Goal: Information Seeking & Learning: Learn about a topic

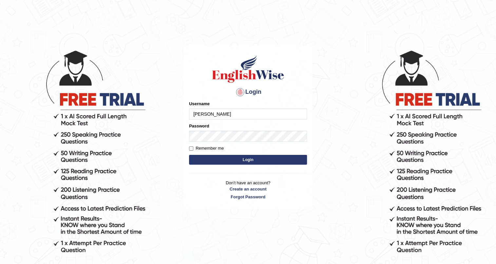
click at [189, 155] on button "Login" at bounding box center [248, 160] width 118 height 10
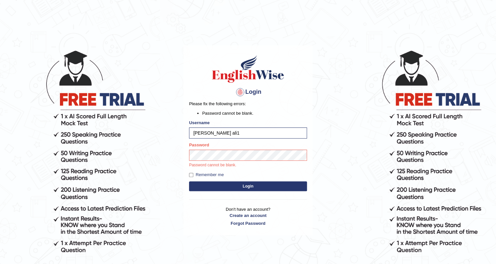
type input "shujath ali"
click at [189, 182] on button "Login" at bounding box center [248, 187] width 118 height 10
click at [208, 182] on button "Login" at bounding box center [248, 187] width 118 height 10
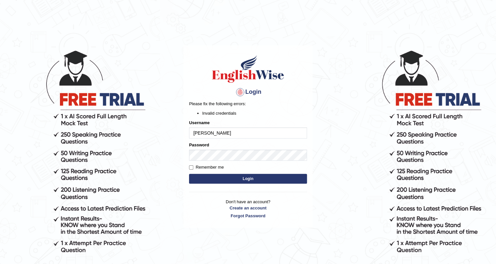
click at [219, 136] on input "shujath ali" at bounding box center [248, 133] width 118 height 11
click at [208, 133] on input "shujath ali" at bounding box center [248, 133] width 118 height 11
type input "s"
type input "shujathali"
click at [216, 176] on button "Login" at bounding box center [248, 179] width 118 height 10
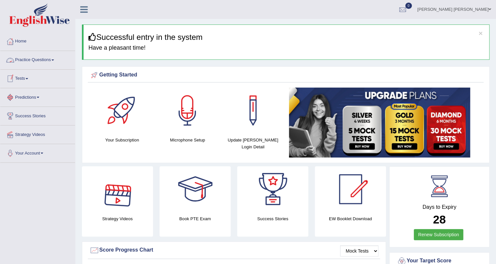
click at [56, 60] on link "Practice Questions" at bounding box center [37, 59] width 75 height 16
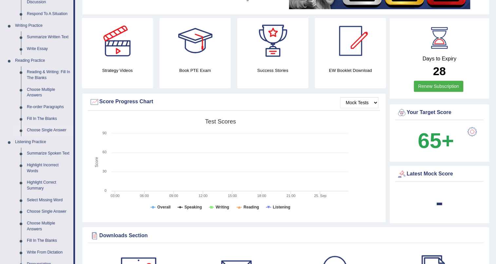
scroll to position [119, 0]
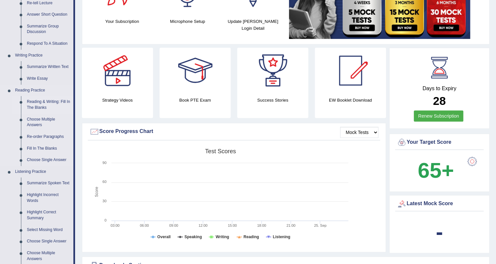
click at [47, 105] on link "Reading & Writing: Fill In The Blanks" at bounding box center [48, 104] width 49 height 17
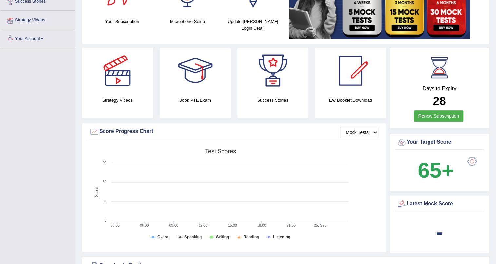
scroll to position [194, 0]
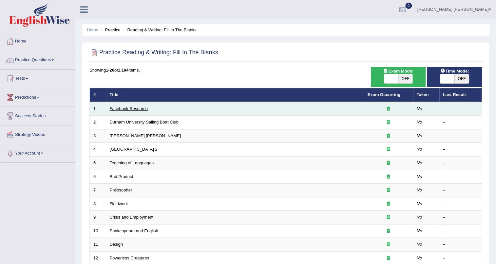
click at [121, 110] on link "Facebook Research" at bounding box center [129, 108] width 38 height 5
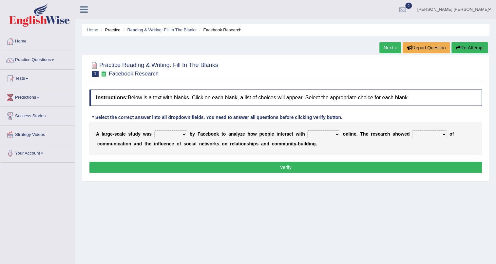
click at [183, 135] on select "surveyed had asked made" at bounding box center [170, 135] width 33 height 8
select select "surveyed"
click at [154, 131] on select "surveyed had asked made" at bounding box center [170, 135] width 33 height 8
click at [337, 135] on select "together all each other another" at bounding box center [323, 135] width 33 height 8
select select "together"
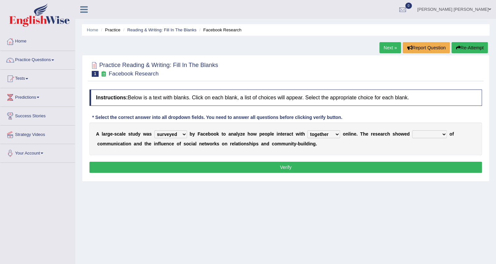
click at [307, 131] on select "together all each other another" at bounding box center [323, 135] width 33 height 8
click at [444, 135] on select "advantages standards fellowships patterns" at bounding box center [429, 135] width 35 height 8
select select "advantages"
click at [412, 131] on select "advantages standards fellowships patterns" at bounding box center [429, 135] width 35 height 8
click at [345, 169] on button "Verify" at bounding box center [285, 167] width 392 height 11
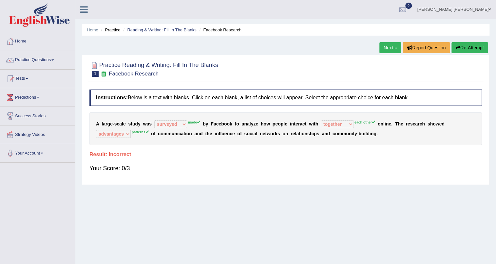
click at [464, 45] on button "Re-Attempt" at bounding box center [469, 47] width 36 height 11
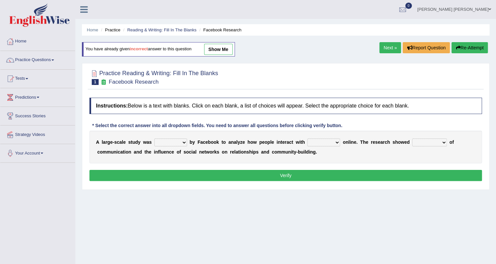
click at [185, 145] on select "surveyed had asked made" at bounding box center [170, 143] width 33 height 8
select select "had"
click at [154, 139] on select "surveyed had asked made" at bounding box center [170, 143] width 33 height 8
click at [335, 142] on select "together all each other another" at bounding box center [323, 143] width 33 height 8
select select "each other"
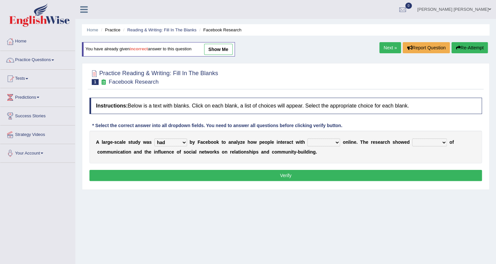
click at [307, 139] on select "together all each other another" at bounding box center [323, 143] width 33 height 8
click at [421, 146] on select "advantages standards fellowships patterns" at bounding box center [429, 143] width 35 height 8
select select "standards"
click at [412, 139] on select "advantages standards fellowships patterns" at bounding box center [429, 143] width 35 height 8
click at [368, 173] on button "Verify" at bounding box center [285, 175] width 392 height 11
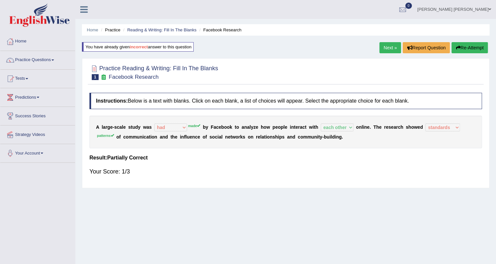
click at [393, 52] on link "Next »" at bounding box center [390, 47] width 22 height 11
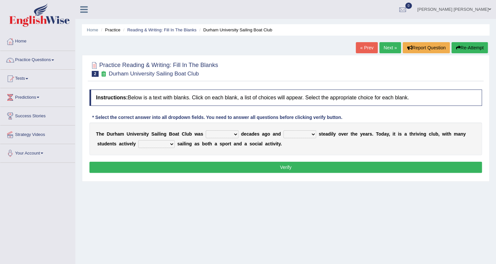
click at [232, 134] on select "found fund founded find" at bounding box center [222, 135] width 33 height 8
click at [206, 131] on select "found fund founded find" at bounding box center [222, 135] width 33 height 8
click at [234, 134] on select "found fund founded find" at bounding box center [222, 135] width 33 height 8
select select "founded"
click at [206, 131] on select "found fund founded find" at bounding box center [222, 135] width 33 height 8
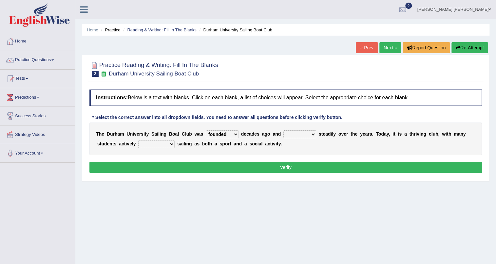
click at [303, 135] on select "grow growing has grown grown" at bounding box center [299, 135] width 33 height 8
select select "has grown"
click at [283, 131] on select "grow growing has grown grown" at bounding box center [299, 135] width 33 height 8
click at [174, 145] on b at bounding box center [175, 143] width 3 height 5
click at [173, 144] on select "enjoy enjoyed are enjoying enjoying" at bounding box center [156, 144] width 36 height 8
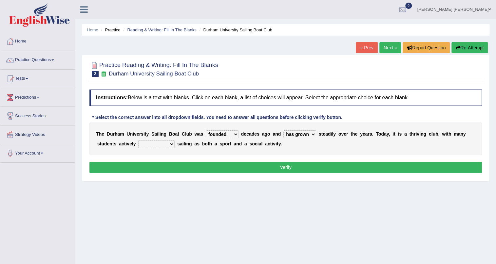
select select "enjoy"
click at [138, 140] on select "enjoy enjoyed are enjoying enjoying" at bounding box center [156, 144] width 36 height 8
click at [167, 165] on button "Verify" at bounding box center [285, 167] width 392 height 11
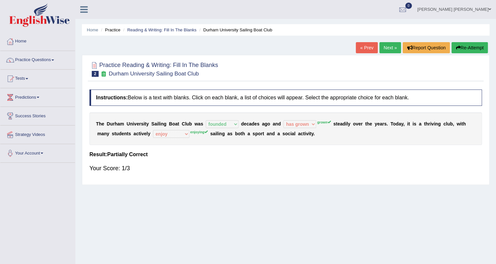
click at [385, 50] on link "Next »" at bounding box center [390, 47] width 22 height 11
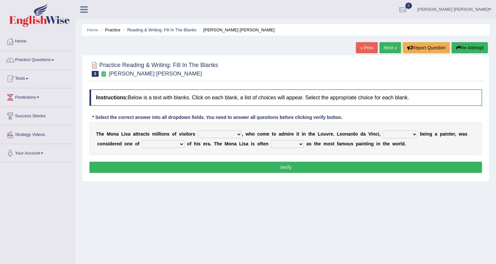
click at [239, 135] on select "around the year the all year all year round per year" at bounding box center [220, 135] width 44 height 8
select select "around the year"
click at [198, 131] on select "around the year the all year all year round per year" at bounding box center [220, 135] width 44 height 8
click at [412, 133] on select "rather than as much as as well as as long as" at bounding box center [400, 135] width 34 height 8
select select "rather than"
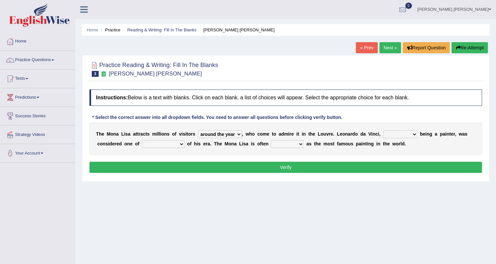
click at [383, 131] on select "rather than as much as as well as as long as" at bounding box center [400, 135] width 34 height 8
click at [176, 146] on select "better artists artist the better artist the best artists" at bounding box center [163, 144] width 43 height 8
click at [142, 140] on select "better artists artist the better artist the best artists" at bounding box center [163, 144] width 43 height 8
click at [181, 148] on select "better artists artist the better artist the best artists" at bounding box center [163, 144] width 43 height 8
select select "the best artists"
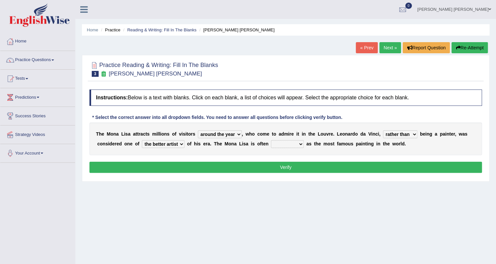
click at [142, 140] on select "better artists artist the better artist the best artists" at bounding box center [163, 144] width 43 height 8
click at [165, 172] on button "Verify" at bounding box center [285, 167] width 392 height 11
click at [298, 146] on select "classified suggested predicted described" at bounding box center [287, 144] width 33 height 8
select select "classified"
click at [271, 140] on select "classified suggested predicted described" at bounding box center [287, 144] width 33 height 8
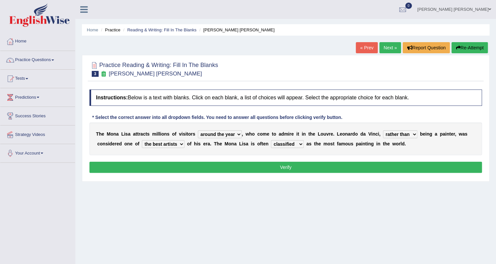
click at [279, 165] on button "Verify" at bounding box center [285, 167] width 392 height 11
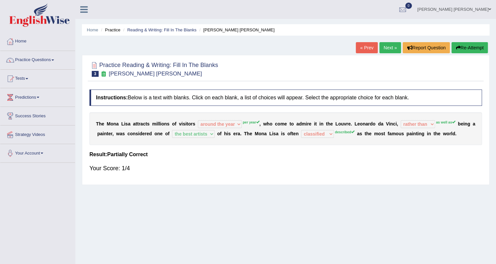
click at [386, 48] on link "Next »" at bounding box center [390, 47] width 22 height 11
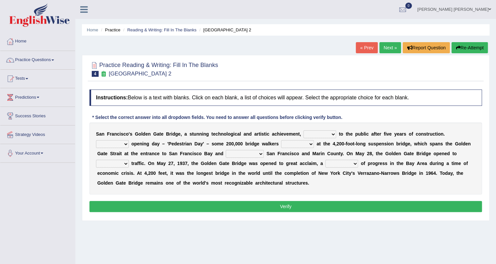
click at [330, 136] on select "opens closes appears equals" at bounding box center [319, 135] width 33 height 8
click at [298, 78] on div at bounding box center [285, 69] width 392 height 20
click at [331, 134] on select "opens closes appears equals" at bounding box center [319, 135] width 33 height 8
select select "opens"
click at [303, 131] on select "opens closes appears equals" at bounding box center [319, 135] width 33 height 8
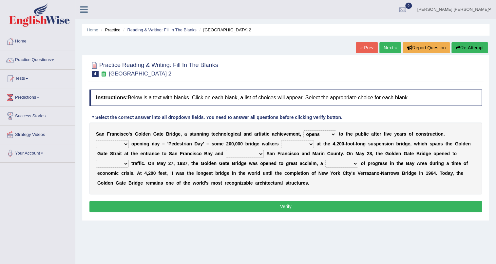
click at [127, 145] on select "On During Since When" at bounding box center [112, 144] width 33 height 8
select select "During"
click at [96, 140] on select "On During Since When" at bounding box center [112, 144] width 33 height 8
click at [310, 145] on select "stationed looked marveled laughed" at bounding box center [297, 144] width 33 height 8
select select "stationed"
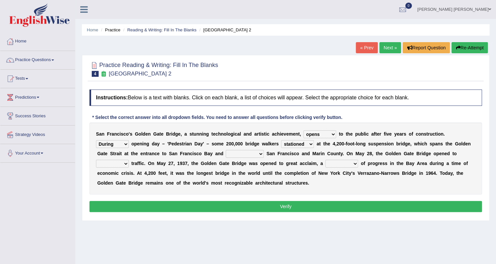
click at [281, 140] on select "stationed looked marveled laughed" at bounding box center [297, 144] width 33 height 8
click at [250, 155] on select "separates connects channels differentiates" at bounding box center [245, 154] width 38 height 8
select select "connects"
click at [226, 150] on select "separates connects channels differentiates" at bounding box center [245, 154] width 38 height 8
click at [128, 166] on select "aquatic vehicular airborne watertight" at bounding box center [112, 164] width 33 height 8
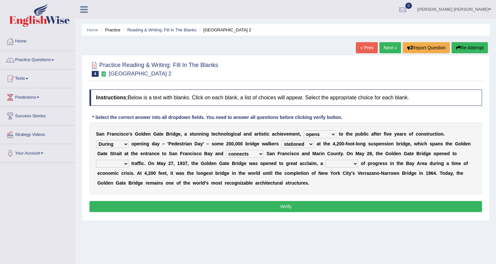
select select "aquatic"
click at [96, 160] on select "aquatic vehicular airborne watertight" at bounding box center [112, 164] width 33 height 8
click at [355, 163] on select "denial symbol technique yield" at bounding box center [341, 164] width 33 height 8
click at [325, 160] on select "denial symbol technique yield" at bounding box center [341, 164] width 33 height 8
click at [354, 166] on select "denial symbol technique yield" at bounding box center [341, 164] width 33 height 8
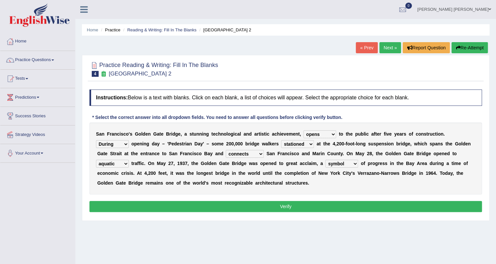
select select "technique"
click at [325, 160] on select "denial symbol technique yield" at bounding box center [341, 164] width 33 height 8
click at [297, 207] on button "Verify" at bounding box center [285, 206] width 392 height 11
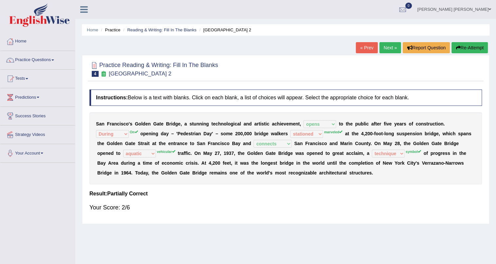
click at [460, 48] on button "Re-Attempt" at bounding box center [469, 47] width 36 height 11
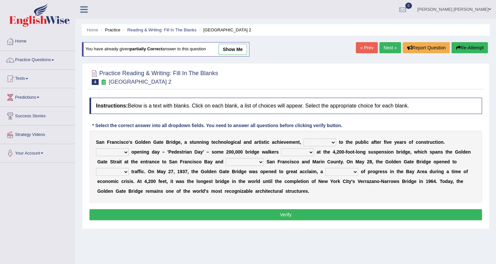
click at [333, 144] on select "opens closes appears equals" at bounding box center [319, 143] width 33 height 8
select select "opens"
click at [303, 139] on select "opens closes appears equals" at bounding box center [319, 143] width 33 height 8
click at [124, 153] on select "On During Since When" at bounding box center [112, 153] width 33 height 8
select select "Since"
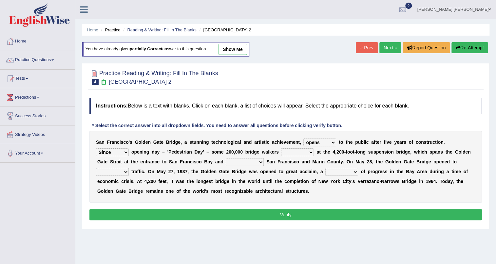
click at [96, 149] on select "On During Since When" at bounding box center [112, 153] width 33 height 8
click at [292, 154] on select "stationed looked marveled laughed" at bounding box center [297, 153] width 33 height 8
select select "marveled"
click at [281, 149] on select "stationed looked marveled laughed" at bounding box center [297, 153] width 33 height 8
click at [238, 164] on select "separates connects channels differentiates" at bounding box center [245, 162] width 38 height 8
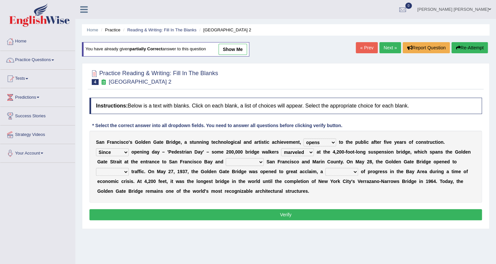
select select "connects"
click at [226, 158] on select "separates connects channels differentiates" at bounding box center [245, 162] width 38 height 8
click at [350, 171] on select "denial symbol technique yield" at bounding box center [341, 172] width 33 height 8
select select "technique"
click at [325, 168] on select "denial symbol technique yield" at bounding box center [341, 172] width 33 height 8
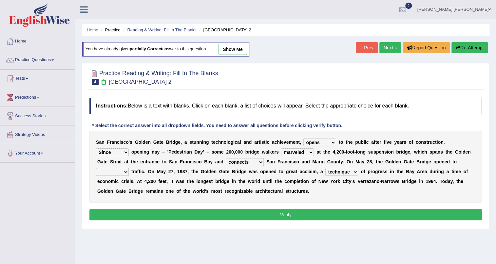
click at [123, 172] on select "aquatic vehicular airborne watertight" at bounding box center [112, 172] width 33 height 8
select select "watertight"
click at [96, 168] on select "aquatic vehicular airborne watertight" at bounding box center [112, 172] width 33 height 8
click at [156, 214] on button "Verify" at bounding box center [285, 214] width 392 height 11
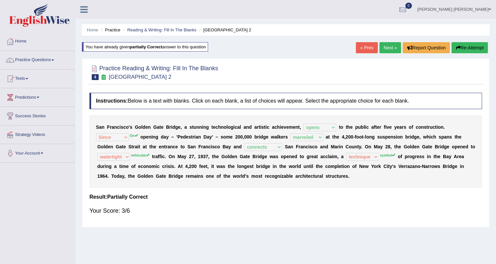
click at [491, 11] on link "[PERSON_NAME] [PERSON_NAME]" at bounding box center [453, 8] width 83 height 17
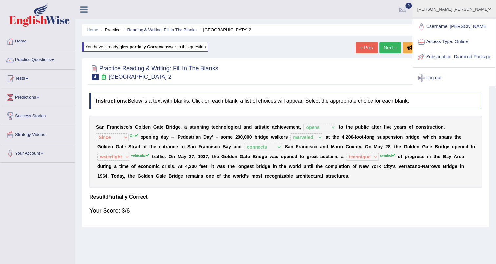
click at [445, 82] on link "Log out" at bounding box center [454, 78] width 82 height 15
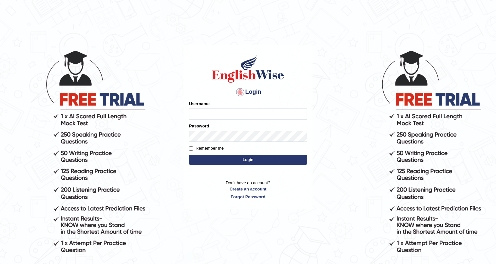
click at [423, 48] on body "Login Please fix the following errors: Username Password Remember me Login Don'…" at bounding box center [248, 157] width 496 height 264
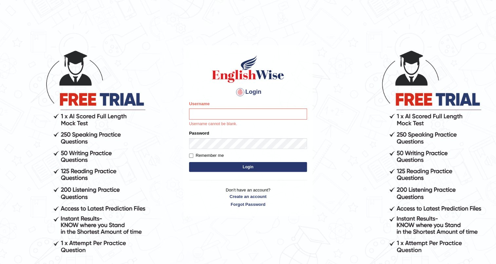
drag, startPoint x: 240, startPoint y: 108, endPoint x: 230, endPoint y: 110, distance: 9.8
click at [239, 108] on div "Username Username cannot be blank." at bounding box center [248, 114] width 118 height 27
click at [230, 110] on input "Username" at bounding box center [248, 114] width 118 height 11
type input "shujathali"
click at [189, 162] on button "Login" at bounding box center [248, 167] width 118 height 10
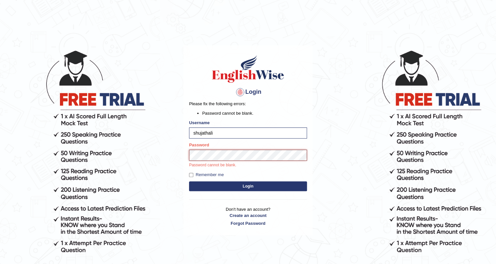
click at [189, 182] on button "Login" at bounding box center [248, 187] width 118 height 10
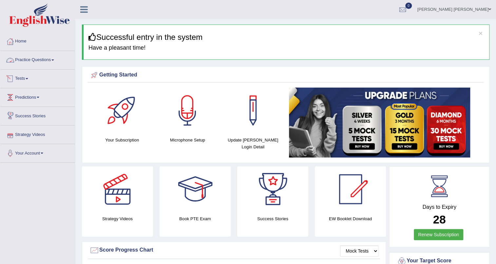
click at [49, 62] on link "Practice Questions" at bounding box center [37, 59] width 75 height 16
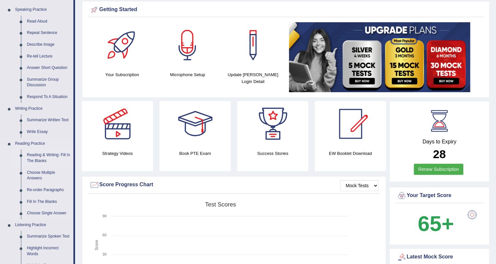
scroll to position [89, 0]
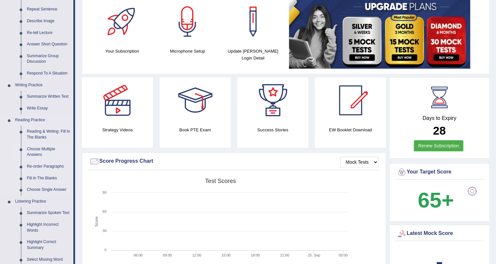
click at [36, 151] on link "Choose Multiple Answers" at bounding box center [48, 152] width 49 height 17
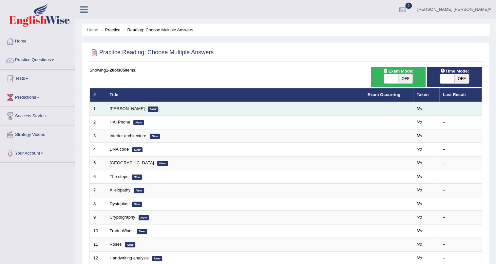
click at [137, 110] on td "[PERSON_NAME] New" at bounding box center [235, 109] width 258 height 14
click at [148, 110] on em "New" at bounding box center [153, 109] width 10 height 5
click at [420, 108] on em "No" at bounding box center [419, 108] width 6 height 5
click at [125, 110] on link "[PERSON_NAME]" at bounding box center [127, 108] width 35 height 5
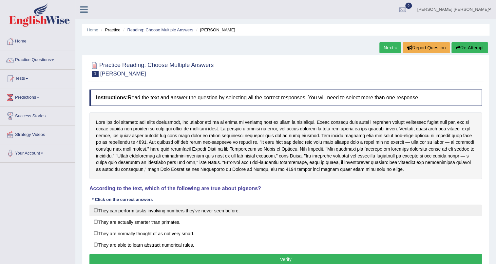
click at [94, 208] on label "They can perform tasks involving numbers they've never seen before." at bounding box center [285, 211] width 392 height 12
checkbox input "true"
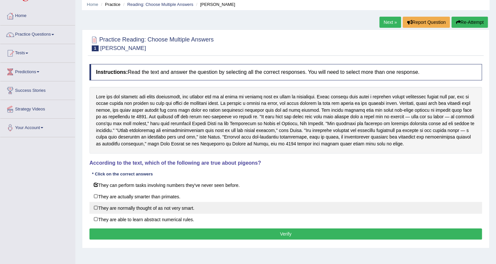
scroll to position [79, 0]
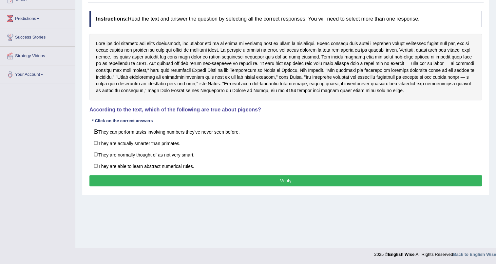
click at [262, 183] on button "Verify" at bounding box center [285, 180] width 392 height 11
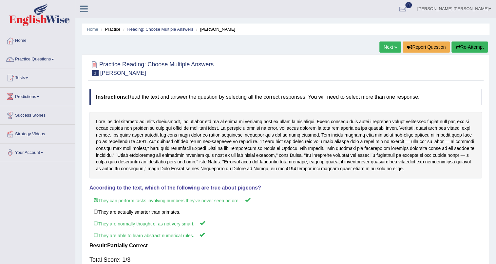
scroll to position [0, 0]
click at [388, 49] on link "Next »" at bounding box center [390, 47] width 22 height 11
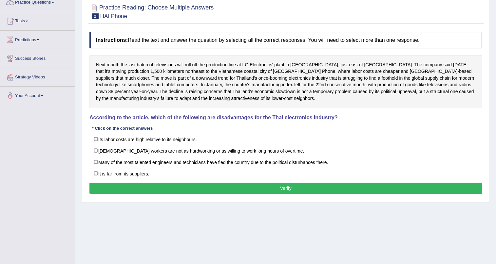
scroll to position [79, 0]
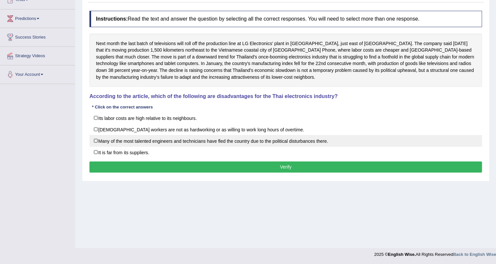
click at [134, 144] on label "Many of the most talented engineers and technicians have fled the country due t…" at bounding box center [285, 141] width 392 height 12
checkbox input "true"
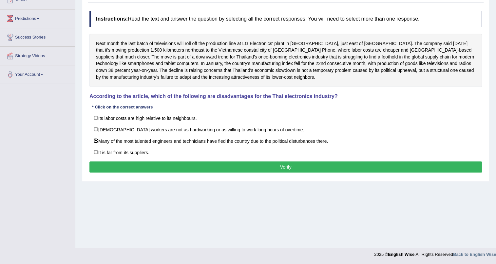
click at [164, 160] on div "Instructions: Read the text and answer the question by selecting all the correc…" at bounding box center [285, 93] width 395 height 171
click at [168, 163] on button "Verify" at bounding box center [285, 167] width 392 height 11
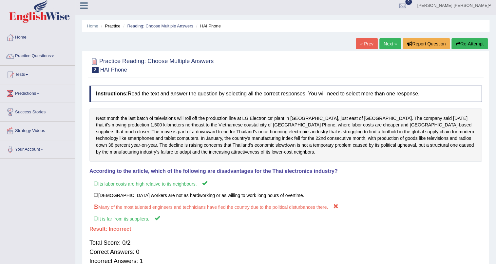
scroll to position [0, 0]
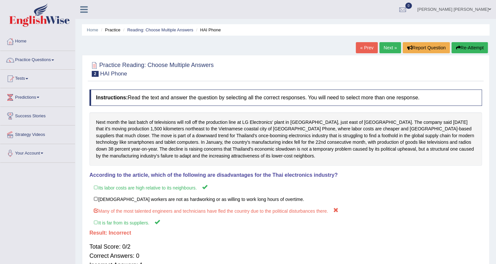
click at [386, 47] on link "Next »" at bounding box center [390, 47] width 22 height 11
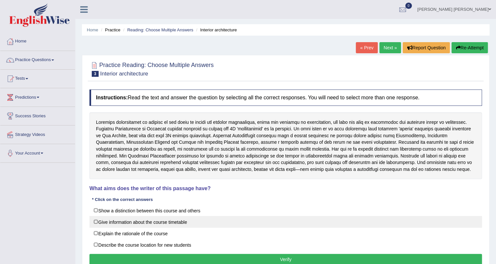
click at [118, 221] on label "Give information about the course timetable" at bounding box center [285, 222] width 392 height 12
checkbox input "true"
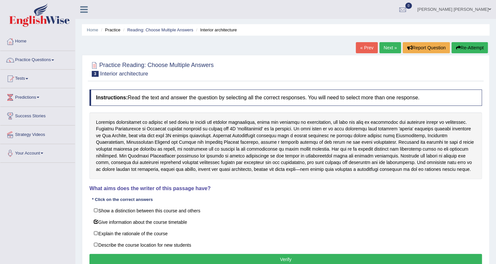
click at [202, 258] on button "Verify" at bounding box center [285, 259] width 392 height 11
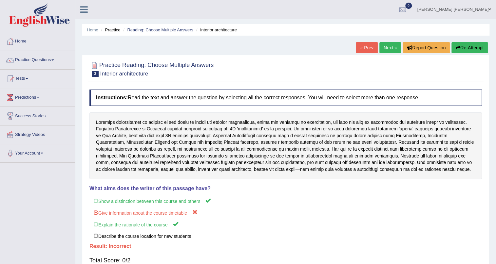
click at [383, 47] on link "Next »" at bounding box center [390, 47] width 22 height 11
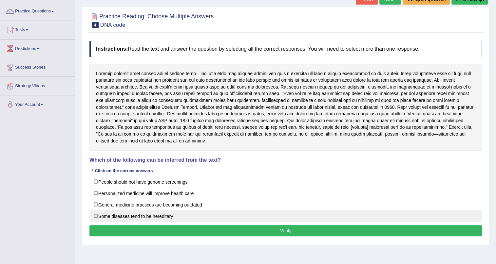
scroll to position [79, 0]
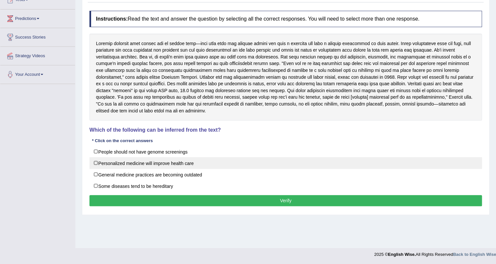
click at [108, 163] on label "Personalized medicine will improve health care" at bounding box center [285, 163] width 392 height 12
checkbox input "true"
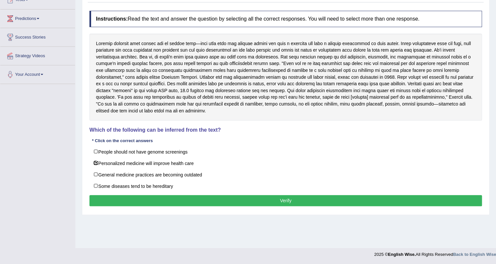
click at [154, 200] on button "Verify" at bounding box center [285, 200] width 392 height 11
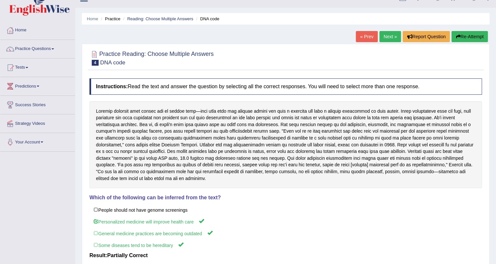
scroll to position [0, 0]
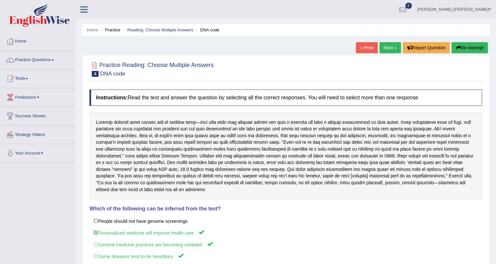
click at [391, 47] on link "Next »" at bounding box center [390, 47] width 22 height 11
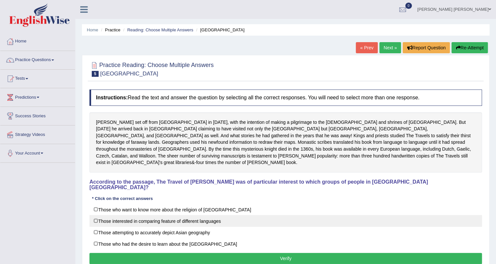
click at [106, 215] on label "Those interested in comparing feature of different languages" at bounding box center [285, 221] width 392 height 12
checkbox input "true"
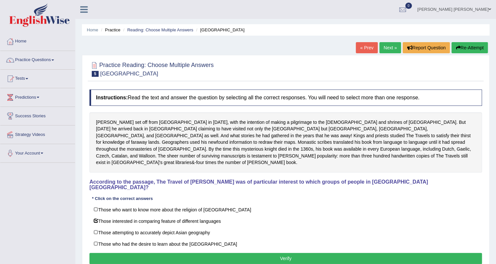
click at [249, 253] on button "Verify" at bounding box center [285, 258] width 392 height 11
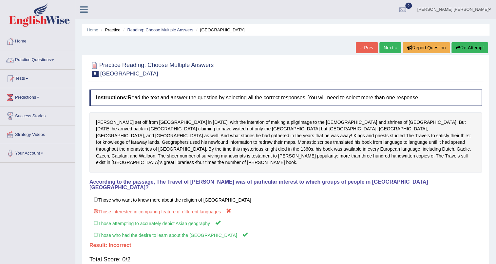
click at [52, 62] on link "Practice Questions" at bounding box center [37, 59] width 75 height 16
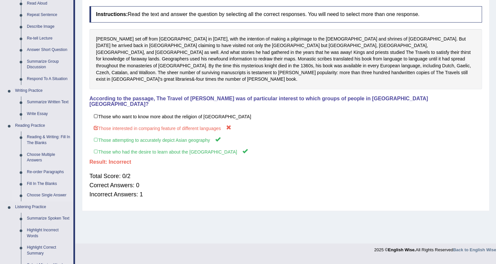
scroll to position [89, 0]
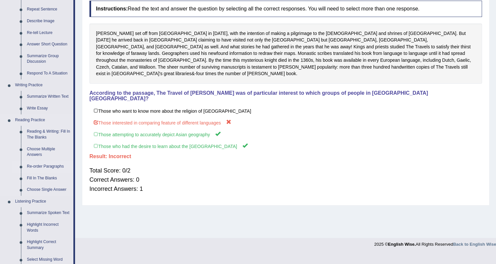
click at [41, 166] on link "Re-order Paragraphs" at bounding box center [48, 167] width 49 height 12
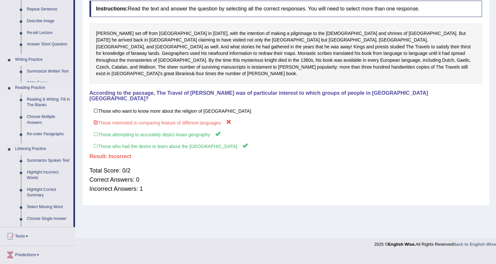
scroll to position [79, 0]
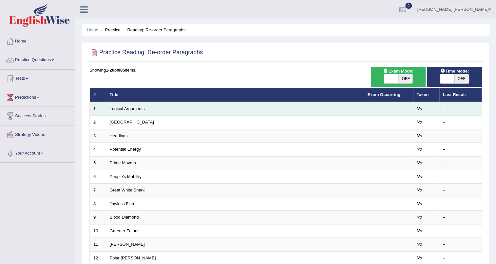
click at [153, 112] on td "Logical Arguments" at bounding box center [235, 109] width 258 height 14
click at [154, 108] on td "Logical Arguments" at bounding box center [235, 109] width 258 height 14
click at [121, 109] on link "Logical Arguments" at bounding box center [127, 108] width 35 height 5
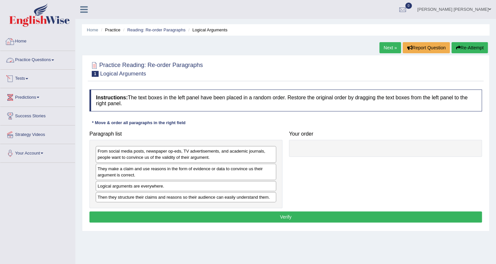
click at [45, 57] on link "Practice Questions" at bounding box center [37, 59] width 75 height 16
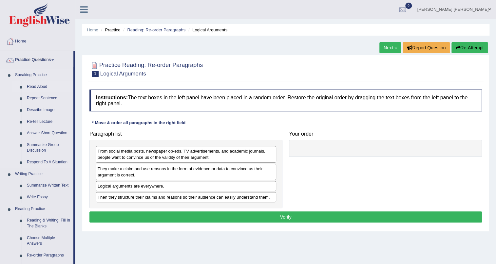
click at [33, 88] on link "Read Aloud" at bounding box center [48, 87] width 49 height 12
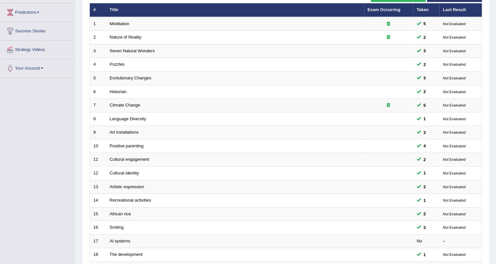
scroll to position [79, 0]
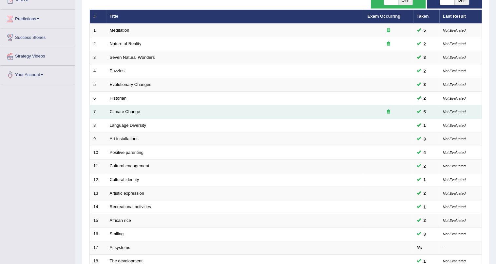
click at [389, 111] on div at bounding box center [388, 112] width 42 height 6
click at [128, 114] on td "Climate Change" at bounding box center [235, 112] width 258 height 14
click at [127, 111] on link "Climate Change" at bounding box center [125, 111] width 30 height 5
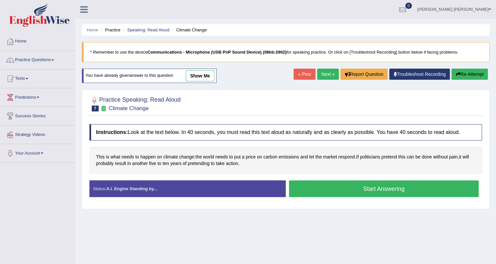
click at [129, 99] on h2 "Practice Speaking: Read Aloud 7 Climate Change" at bounding box center [134, 103] width 91 height 16
click at [291, 229] on div "Home Practice Speaking: Read Aloud Climate Change * Remember to use the device …" at bounding box center [285, 163] width 420 height 327
click at [352, 187] on button "Start Answering" at bounding box center [384, 189] width 190 height 17
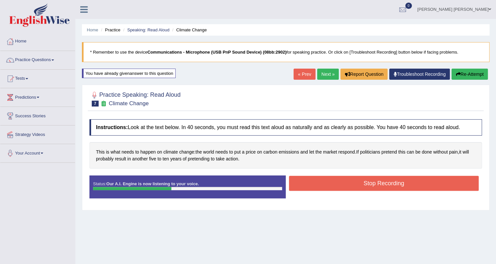
click at [352, 187] on button "Stop Recording" at bounding box center [384, 183] width 190 height 15
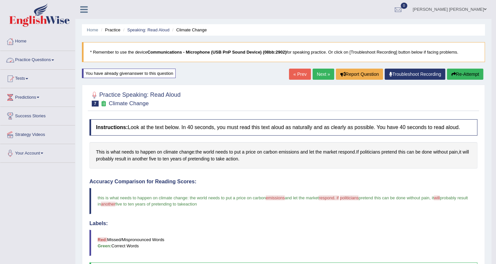
click at [56, 61] on link "Practice Questions" at bounding box center [37, 59] width 75 height 16
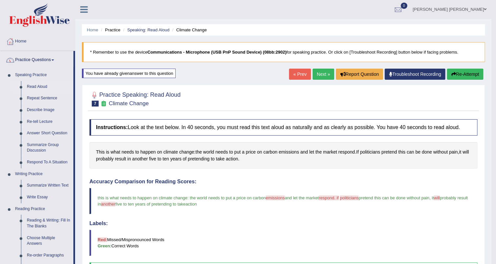
click at [38, 84] on link "Read Aloud" at bounding box center [48, 87] width 49 height 12
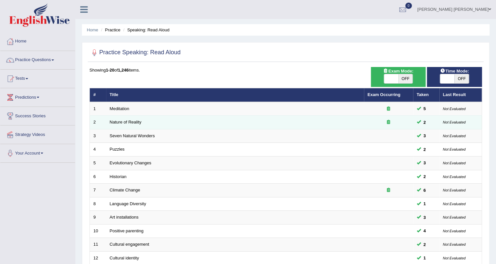
click at [386, 122] on div at bounding box center [388, 122] width 42 height 6
click at [127, 121] on link "Nature of Reality" at bounding box center [126, 122] width 32 height 5
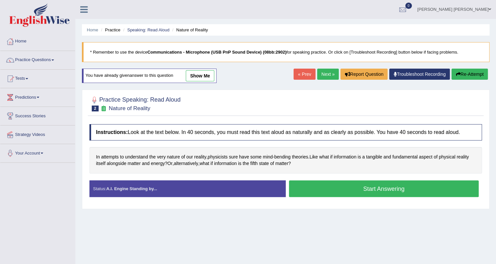
click at [365, 189] on button "Start Answering" at bounding box center [384, 189] width 190 height 17
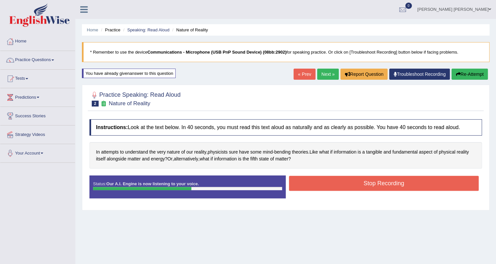
click at [366, 185] on button "Stop Recording" at bounding box center [384, 183] width 190 height 15
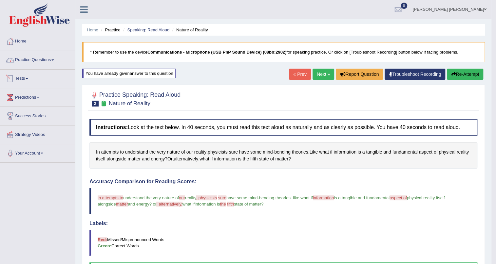
click at [57, 63] on link "Practice Questions" at bounding box center [37, 59] width 75 height 16
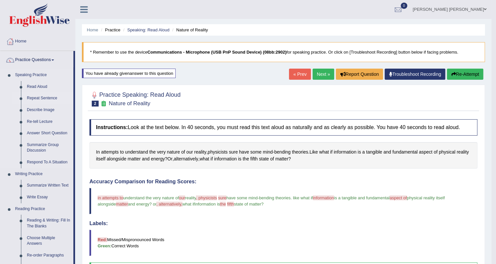
click at [39, 97] on link "Repeat Sentence" at bounding box center [48, 99] width 49 height 12
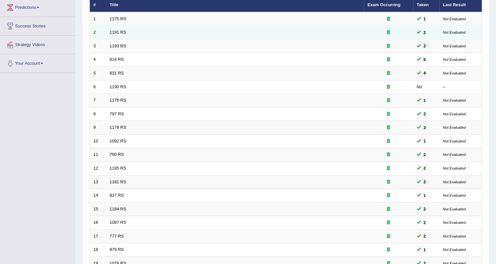
scroll to position [29, 0]
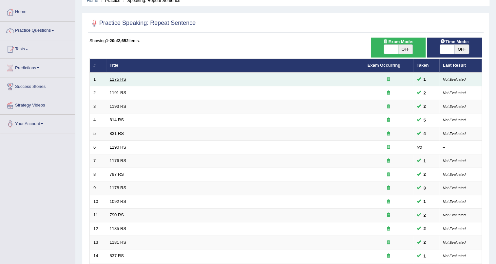
click at [110, 79] on link "1175 RS" at bounding box center [118, 79] width 17 height 5
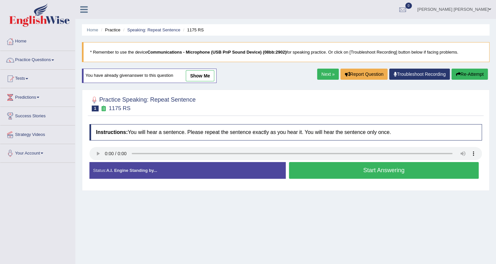
click at [323, 174] on button "Start Answering" at bounding box center [384, 170] width 190 height 17
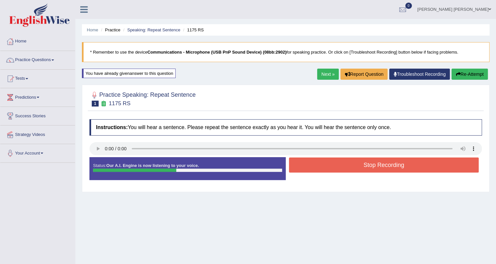
click at [294, 161] on button "Stop Recording" at bounding box center [384, 165] width 190 height 15
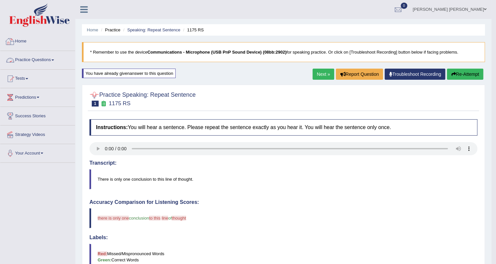
click at [49, 57] on link "Practice Questions" at bounding box center [37, 59] width 75 height 16
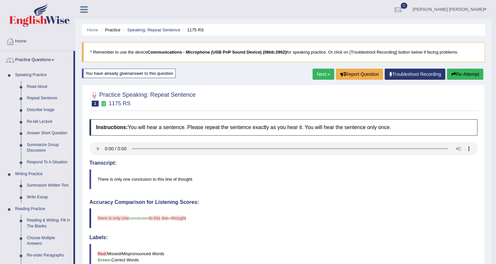
click at [38, 106] on link "Describe Image" at bounding box center [48, 110] width 49 height 12
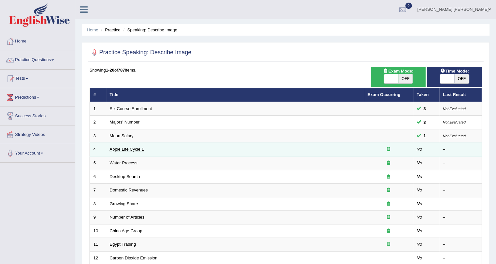
click at [143, 152] on link "Apple Life Cycle 1" at bounding box center [127, 149] width 34 height 5
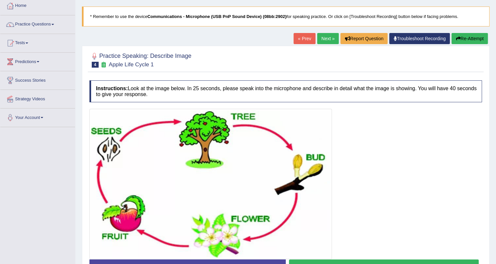
scroll to position [59, 0]
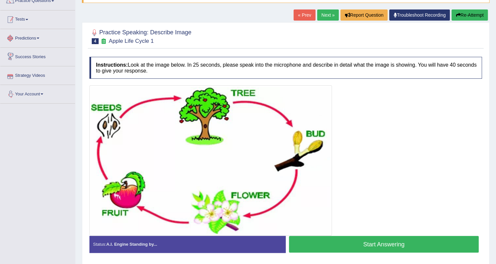
click at [33, 24] on link "Tests" at bounding box center [37, 18] width 75 height 16
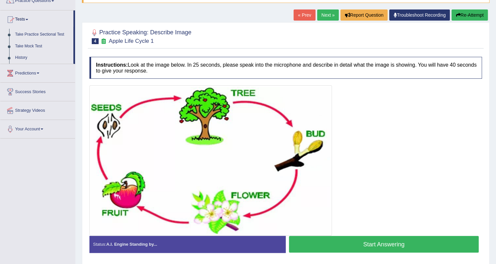
click at [29, 21] on link "Tests" at bounding box center [36, 18] width 73 height 16
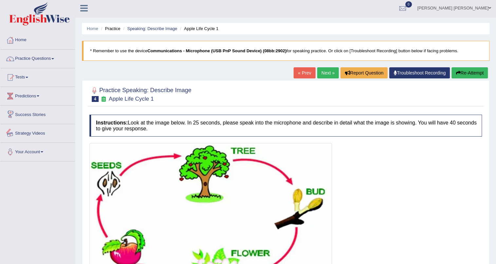
scroll to position [0, 0]
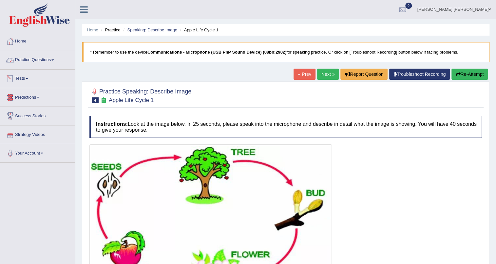
click at [45, 60] on link "Practice Questions" at bounding box center [37, 59] width 75 height 16
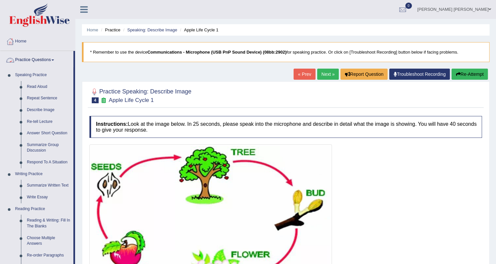
click at [42, 61] on link "Practice Questions" at bounding box center [36, 59] width 73 height 16
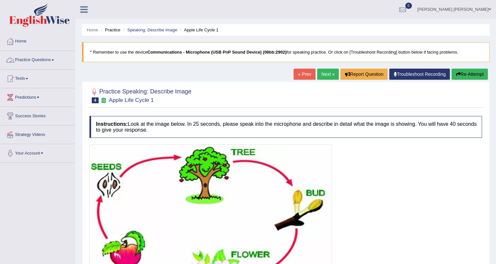
click at [42, 61] on link "Practice Questions" at bounding box center [37, 59] width 75 height 16
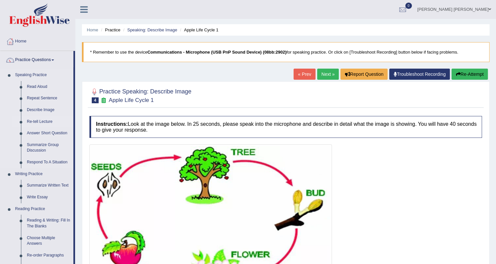
click at [42, 121] on link "Re-tell Lecture" at bounding box center [48, 122] width 49 height 12
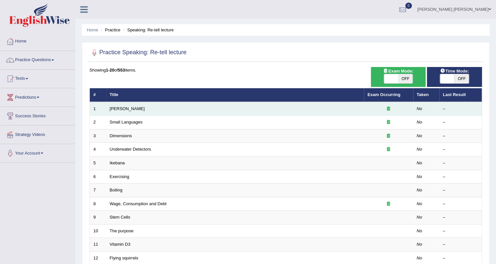
click at [147, 108] on td "[PERSON_NAME]" at bounding box center [235, 109] width 258 height 14
click at [129, 109] on link "[PERSON_NAME]" at bounding box center [127, 108] width 35 height 5
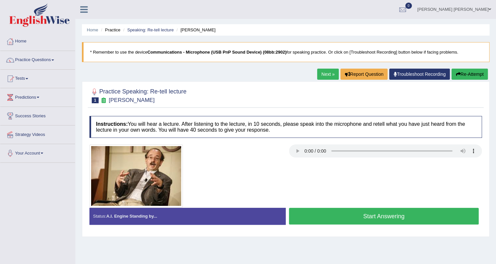
click at [327, 76] on link "Next »" at bounding box center [328, 74] width 22 height 11
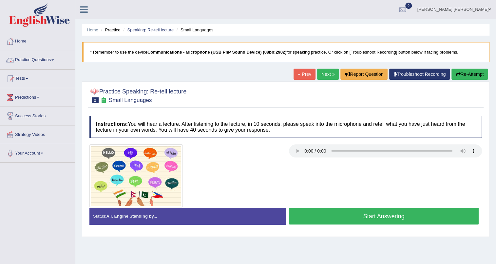
click at [57, 59] on link "Practice Questions" at bounding box center [37, 59] width 75 height 16
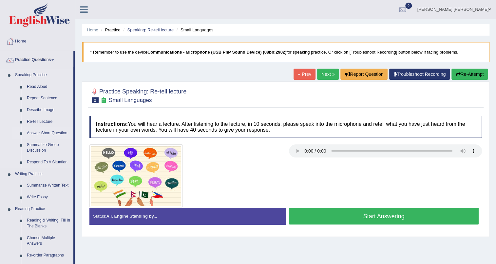
click at [46, 134] on link "Answer Short Question" at bounding box center [48, 134] width 49 height 12
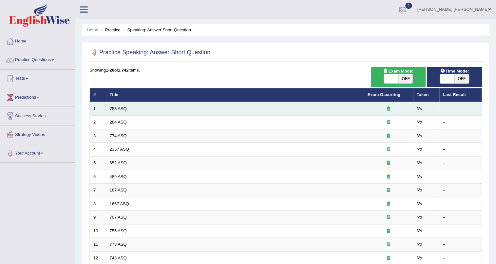
click at [130, 111] on td "753 ASQ" at bounding box center [235, 109] width 258 height 14
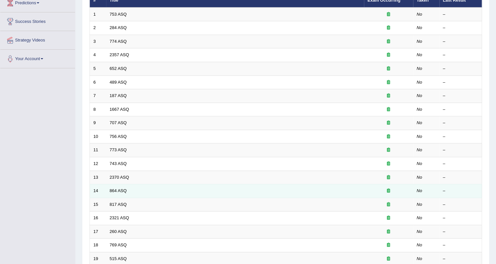
scroll to position [19, 0]
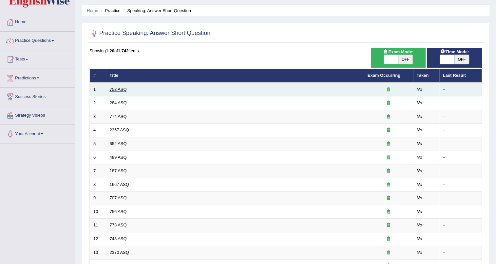
click at [122, 90] on link "753 ASQ" at bounding box center [118, 89] width 17 height 5
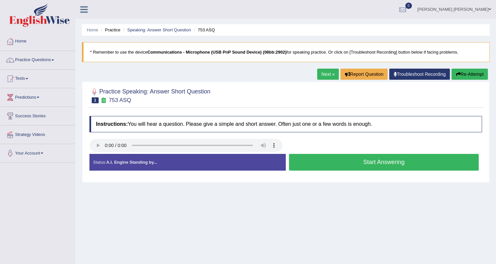
click at [59, 61] on link "Practice Questions" at bounding box center [37, 59] width 75 height 16
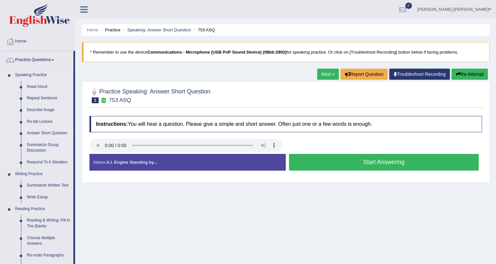
click at [47, 134] on link "Answer Short Question" at bounding box center [48, 134] width 49 height 12
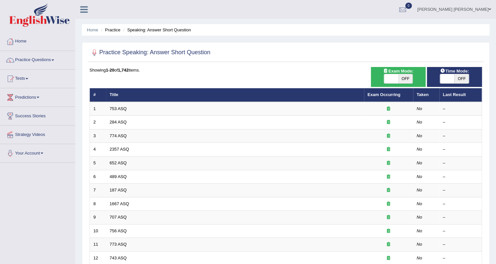
click at [106, 138] on td "774 ASQ" at bounding box center [235, 136] width 258 height 14
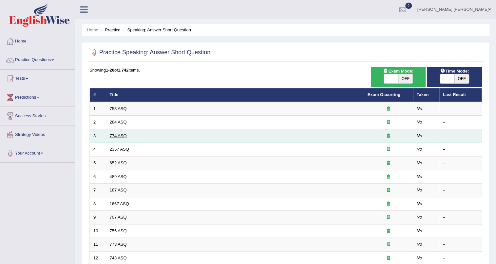
click at [115, 135] on link "774 ASQ" at bounding box center [118, 136] width 17 height 5
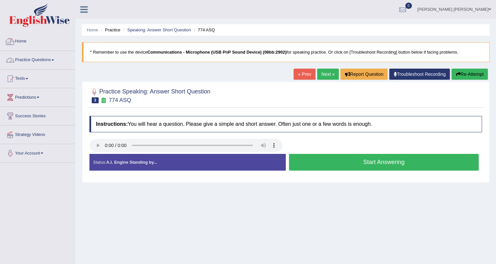
click at [25, 61] on link "Practice Questions" at bounding box center [37, 59] width 75 height 16
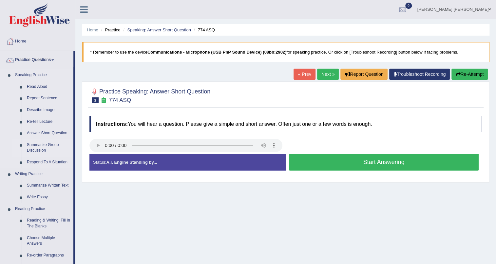
click at [50, 145] on link "Summarize Group Discussion" at bounding box center [48, 147] width 49 height 17
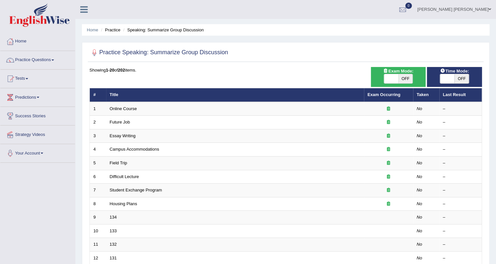
click at [128, 123] on link "Future Job" at bounding box center [120, 122] width 20 height 5
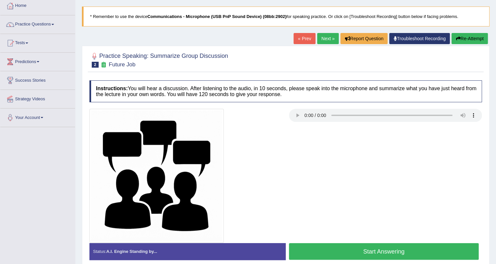
scroll to position [59, 0]
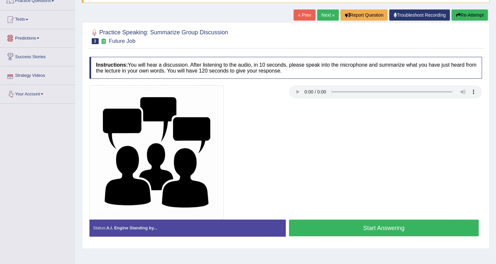
click at [26, 76] on link "Strategy Videos" at bounding box center [37, 74] width 75 height 16
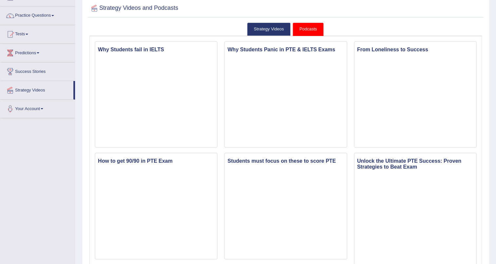
scroll to position [29, 0]
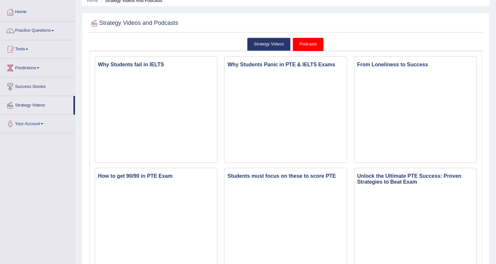
click at [34, 106] on link "Strategy Videos" at bounding box center [36, 104] width 73 height 16
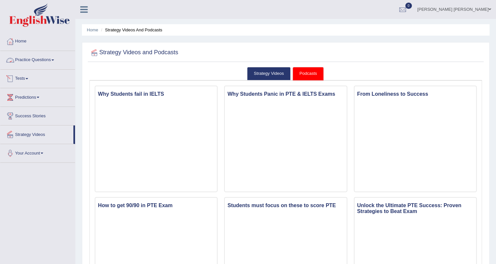
click at [28, 60] on link "Practice Questions" at bounding box center [37, 59] width 75 height 16
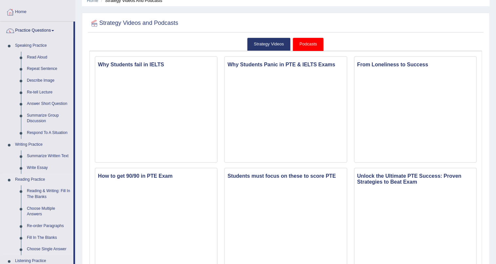
scroll to position [59, 0]
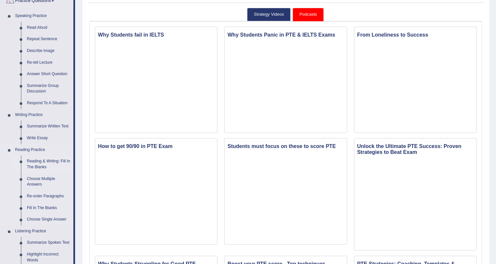
click at [34, 165] on link "Reading & Writing: Fill In The Blanks" at bounding box center [48, 164] width 49 height 17
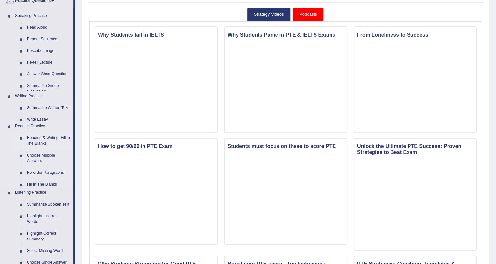
click at [34, 165] on ul "Speaking Practice Read Aloud Repeat Sentence Describe Image Re-tell Lecture Ans…" at bounding box center [36, 146] width 73 height 273
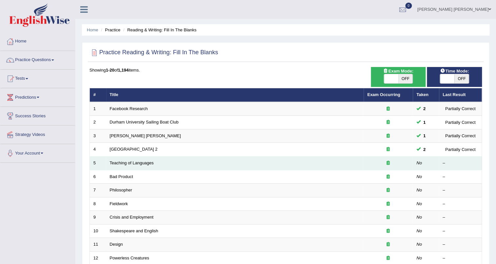
click at [164, 163] on td "Teaching of Languages" at bounding box center [234, 164] width 257 height 14
click at [135, 163] on link "Teaching of Languages" at bounding box center [132, 163] width 44 height 5
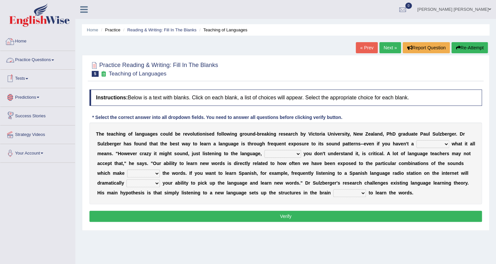
click at [52, 58] on link "Practice Questions" at bounding box center [37, 59] width 75 height 16
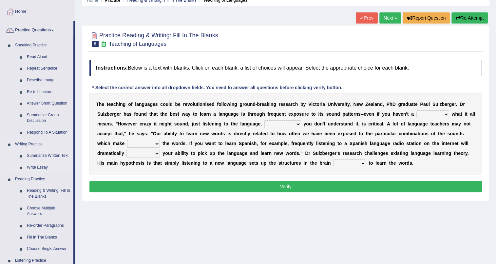
scroll to position [59, 0]
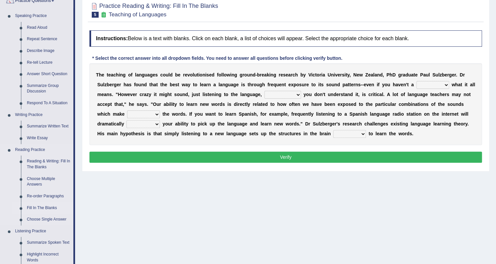
click at [44, 209] on link "Fill In The Blanks" at bounding box center [48, 209] width 49 height 12
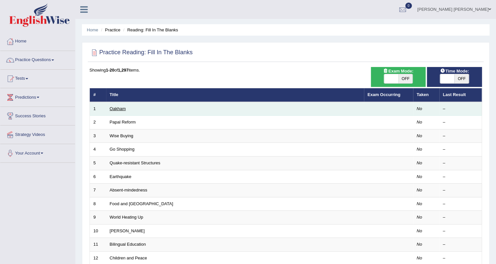
click at [125, 110] on link "Oakham" at bounding box center [118, 108] width 16 height 5
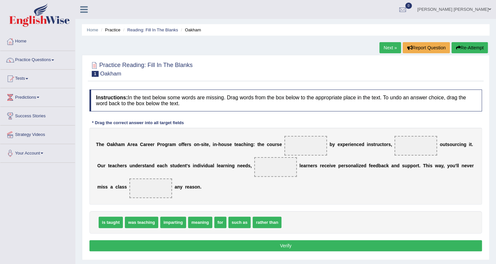
click at [53, 60] on link "Practice Questions" at bounding box center [37, 59] width 75 height 16
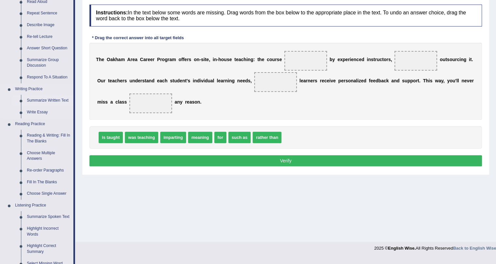
scroll to position [89, 0]
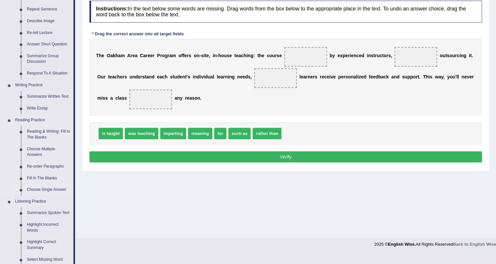
click at [51, 190] on link "Choose Single Answer" at bounding box center [48, 190] width 49 height 12
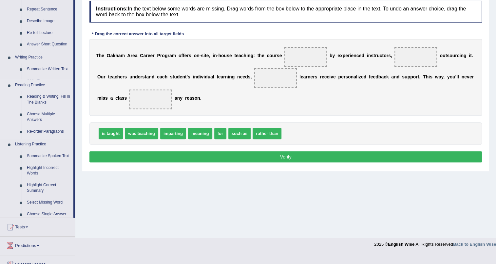
scroll to position [79, 0]
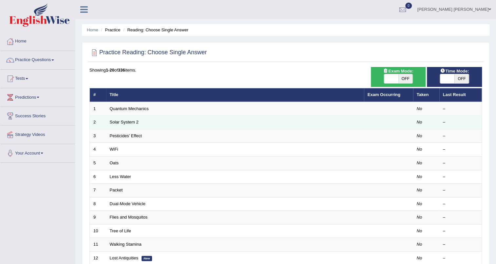
click at [168, 126] on td "Solar System 2" at bounding box center [235, 123] width 258 height 14
click at [166, 123] on td "Solar System 2" at bounding box center [235, 123] width 258 height 14
click at [120, 123] on link "Solar System 2" at bounding box center [124, 122] width 29 height 5
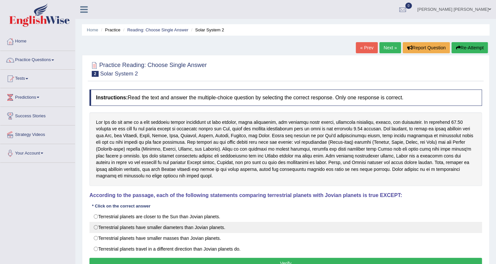
click at [101, 224] on label "Terrestrial planets have smaller diameters than Jovian planets." at bounding box center [285, 227] width 392 height 11
radio input "true"
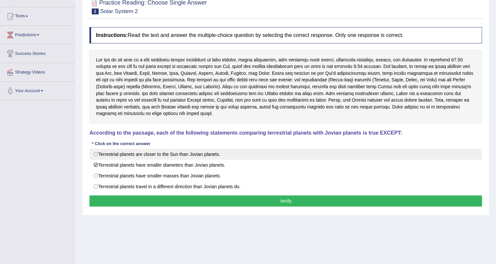
scroll to position [79, 0]
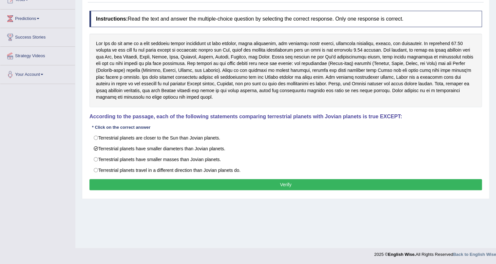
click at [232, 185] on button "Verify" at bounding box center [285, 184] width 392 height 11
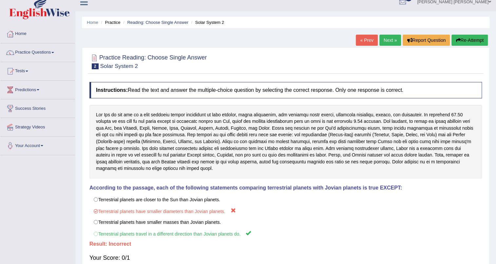
scroll to position [0, 0]
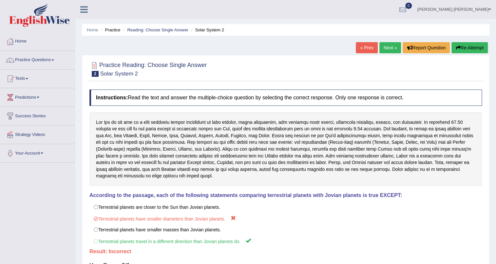
click at [392, 43] on link "Next »" at bounding box center [390, 47] width 22 height 11
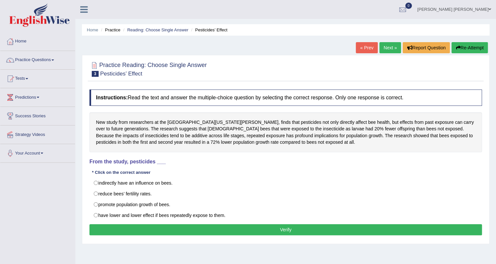
scroll to position [29, 0]
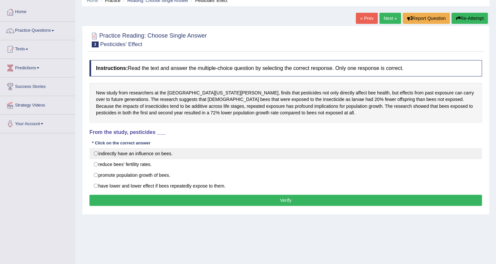
click at [99, 153] on label "indirectly have an influence on bees." at bounding box center [285, 153] width 392 height 11
radio input "true"
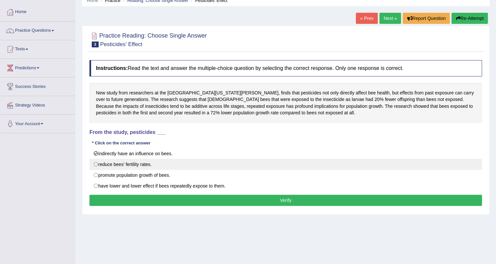
click at [95, 166] on label "reduce bees’ fertility rates." at bounding box center [285, 164] width 392 height 11
radio input "true"
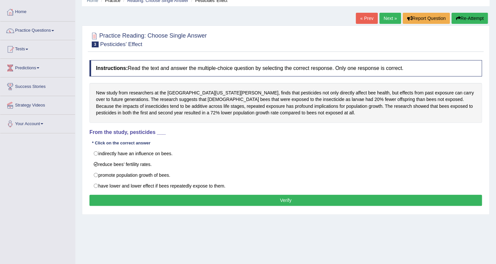
click at [160, 196] on button "Verify" at bounding box center [285, 200] width 392 height 11
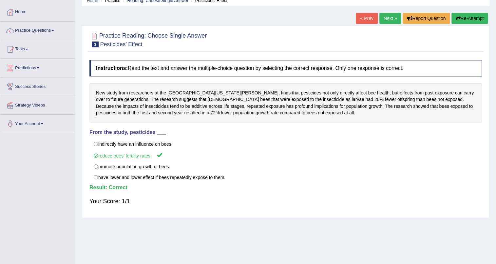
click at [393, 18] on link "Next »" at bounding box center [390, 18] width 22 height 11
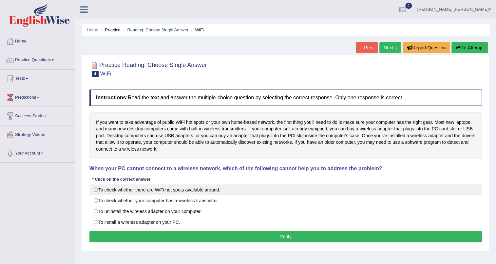
click label "To check whether there are WiFi hot spots available around."
radio input "true"
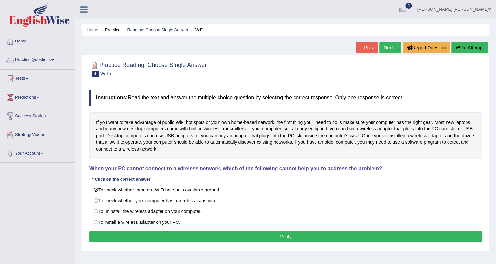
click button "Verify"
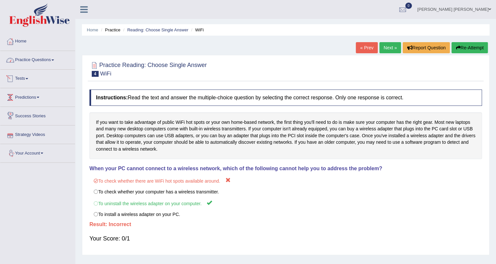
click link "Practice Questions"
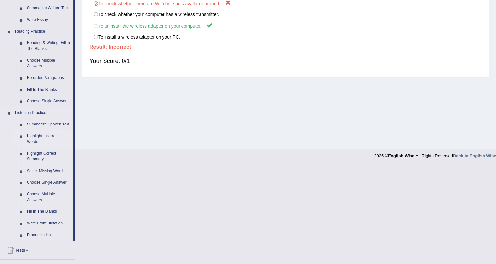
scroll to position [178, 0]
click link "Choose Single Answer"
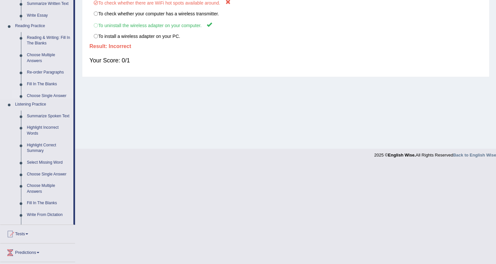
scroll to position [79, 0]
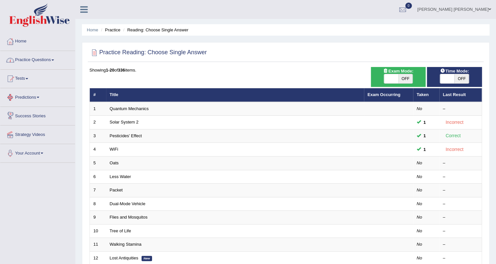
scroll to position [149, 0]
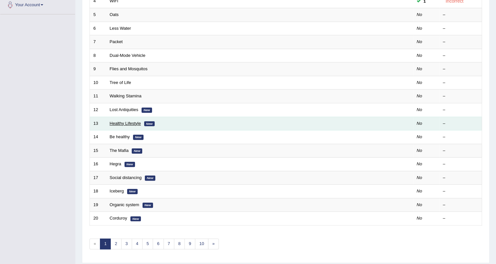
click at [136, 121] on link "Healthy Lifestyle" at bounding box center [125, 123] width 31 height 5
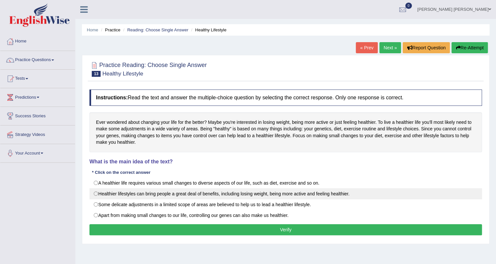
click at [109, 198] on label "Healthier lifestyles can bring people a great deal of benefits, including losin…" at bounding box center [285, 194] width 392 height 11
radio input "true"
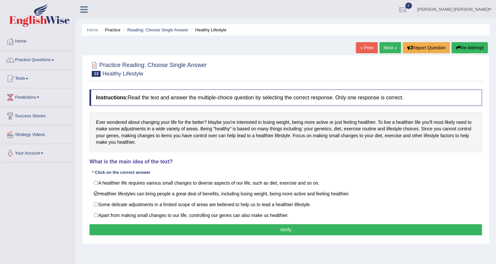
click at [218, 229] on button "Verify" at bounding box center [285, 230] width 392 height 11
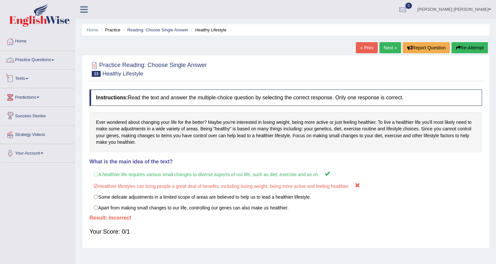
click at [28, 59] on link "Practice Questions" at bounding box center [37, 59] width 75 height 16
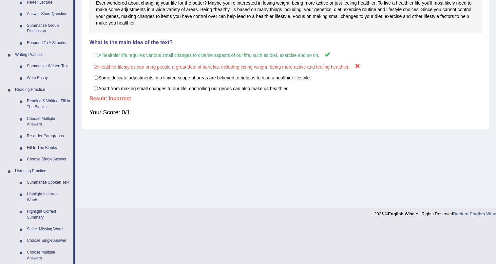
scroll to position [178, 0]
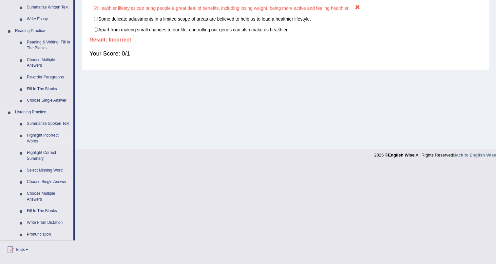
click at [42, 135] on link "Highlight Incorrect Words" at bounding box center [48, 138] width 49 height 17
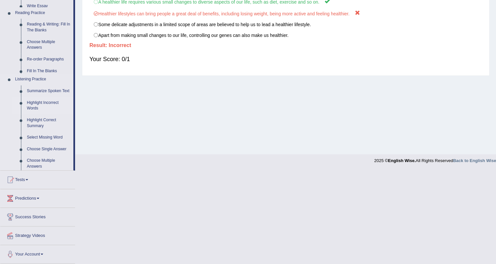
scroll to position [100, 0]
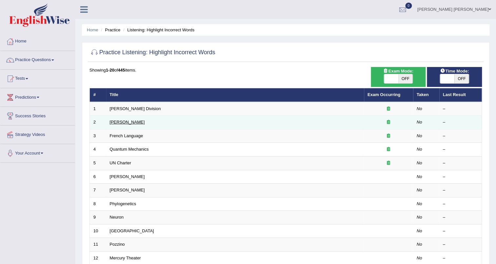
click at [128, 123] on link "[PERSON_NAME]" at bounding box center [127, 122] width 35 height 5
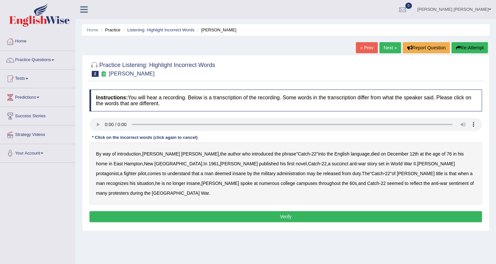
click at [277, 173] on b "administration" at bounding box center [291, 173] width 28 height 5
click at [154, 181] on b "situation" at bounding box center [145, 183] width 17 height 5
click at [409, 186] on b "reflect" at bounding box center [415, 183] width 12 height 5
click at [314, 211] on button "Verify" at bounding box center [285, 216] width 392 height 11
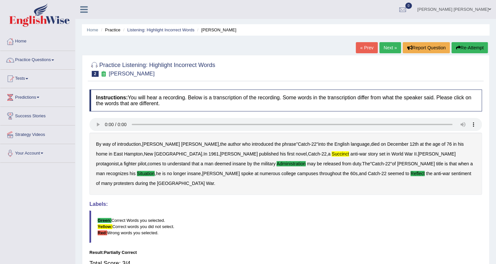
click at [381, 48] on link "Next »" at bounding box center [390, 47] width 22 height 11
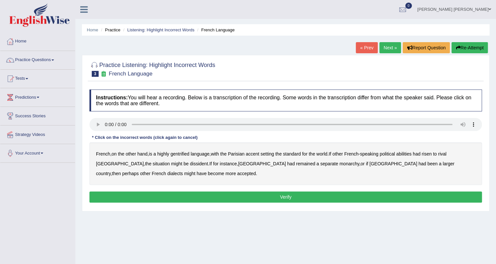
click at [183, 155] on b "gentrified" at bounding box center [179, 154] width 19 height 5
click at [411, 154] on b "abilities" at bounding box center [403, 154] width 15 height 5
click at [190, 166] on b "dissident" at bounding box center [199, 163] width 18 height 5
click at [339, 166] on b "monarchy" at bounding box center [349, 163] width 20 height 5
click at [323, 193] on button "Verify" at bounding box center [285, 197] width 392 height 11
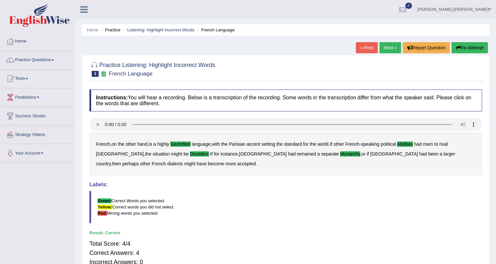
click at [389, 46] on link "Next »" at bounding box center [390, 47] width 22 height 11
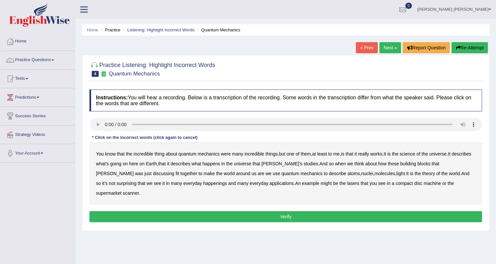
click at [415, 155] on b "science" at bounding box center [406, 154] width 15 height 5
click at [153, 172] on b "discussing" at bounding box center [163, 173] width 21 height 5
click at [153, 174] on b "discussing" at bounding box center [163, 173] width 21 height 5
click at [153, 173] on b "discussing" at bounding box center [163, 173] width 21 height 5
click at [423, 182] on b "machine" at bounding box center [431, 183] width 17 height 5
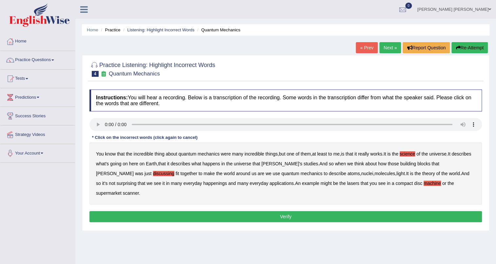
click at [153, 172] on b "discussing" at bounding box center [163, 173] width 21 height 5
click at [422, 175] on b "theory" at bounding box center [428, 173] width 13 height 5
click at [422, 173] on b "theory" at bounding box center [428, 173] width 13 height 5
click at [203, 182] on b "happenings" at bounding box center [215, 183] width 24 height 5
click at [278, 211] on button "Verify" at bounding box center [285, 216] width 392 height 11
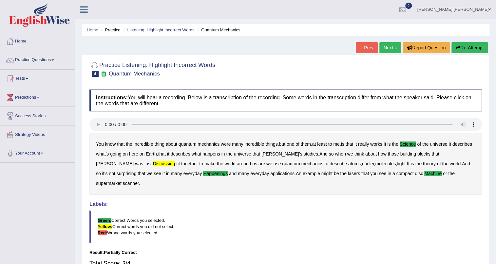
click at [385, 48] on link "Next »" at bounding box center [390, 47] width 22 height 11
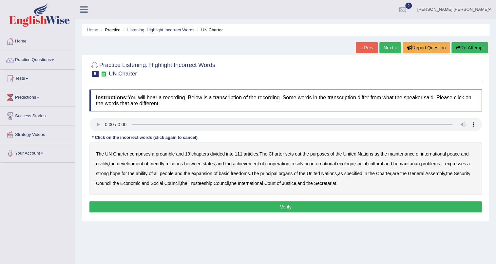
click at [216, 155] on b "divided" at bounding box center [217, 154] width 14 height 5
click at [105, 163] on b "civility" at bounding box center [102, 163] width 12 height 5
click at [353, 165] on b "ecologic" at bounding box center [345, 163] width 17 height 5
click at [147, 172] on b "ability" at bounding box center [141, 173] width 12 height 5
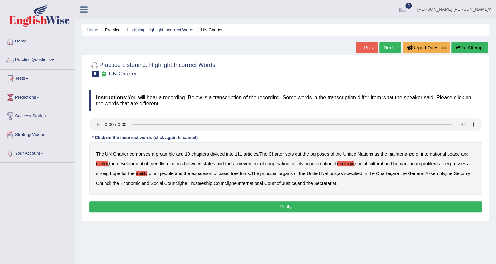
click at [206, 203] on button "Verify" at bounding box center [285, 207] width 392 height 11
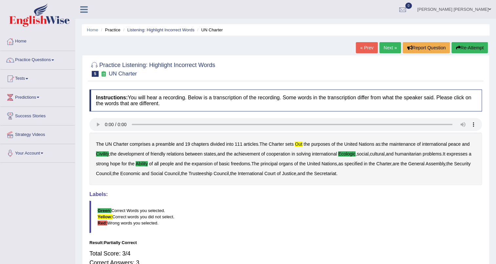
click at [388, 49] on link "Next »" at bounding box center [390, 47] width 22 height 11
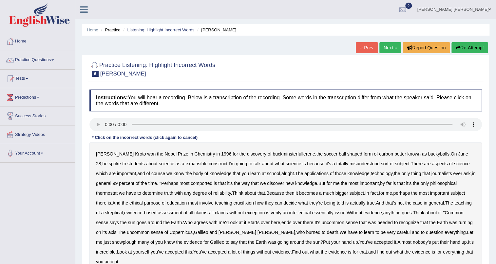
click at [185, 163] on b "expansible" at bounding box center [196, 163] width 22 height 5
click at [111, 193] on b "thermostat" at bounding box center [107, 193] width 22 height 5
click at [247, 205] on b "crucifixion" at bounding box center [243, 203] width 20 height 5
click at [276, 214] on b "verily" at bounding box center [275, 212] width 11 height 5
click at [112, 240] on b "snowplough" at bounding box center [124, 242] width 25 height 5
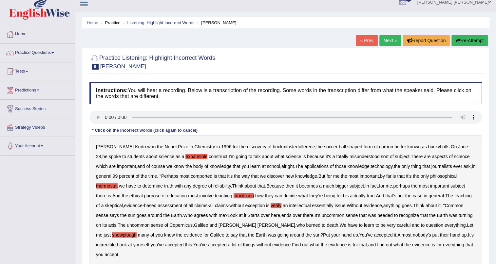
scroll to position [29, 0]
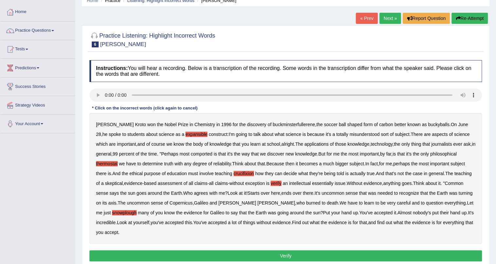
click at [258, 256] on button "Verify" at bounding box center [285, 256] width 392 height 11
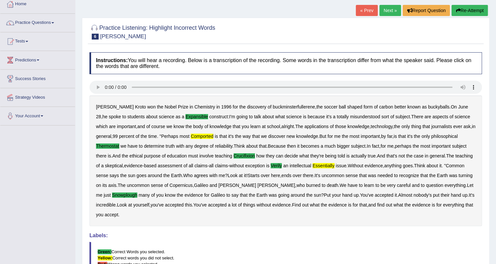
scroll to position [5, 0]
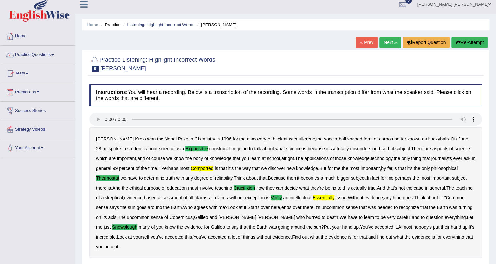
click at [390, 39] on link "Next »" at bounding box center [390, 42] width 22 height 11
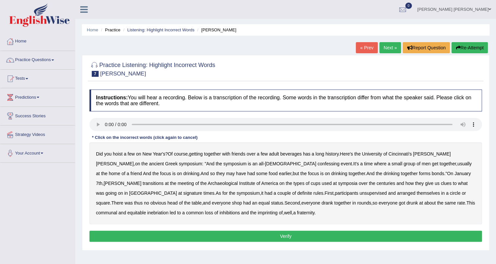
click at [317, 165] on b "confessing" at bounding box center [328, 163] width 22 height 5
click at [359, 192] on b "unsupervised" at bounding box center [372, 193] width 27 height 5
click at [429, 186] on div "Did you hoist a few on New Year's ? Of course , getting together with friends o…" at bounding box center [285, 184] width 392 height 82
click at [202, 191] on b "signature" at bounding box center [192, 193] width 19 height 5
click at [220, 240] on button "Verify" at bounding box center [285, 236] width 392 height 11
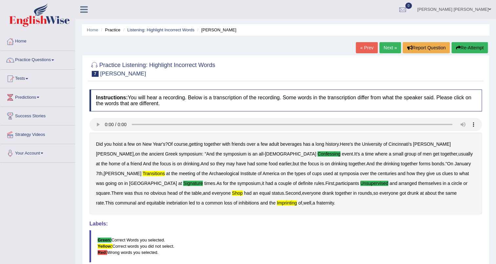
click at [385, 51] on link "Next »" at bounding box center [390, 47] width 22 height 11
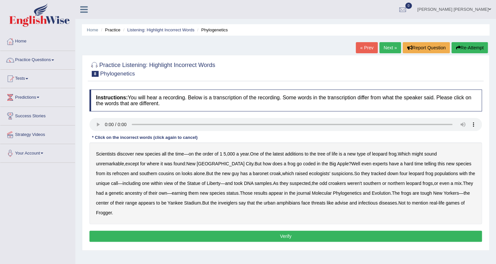
click at [303, 164] on b "coded" at bounding box center [309, 163] width 12 height 5
click at [218, 201] on b "inveiglers" at bounding box center [227, 203] width 19 height 5
click at [129, 171] on b "refrozen" at bounding box center [120, 173] width 17 height 5
click at [253, 172] on b "baronet" at bounding box center [260, 173] width 15 height 5
click at [352, 231] on button "Verify" at bounding box center [285, 236] width 392 height 11
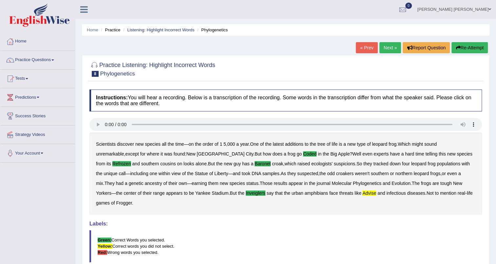
click at [383, 44] on link "Next »" at bounding box center [390, 47] width 22 height 11
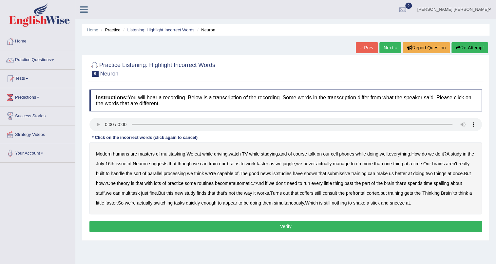
click at [302, 154] on b "course" at bounding box center [300, 154] width 14 height 5
click at [191, 164] on b "though" at bounding box center [184, 163] width 14 height 5
click at [448, 185] on b "spelling" at bounding box center [440, 183] width 15 height 5
click at [275, 225] on button "Verify" at bounding box center [285, 226] width 392 height 11
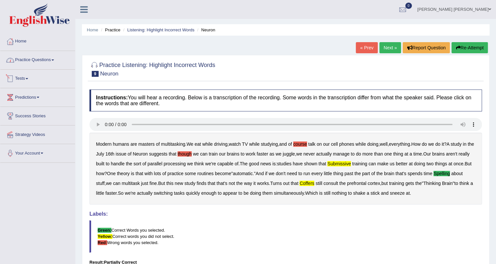
click at [62, 64] on link "Practice Questions" at bounding box center [37, 59] width 75 height 16
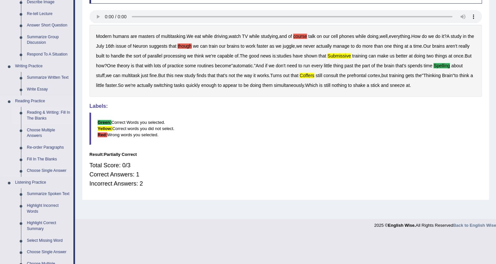
scroll to position [119, 0]
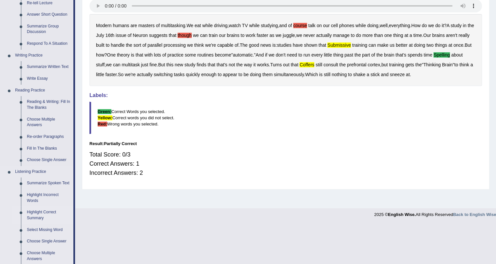
click at [40, 212] on link "Highlight Correct Summary" at bounding box center [48, 215] width 49 height 17
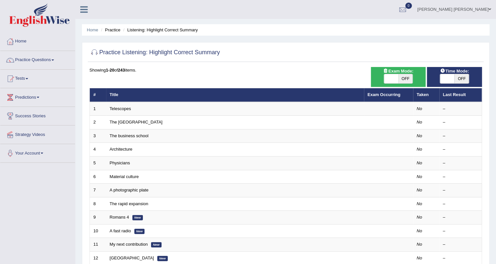
click at [134, 110] on td "Telescopes" at bounding box center [235, 109] width 258 height 14
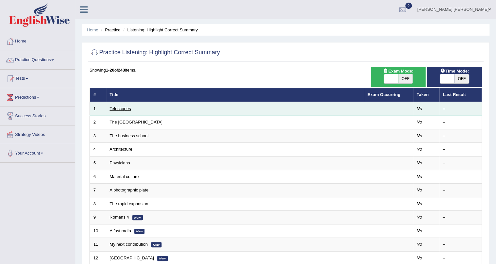
click at [122, 109] on link "Telescopes" at bounding box center [120, 108] width 21 height 5
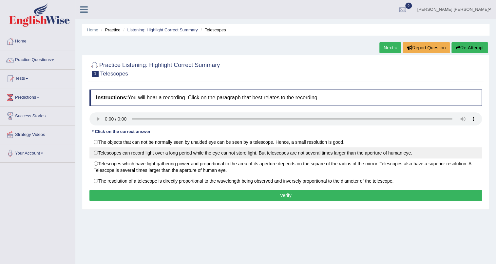
click at [102, 154] on label "Telescopes can record light over a long period while the eye cannot store light…" at bounding box center [285, 153] width 392 height 11
radio input "true"
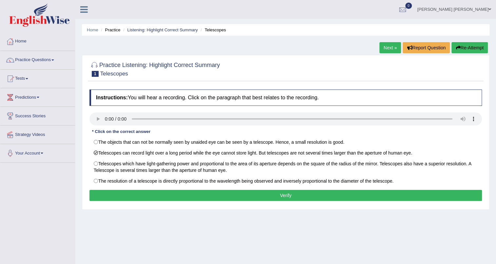
click at [140, 197] on button "Verify" at bounding box center [285, 195] width 392 height 11
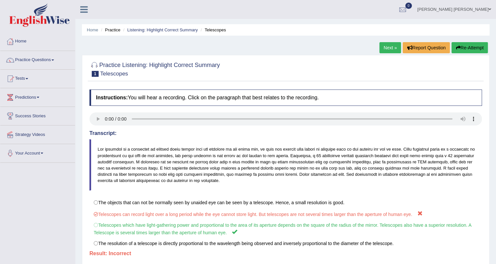
click at [391, 45] on link "Next »" at bounding box center [390, 47] width 22 height 11
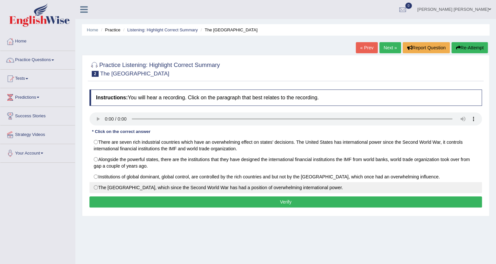
click at [94, 190] on label "The [GEOGRAPHIC_DATA], which since the Second World War has had a position of o…" at bounding box center [285, 187] width 392 height 11
radio input "true"
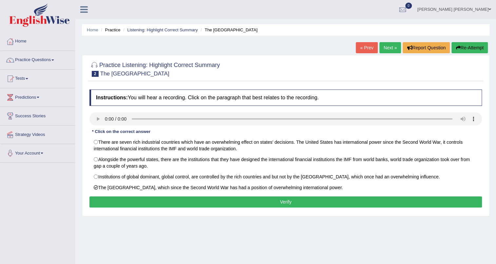
click at [110, 199] on button "Verify" at bounding box center [285, 202] width 392 height 11
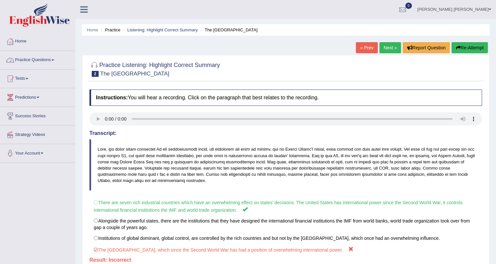
click at [381, 45] on link "Next »" at bounding box center [390, 47] width 22 height 11
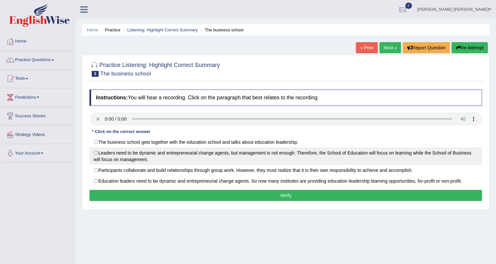
click at [95, 158] on label "Leaders need to be dynamic and entrepreneurial change agents, but management is…" at bounding box center [285, 157] width 392 height 18
radio input "true"
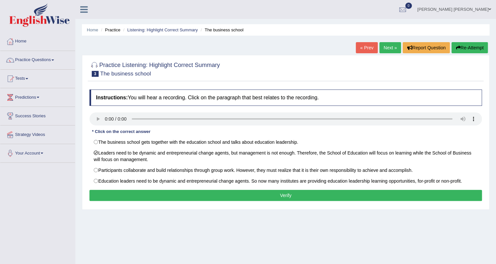
click at [129, 198] on button "Verify" at bounding box center [285, 195] width 392 height 11
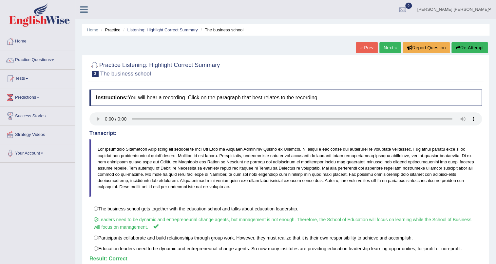
scroll to position [29, 0]
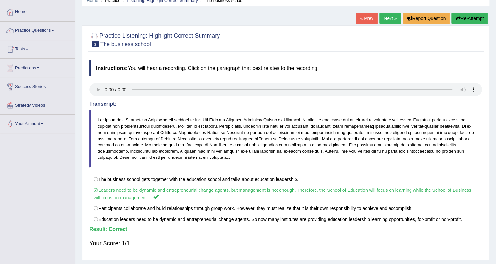
click at [392, 20] on link "Next »" at bounding box center [390, 18] width 22 height 11
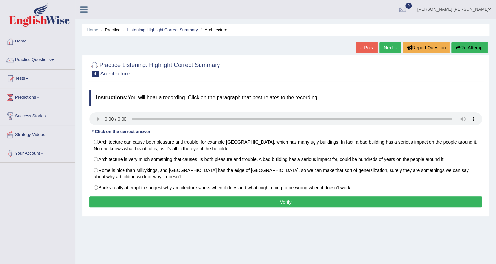
click at [145, 133] on div "* Click on the correct answer" at bounding box center [120, 132] width 63 height 6
click at [142, 130] on div "* Click on the correct answer" at bounding box center [120, 132] width 63 height 6
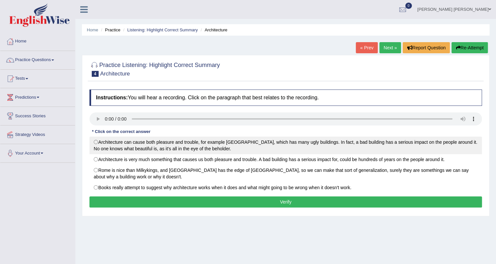
click at [95, 140] on label "Architecture can cause both pleasure and trouble, for example [GEOGRAPHIC_DATA]…" at bounding box center [285, 146] width 392 height 18
radio input "true"
click at [96, 139] on label "Architecture can cause both pleasure and trouble, for example [GEOGRAPHIC_DATA]…" at bounding box center [285, 146] width 392 height 18
click at [96, 143] on label "Architecture can cause both pleasure and trouble, for example [GEOGRAPHIC_DATA]…" at bounding box center [285, 146] width 392 height 18
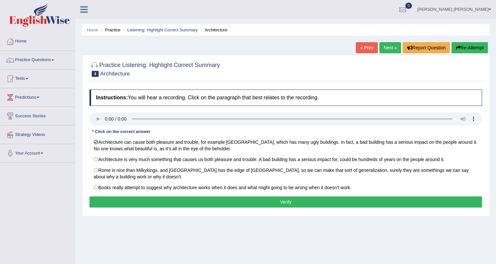
click at [242, 128] on div "Instructions: You will hear a recording. Click on the paragraph that best relat…" at bounding box center [285, 149] width 395 height 127
click at [32, 64] on link "Practice Questions" at bounding box center [37, 59] width 75 height 16
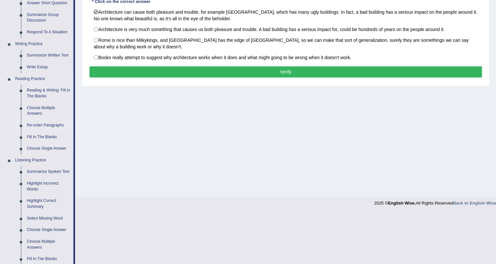
scroll to position [149, 0]
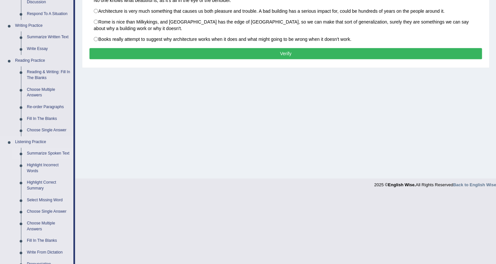
click at [51, 155] on link "Summarize Spoken Text" at bounding box center [48, 154] width 49 height 12
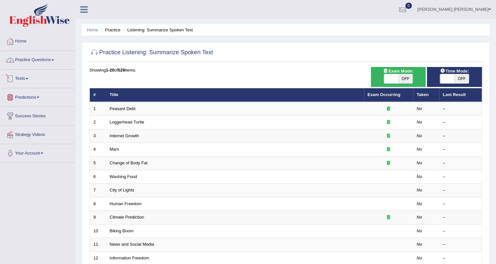
click at [57, 63] on link "Practice Questions" at bounding box center [37, 59] width 75 height 16
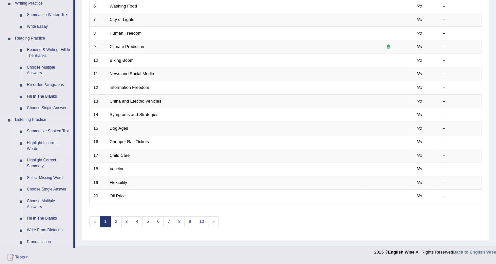
scroll to position [178, 0]
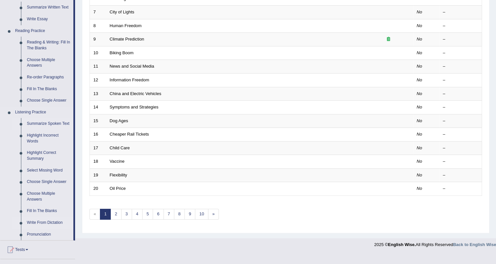
click at [45, 223] on link "Write From Dictation" at bounding box center [48, 223] width 49 height 12
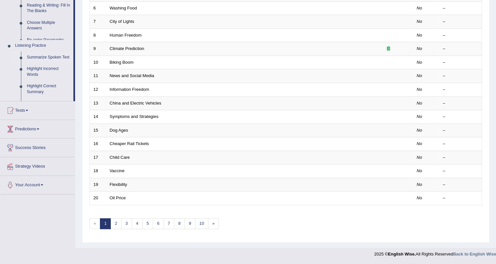
scroll to position [168, 0]
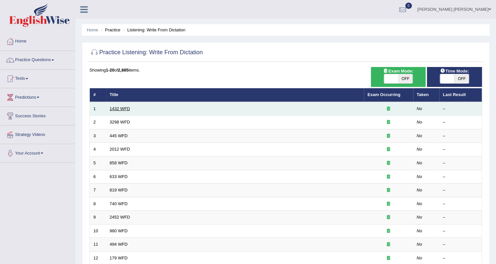
click at [121, 107] on link "1432 WFD" at bounding box center [120, 108] width 20 height 5
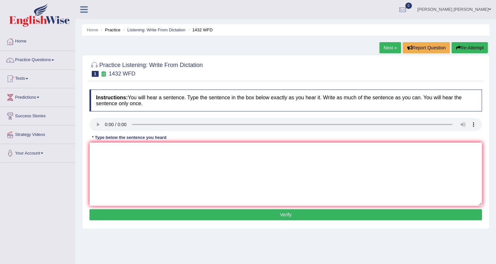
click at [203, 218] on button "Verify" at bounding box center [285, 214] width 392 height 11
click at [390, 47] on link "Next »" at bounding box center [390, 47] width 22 height 11
click at [391, 47] on link "Next »" at bounding box center [390, 47] width 22 height 11
click at [383, 49] on link "Next »" at bounding box center [390, 47] width 22 height 11
click at [367, 49] on link "« Prev" at bounding box center [366, 47] width 22 height 11
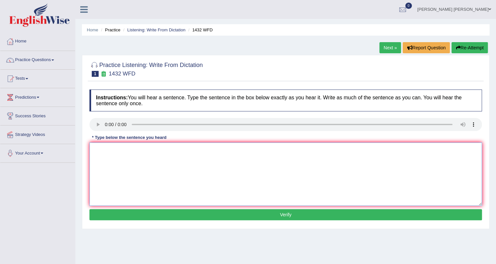
click at [119, 177] on textarea at bounding box center [285, 174] width 392 height 63
type textarea "physical actived more berfecties to health"
click at [225, 219] on button "Verify" at bounding box center [285, 214] width 392 height 11
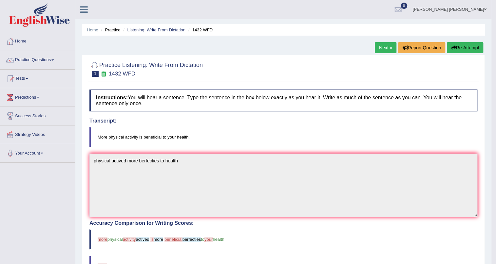
click at [383, 49] on link "Next »" at bounding box center [385, 47] width 22 height 11
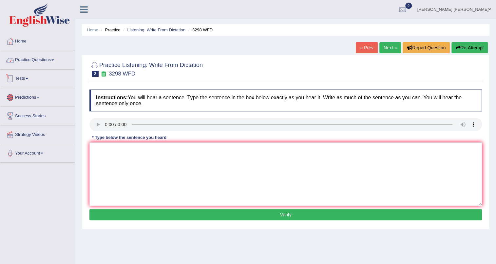
click at [56, 62] on link "Practice Questions" at bounding box center [37, 59] width 75 height 16
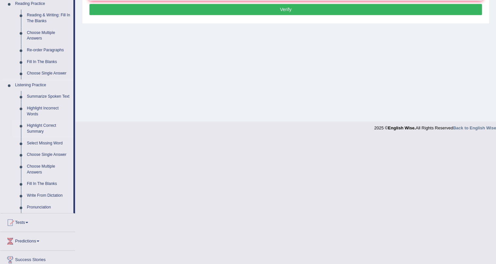
scroll to position [238, 0]
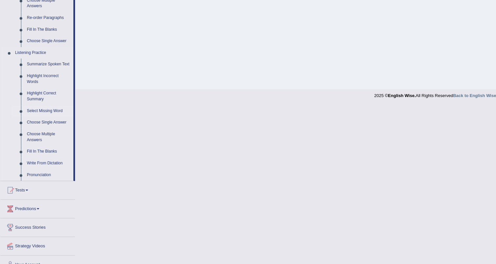
click at [44, 110] on link "Select Missing Word" at bounding box center [48, 111] width 49 height 12
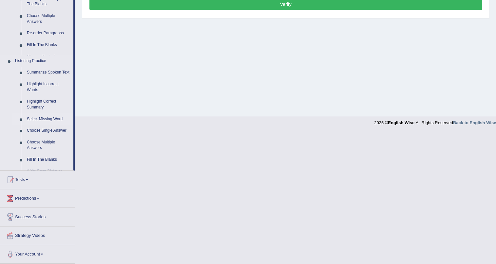
scroll to position [123, 0]
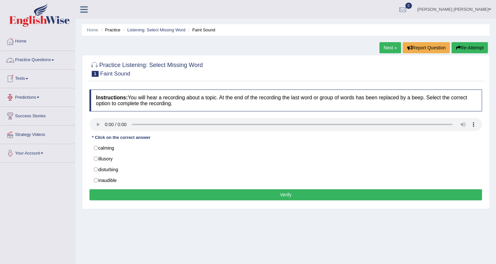
click at [50, 58] on link "Practice Questions" at bounding box center [37, 59] width 75 height 16
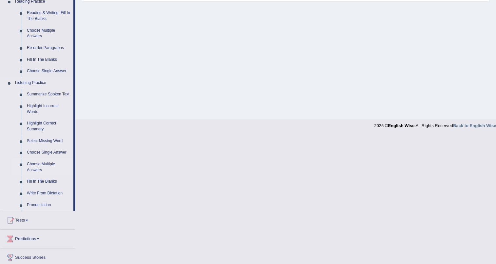
scroll to position [208, 0]
click at [46, 184] on link "Fill In The Blanks" at bounding box center [48, 182] width 49 height 12
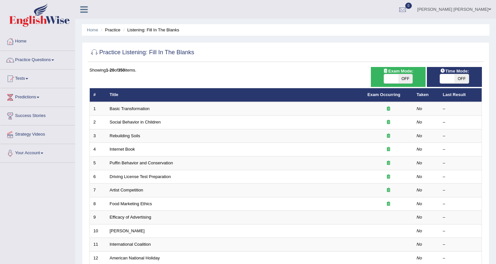
click at [139, 109] on link "Basic Transformation" at bounding box center [130, 108] width 40 height 5
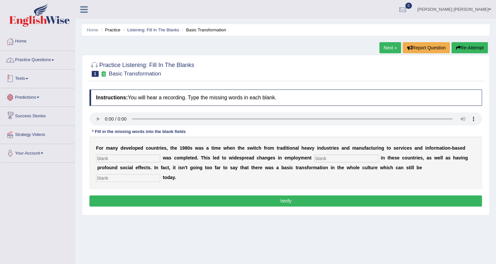
click at [36, 59] on link "Practice Questions" at bounding box center [37, 59] width 75 height 16
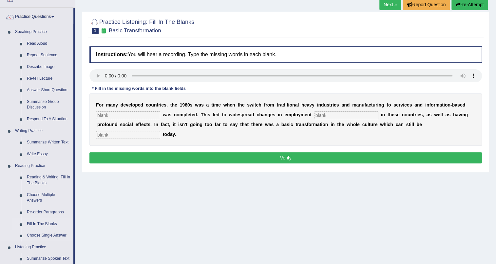
scroll to position [119, 0]
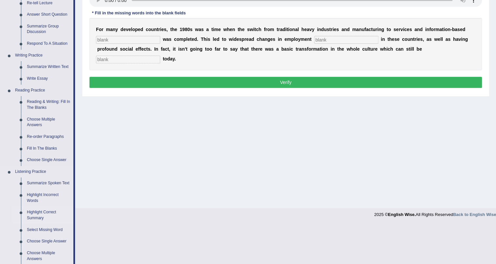
click at [39, 213] on link "Highlight Correct Summary" at bounding box center [48, 215] width 49 height 17
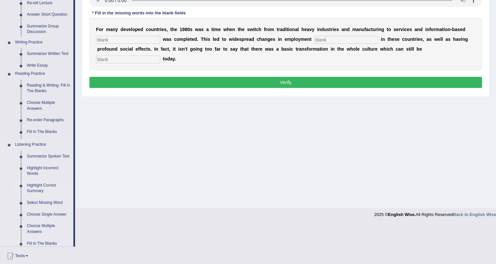
scroll to position [111, 0]
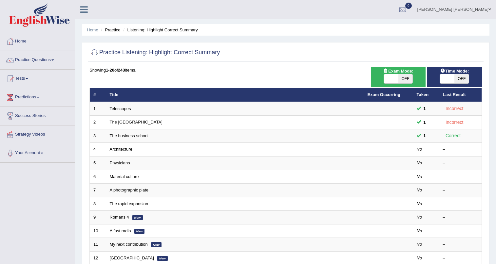
click at [130, 121] on link "The [GEOGRAPHIC_DATA]" at bounding box center [136, 122] width 53 height 5
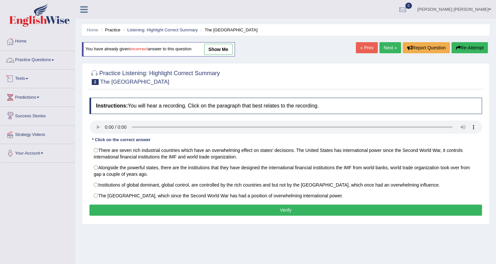
click at [54, 58] on link "Practice Questions" at bounding box center [37, 59] width 75 height 16
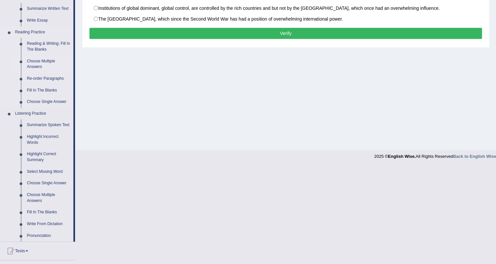
scroll to position [178, 0]
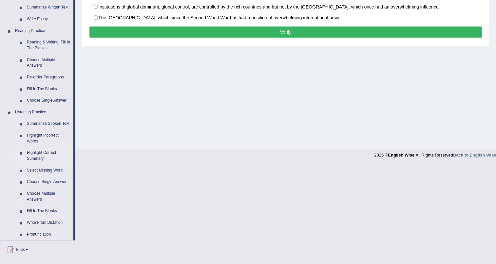
click at [47, 155] on link "Highlight Correct Summary" at bounding box center [48, 155] width 49 height 17
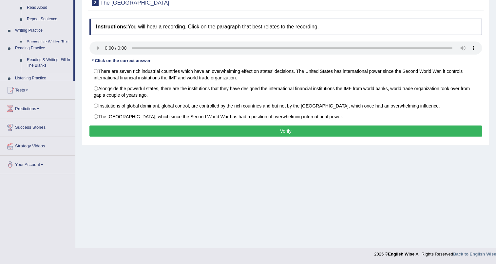
scroll to position [79, 0]
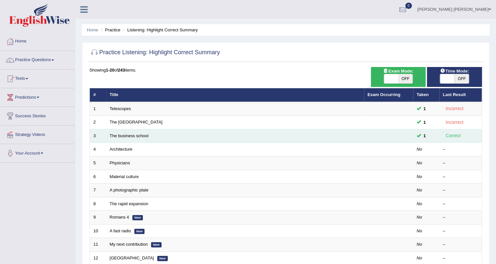
click at [137, 132] on td "The business school" at bounding box center [235, 136] width 258 height 14
click at [136, 134] on link "The business school" at bounding box center [129, 136] width 39 height 5
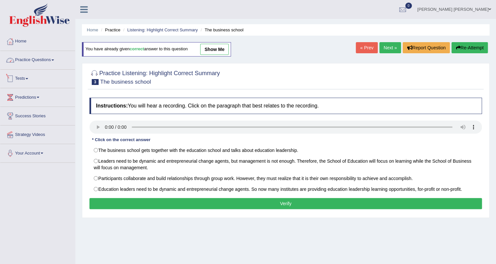
click at [51, 58] on link "Practice Questions" at bounding box center [37, 59] width 75 height 16
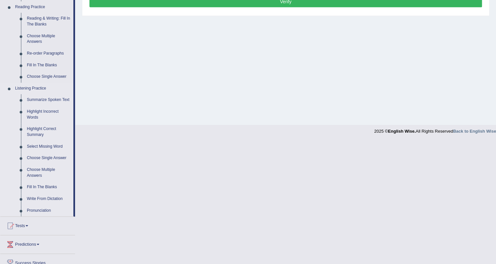
scroll to position [208, 0]
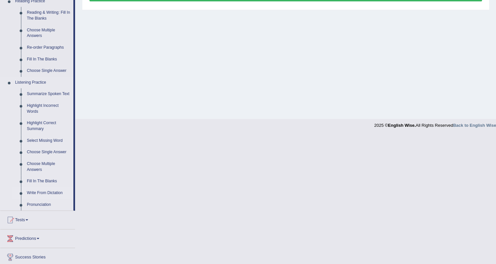
click at [42, 194] on link "Write From Dictation" at bounding box center [48, 194] width 49 height 12
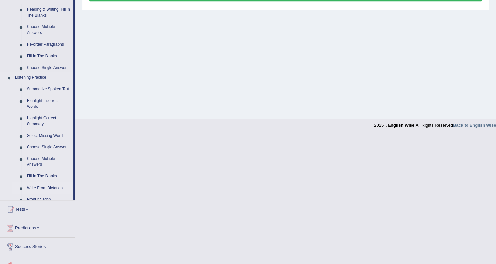
scroll to position [79, 0]
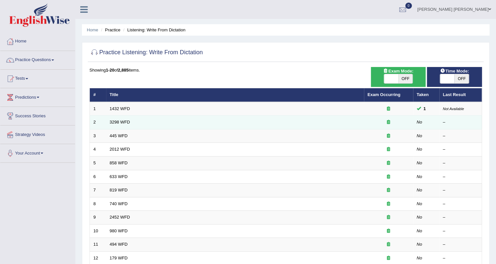
click at [150, 123] on td "3298 WFD" at bounding box center [235, 123] width 258 height 14
click at [121, 121] on link "3298 WFD" at bounding box center [120, 122] width 20 height 5
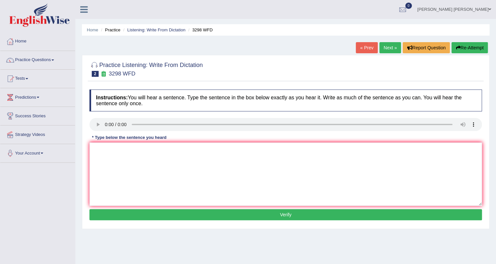
drag, startPoint x: 119, startPoint y: 98, endPoint x: 121, endPoint y: 104, distance: 5.8
click at [121, 104] on h4 "Instructions: You will hear a sentence. Type the sentence in the box below exac…" at bounding box center [285, 101] width 392 height 22
drag, startPoint x: 108, startPoint y: 147, endPoint x: 106, endPoint y: 156, distance: 9.3
click at [107, 155] on textarea at bounding box center [285, 174] width 392 height 63
type textarea "a"
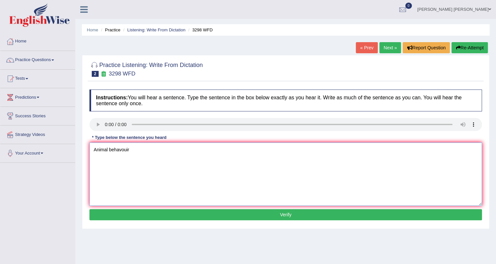
click at [131, 153] on textarea "Animal behavouir" at bounding box center [285, 174] width 392 height 63
click at [151, 151] on textarea "Animal behavouir ap" at bounding box center [285, 174] width 392 height 63
click at [186, 151] on textarea "Animal behavouir applies to contains both" at bounding box center [285, 174] width 392 height 63
click at [210, 153] on textarea "Animal behavouir applies to contains both simpler" at bounding box center [285, 174] width 392 height 63
click at [215, 151] on textarea "Animal behavouir applies to contains both simpler disting" at bounding box center [285, 174] width 392 height 63
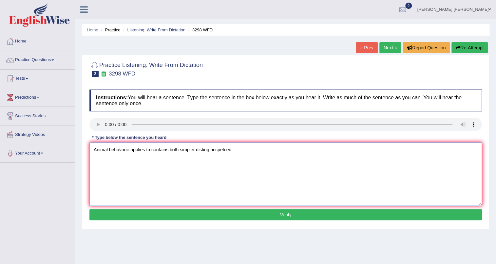
type textarea "Animal behavouir applies to contains both simpler disting accpetced"
click at [245, 216] on button "Verify" at bounding box center [285, 214] width 392 height 11
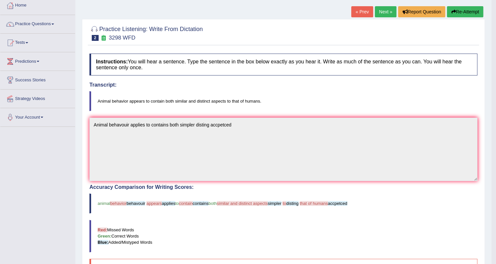
scroll to position [29, 0]
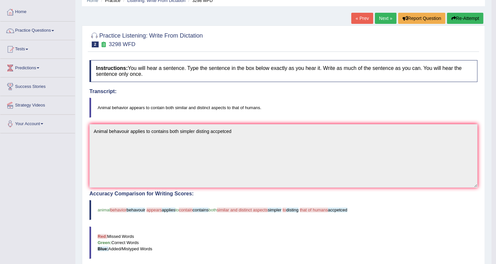
click at [383, 17] on link "Next »" at bounding box center [385, 18] width 22 height 11
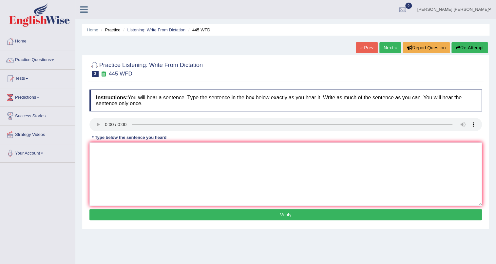
click at [393, 51] on link "Next »" at bounding box center [390, 47] width 22 height 11
click at [99, 148] on textarea at bounding box center [285, 174] width 392 height 63
click at [137, 151] on textarea "There is a great deal" at bounding box center [285, 174] width 392 height 63
type textarea "There is a great deal debate on this topic"
click at [178, 211] on button "Verify" at bounding box center [285, 214] width 392 height 11
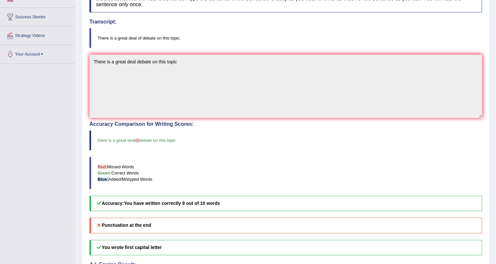
scroll to position [69, 0]
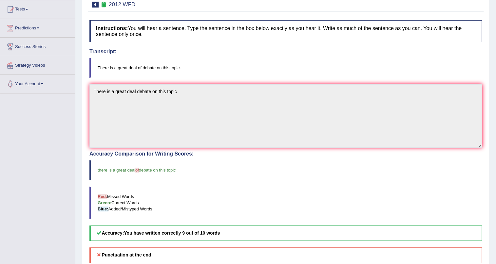
click at [281, 79] on div "Instructions: You will hear a sentence. Type the sentence in the box below exac…" at bounding box center [285, 173] width 395 height 313
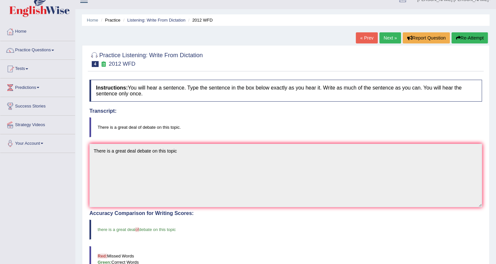
scroll to position [0, 0]
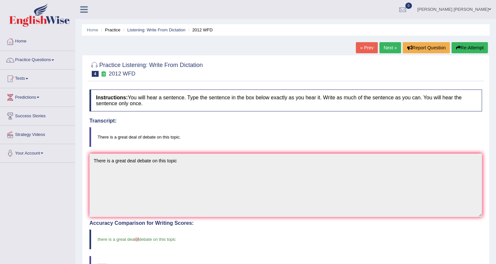
click at [389, 49] on link "Next »" at bounding box center [390, 47] width 22 height 11
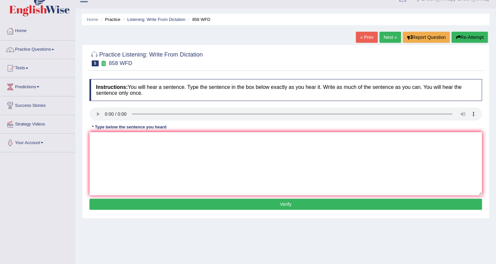
scroll to position [12, 0]
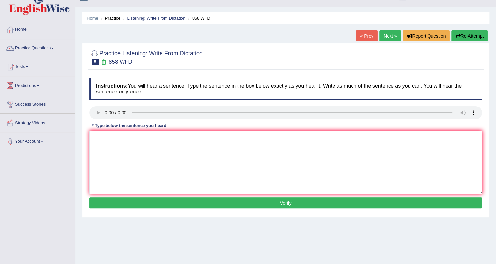
click at [362, 35] on link "« Prev" at bounding box center [366, 35] width 22 height 11
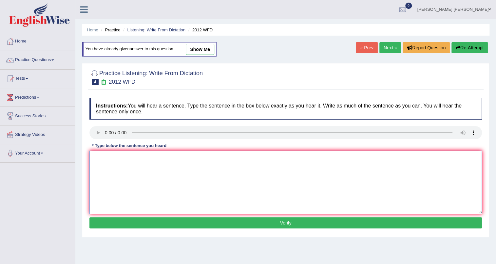
click at [112, 173] on textarea at bounding box center [285, 182] width 392 height 63
type textarea "t"
click at [117, 162] on textarea "There is" at bounding box center [285, 182] width 392 height 63
click at [136, 158] on textarea "There is a Great deal on this topic" at bounding box center [285, 182] width 392 height 63
type textarea "There is a Great deal and debate on this topic"
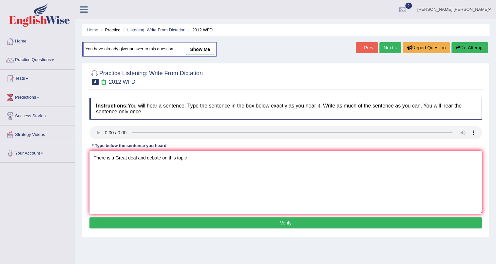
click at [239, 219] on button "Verify" at bounding box center [285, 223] width 392 height 11
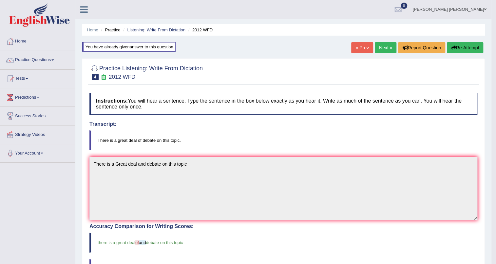
click at [381, 47] on link "Next »" at bounding box center [385, 47] width 22 height 11
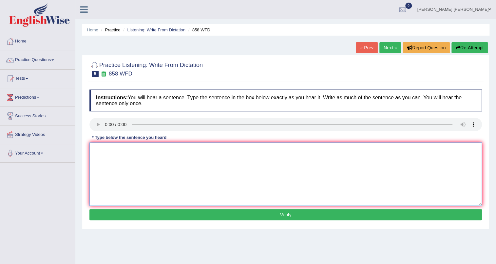
click at [121, 154] on textarea at bounding box center [285, 174] width 392 height 63
type textarea "t"
click at [127, 158] on textarea "The year" at bounding box center [285, 174] width 392 height 63
click at [118, 154] on textarea "The year" at bounding box center [285, 174] width 392 height 63
click at [137, 142] on div "Instructions: You will hear a sentence. Type the sentence in the box below exac…" at bounding box center [285, 155] width 395 height 139
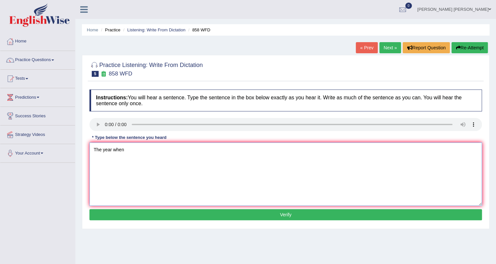
click at [132, 151] on textarea "The year when" at bounding box center [285, 174] width 392 height 63
type textarea "The year when super whitefox"
click at [161, 151] on textarea "The year when super whitefox" at bounding box center [285, 174] width 392 height 63
click at [217, 219] on button "Verify" at bounding box center [285, 214] width 392 height 11
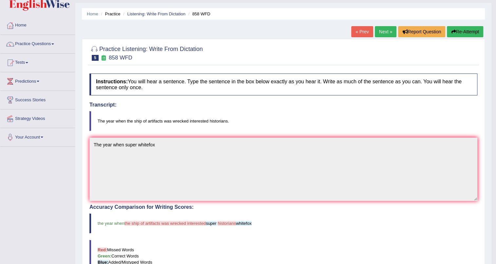
scroll to position [10, 0]
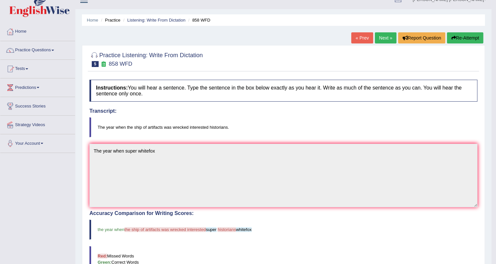
click at [380, 40] on link "Next »" at bounding box center [385, 37] width 22 height 11
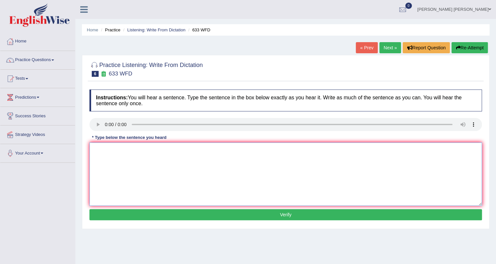
drag, startPoint x: 89, startPoint y: 170, endPoint x: 103, endPoint y: 162, distance: 16.3
click at [92, 167] on textarea at bounding box center [285, 174] width 392 height 63
type textarea "Reserach shows at excerseing makes us feel better"
click at [235, 209] on button "Verify" at bounding box center [285, 214] width 392 height 11
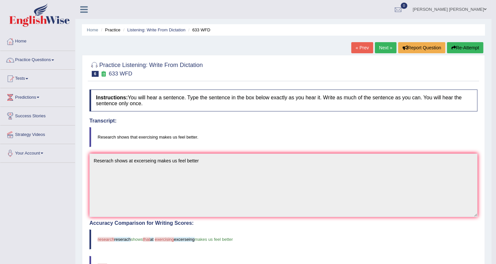
click at [382, 49] on link "Next »" at bounding box center [385, 47] width 22 height 11
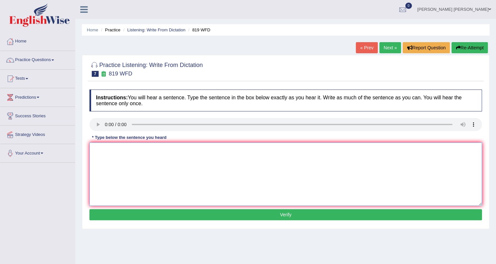
click at [115, 157] on textarea at bounding box center [285, 174] width 392 height 63
click at [127, 168] on textarea at bounding box center [285, 174] width 392 height 63
type textarea "p"
type textarea "P"
click at [132, 153] on textarea "Plants are able to" at bounding box center [285, 174] width 392 height 63
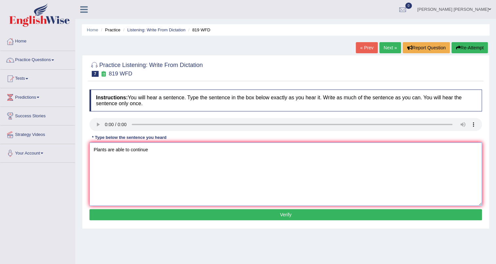
click at [154, 153] on textarea "Plants are able to continue" at bounding box center [285, 174] width 392 height 63
click at [172, 152] on textarea "Plants are able to continue growing" at bounding box center [285, 174] width 392 height 63
click at [190, 150] on textarea "Plants are able to continue growing throw out" at bounding box center [285, 174] width 392 height 63
click at [207, 149] on textarea "Plants are able to continue growing throw out there life" at bounding box center [285, 174] width 392 height 63
type textarea "Plants are able to continue growing throw out there lifes."
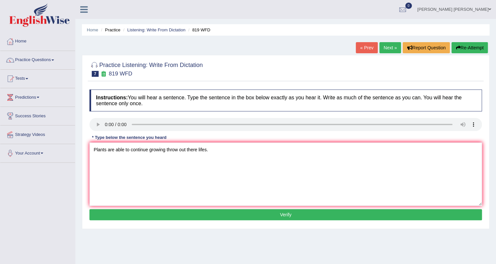
click button "Verify"
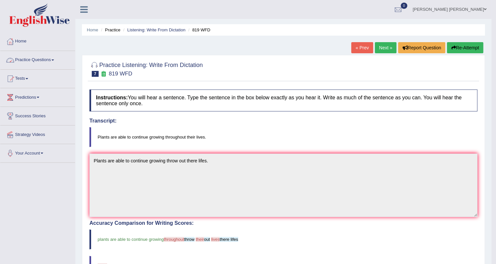
click link "Practice Questions"
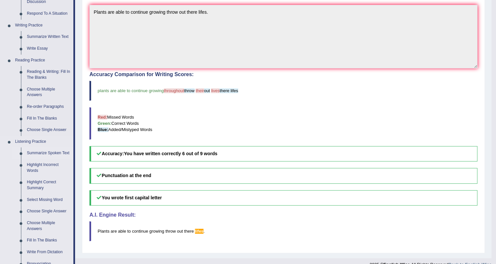
scroll to position [178, 0]
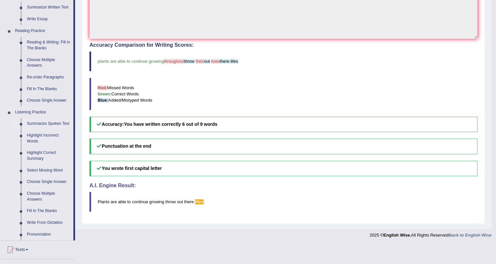
click link "Summarize Spoken Text"
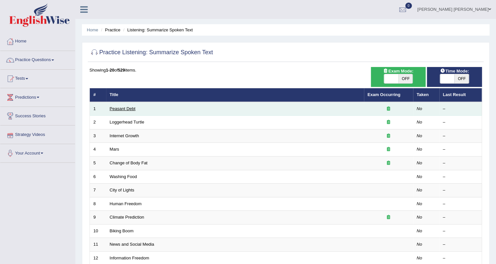
click at [114, 109] on link "Peasant Debt" at bounding box center [123, 108] width 26 height 5
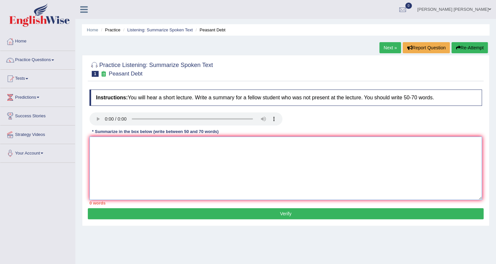
click at [122, 157] on textarea at bounding box center [285, 168] width 392 height 63
type textarea "t"
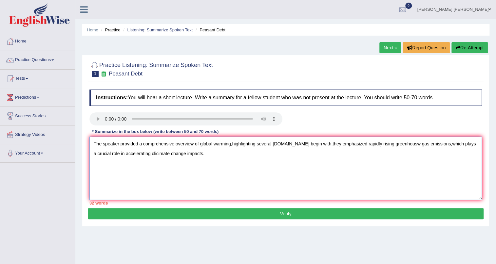
click at [137, 154] on textarea "The speaker provided a comprehensive overview of global warming,highlighting se…" at bounding box center [285, 168] width 392 height 63
click at [139, 153] on textarea "The speaker provided a comprehensive overview of global warming,highlighting se…" at bounding box center [285, 168] width 392 height 63
click at [184, 154] on textarea "The speaker provided a comprehensive overview of global warming,highlighting se…" at bounding box center [285, 168] width 392 height 63
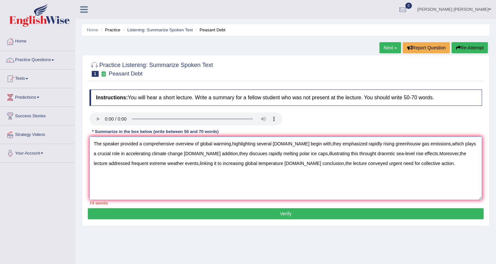
type textarea "The speaker provided a comprehensive overview of global warming,highlighting se…"
click at [214, 210] on button "Verify" at bounding box center [285, 213] width 395 height 11
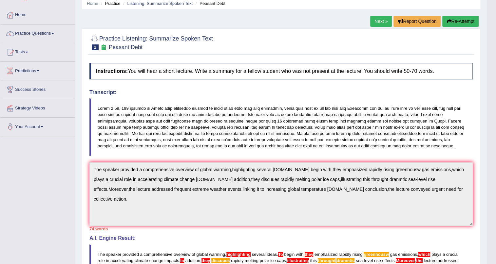
scroll to position [20, 0]
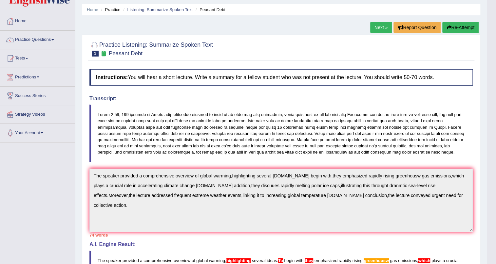
click at [372, 27] on link "Next »" at bounding box center [381, 27] width 22 height 11
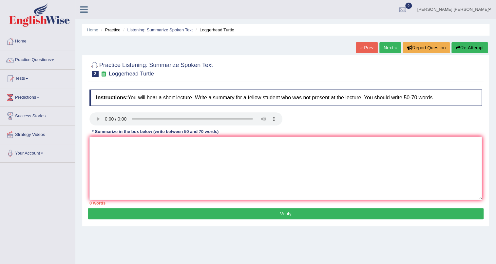
click at [359, 45] on link "« Prev" at bounding box center [366, 47] width 22 height 11
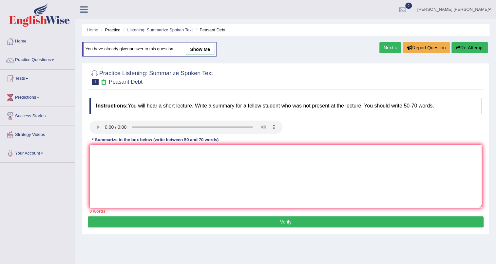
click at [119, 172] on textarea at bounding box center [285, 176] width 392 height 63
type textarea "t"
click at [253, 152] on textarea "The speaker provided a comprehensive overview of Global warming highlightinh se…" at bounding box center [285, 176] width 392 height 63
click at [253, 150] on textarea "The speaker provided a comprehensive overview of Global warming highlightih sev…" at bounding box center [285, 176] width 392 height 63
click at [287, 152] on textarea "The speaker provided a comprehensive overview of Global warming highlighting se…" at bounding box center [285, 176] width 392 height 63
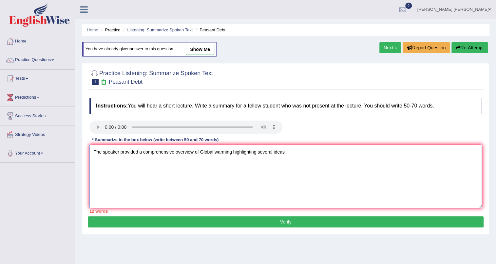
click at [284, 155] on textarea "The speaker provided a comprehensive overview of Global warming highlighting se…" at bounding box center [285, 176] width 392 height 63
click at [288, 152] on textarea "The speaker provided a comprehensive overview of Global warming highlighting se…" at bounding box center [285, 176] width 392 height 63
click at [380, 150] on textarea "The speaker provided a comprehensive overview of Global warming highlighting se…" at bounding box center [285, 176] width 392 height 63
type textarea "The speaker provided a comprehensive overview of Global warming highlighting se…"
click at [469, 153] on textarea "The speaker provided a comprehensive overview of Global warming highlighting se…" at bounding box center [285, 176] width 392 height 63
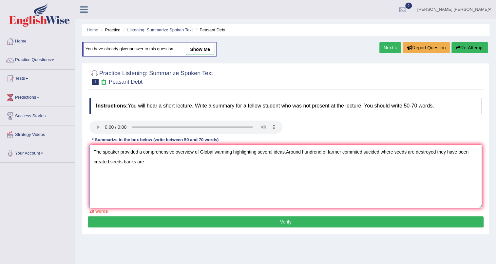
click at [146, 163] on textarea "The speaker provided a comprehensive overview of Global warming highlighting se…" at bounding box center [285, 176] width 392 height 63
click at [469, 151] on textarea "The speaker provided a comprehensive overview of Global warming highlighting se…" at bounding box center [285, 176] width 392 height 63
click at [172, 164] on textarea "The speaker provided a comprehensive overview of Global warming highlighting se…" at bounding box center [285, 176] width 392 height 63
click at [140, 161] on textarea "The speaker provided a comprehensive overview of Global warming highlighting se…" at bounding box center [285, 176] width 392 height 63
click at [182, 160] on textarea "The speaker provided a comprehensive overview of Global warming highlighting se…" at bounding box center [285, 176] width 392 height 63
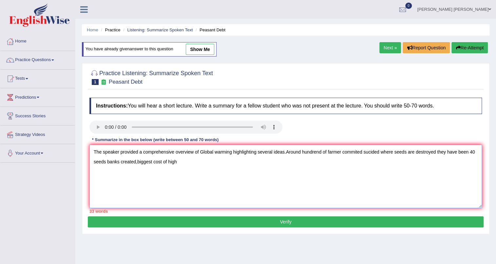
click at [477, 153] on textarea "The speaker provided a comprehensive overview of Global warming highlighting se…" at bounding box center [285, 176] width 392 height 63
click at [204, 164] on textarea "The speaker provided a comprehensive overview of Global warming highlighting se…" at bounding box center [285, 176] width 392 height 63
click at [224, 161] on textarea "The speaker provided a comprehensive overview of Global warming highlighting se…" at bounding box center [285, 176] width 392 height 63
click at [224, 164] on textarea "The speaker provided a comprehensive overview of Global warming highlighting se…" at bounding box center [285, 176] width 392 height 63
click at [277, 160] on textarea "The speaker provided a comprehensive overview of Global warming highlighting se…" at bounding box center [285, 176] width 392 height 63
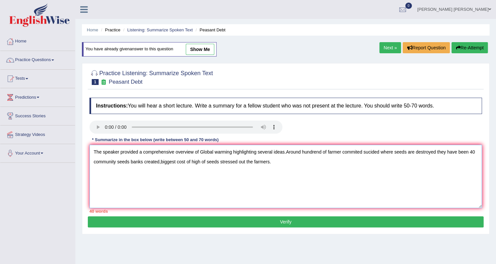
click at [219, 163] on textarea "The speaker provided a comprehensive overview of Global warming highlighting se…" at bounding box center [285, 176] width 392 height 63
click at [305, 165] on textarea "The speaker provided a comprehensive overview of Global warming highlighting se…" at bounding box center [285, 176] width 392 height 63
click at [307, 161] on textarea "The speaker provided a comprehensive overview of Global warming highlighting se…" at bounding box center [285, 176] width 392 height 63
click at [327, 163] on textarea "The speaker provided a comprehensive overview of Global warming highlighting se…" at bounding box center [285, 176] width 392 height 63
click at [368, 163] on textarea "The speaker provided a comprehensive overview of Global warming highlighting se…" at bounding box center [285, 176] width 392 height 63
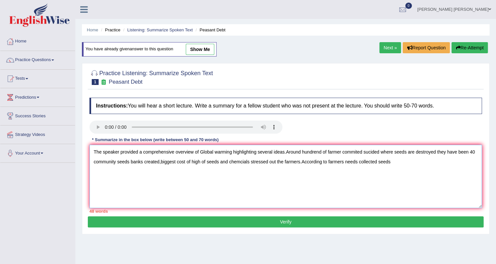
click at [396, 163] on textarea "The speaker provided a comprehensive overview of Global warming highlighting se…" at bounding box center [285, 176] width 392 height 63
click at [395, 163] on textarea "The speaker provided a comprehensive overview of Global warming highlighting se…" at bounding box center [285, 176] width 392 height 63
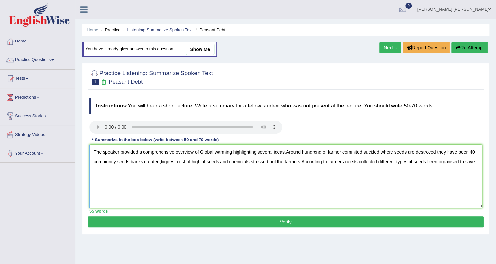
click at [475, 161] on textarea "The speaker provided a comprehensive overview of Global warming highlighting se…" at bounding box center [285, 176] width 392 height 63
click at [394, 161] on textarea "The speaker provided a comprehensive overview of Global warming highlighting se…" at bounding box center [285, 176] width 392 height 63
click at [110, 173] on textarea "The speaker provided a comprehensive overview of Global warming highlighting se…" at bounding box center [285, 176] width 392 height 63
click at [124, 174] on textarea "The speaker provided a comprehensive overview of Global warming highlighting se…" at bounding box center [285, 176] width 392 height 63
click at [202, 172] on textarea "The speaker provided a comprehensive overview of Global warming highlighting se…" at bounding box center [285, 176] width 392 height 63
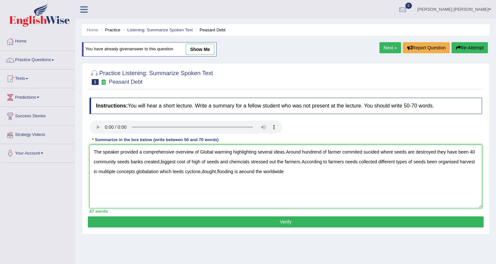
click at [242, 171] on textarea "The speaker provided a comprehensive overview of Global warming highlighting se…" at bounding box center [285, 176] width 392 height 63
click at [281, 172] on textarea "The speaker provided a comprehensive overview of Global warming highlighting se…" at bounding box center [285, 176] width 392 height 63
type textarea "The speaker provided a comprehensive overview of Global warming highlighting se…"
click at [283, 226] on button "Verify" at bounding box center [285, 222] width 395 height 11
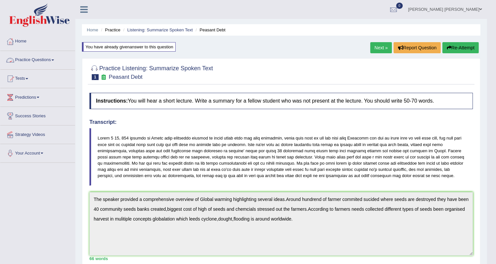
click at [40, 60] on link "Practice Questions" at bounding box center [37, 59] width 75 height 16
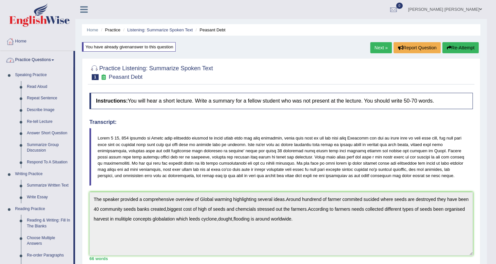
click at [41, 60] on link "Practice Questions" at bounding box center [36, 59] width 73 height 16
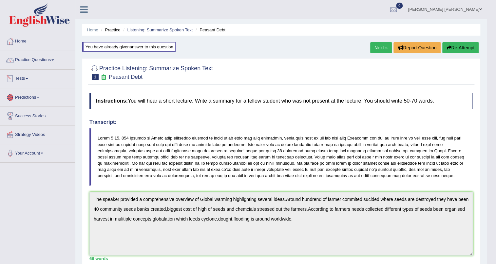
click at [32, 84] on link "Tests" at bounding box center [37, 78] width 75 height 16
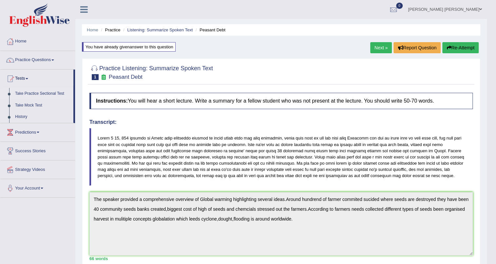
click at [36, 95] on link "Take Practice Sectional Test" at bounding box center [42, 94] width 61 height 12
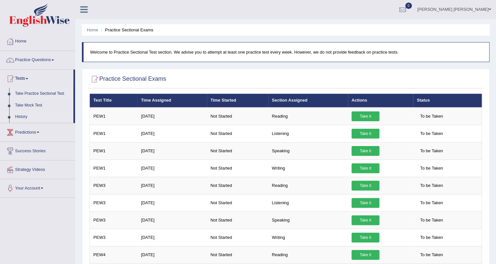
click at [27, 116] on link "History" at bounding box center [42, 117] width 61 height 12
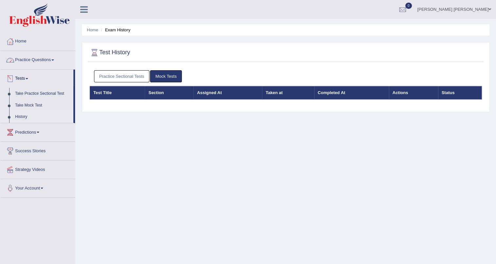
click at [28, 61] on link "Practice Questions" at bounding box center [37, 59] width 75 height 16
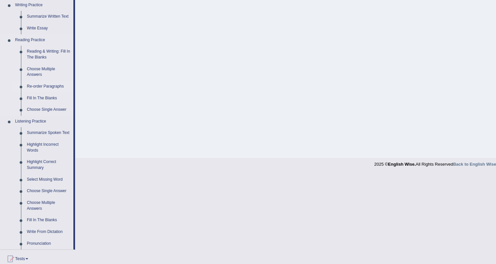
scroll to position [158, 0]
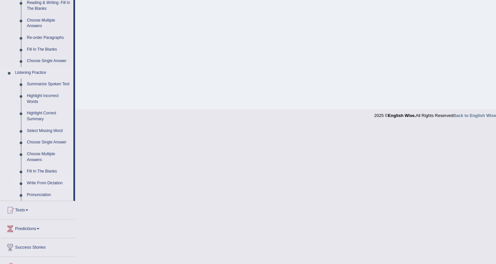
click at [33, 181] on link "Write From Dictation" at bounding box center [48, 184] width 49 height 12
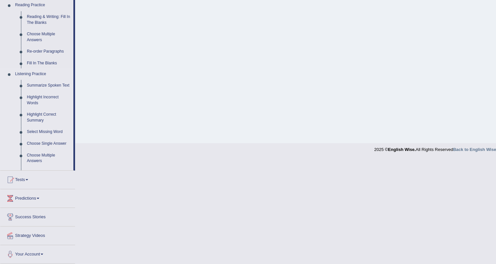
scroll to position [106, 0]
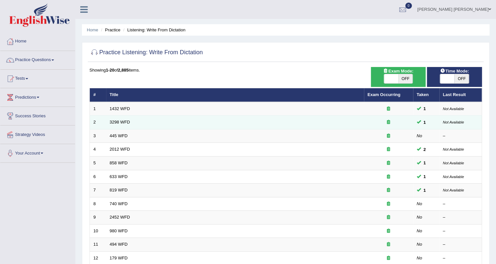
click at [148, 124] on td "3298 WFD" at bounding box center [235, 123] width 258 height 14
click at [125, 122] on link "3298 WFD" at bounding box center [120, 122] width 20 height 5
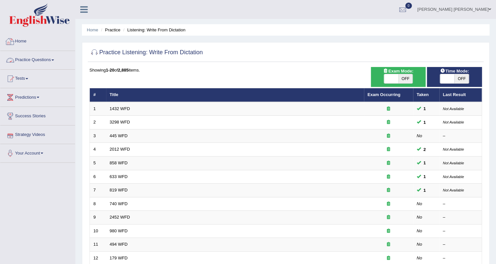
click at [41, 60] on link "Practice Questions" at bounding box center [37, 59] width 75 height 16
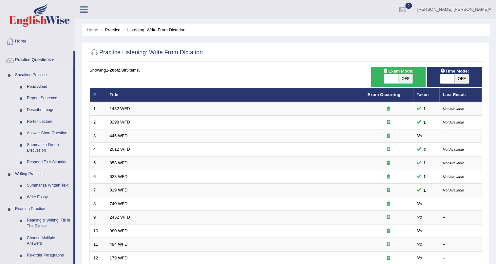
click at [45, 163] on link "Respond To A Situation" at bounding box center [48, 163] width 49 height 12
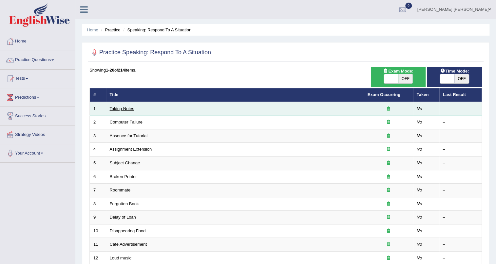
click at [129, 109] on link "Taking Notes" at bounding box center [122, 108] width 25 height 5
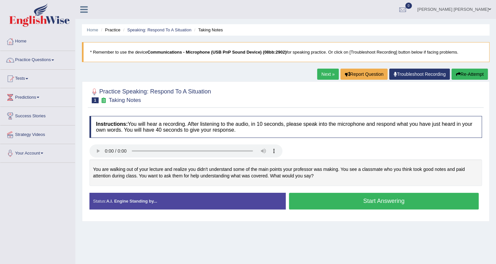
click at [317, 204] on button "Start Answering" at bounding box center [384, 201] width 190 height 17
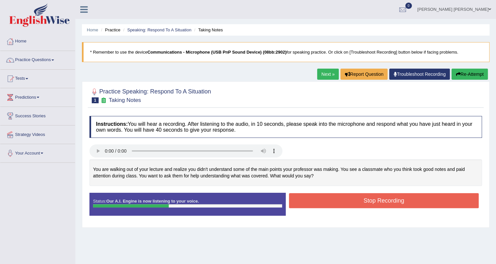
click at [317, 204] on button "Stop Recording" at bounding box center [384, 200] width 190 height 15
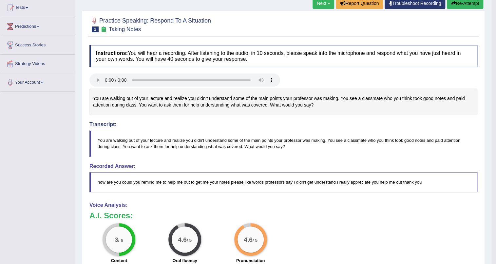
scroll to position [16, 0]
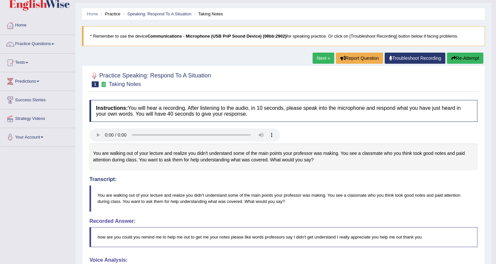
click at [316, 61] on link "Next »" at bounding box center [323, 58] width 22 height 11
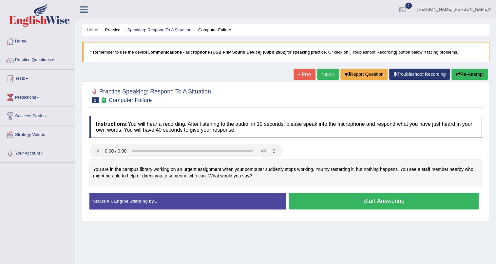
click at [487, 6] on link "[PERSON_NAME] [PERSON_NAME]" at bounding box center [453, 8] width 83 height 17
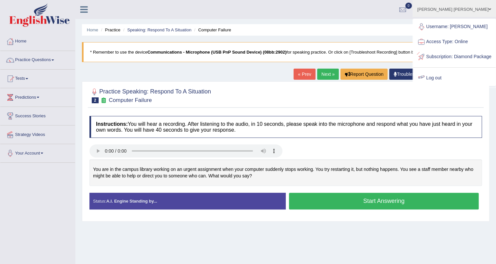
click at [446, 82] on link "Log out" at bounding box center [454, 78] width 82 height 15
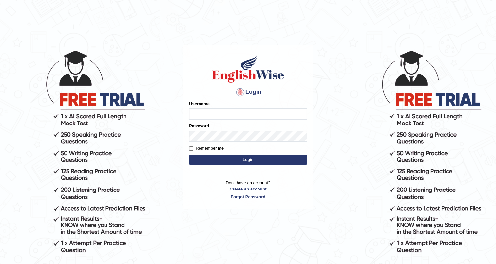
click at [233, 115] on input "Username" at bounding box center [248, 114] width 118 height 11
type input "Bondarenko"
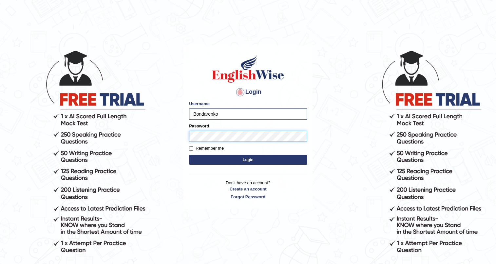
click at [189, 155] on button "Login" at bounding box center [248, 160] width 118 height 10
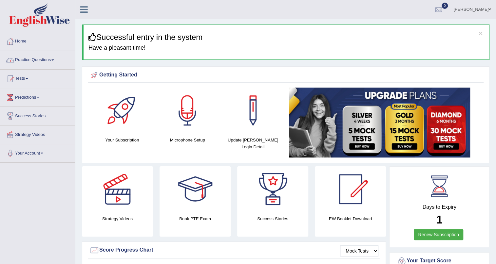
click at [34, 58] on link "Practice Questions" at bounding box center [37, 59] width 75 height 16
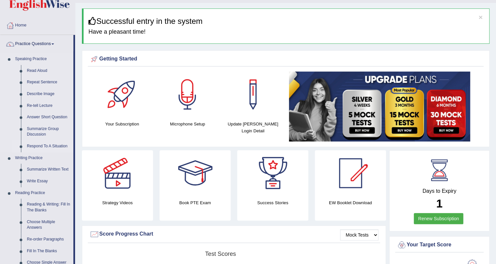
scroll to position [29, 0]
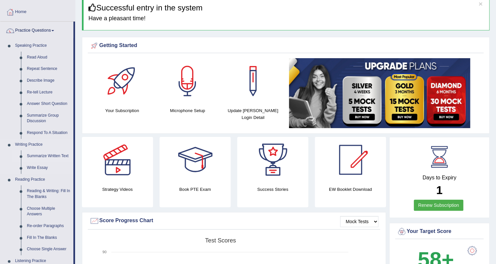
click at [48, 155] on link "Summarize Written Text" at bounding box center [48, 157] width 49 height 12
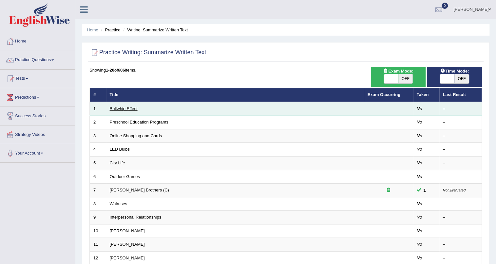
click at [128, 109] on link "Bullwhip Effect" at bounding box center [124, 108] width 28 height 5
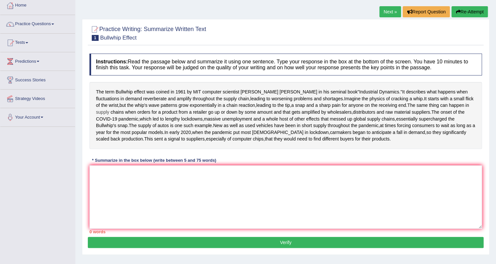
scroll to position [22, 0]
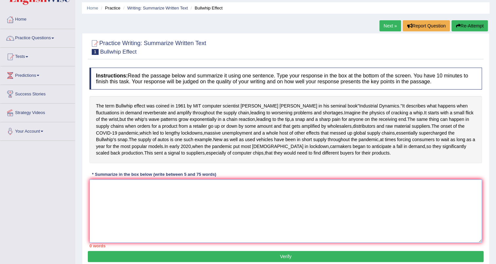
click at [132, 219] on textarea at bounding box center [285, 211] width 392 height 63
type textarea "The passage outlines"
click at [198, 105] on span "MIT" at bounding box center [197, 106] width 8 height 7
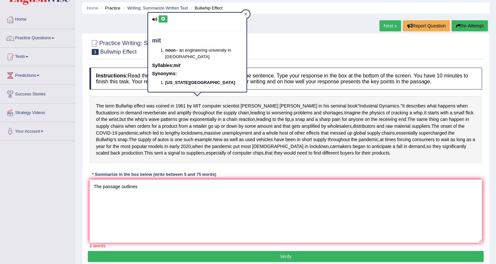
click at [245, 15] on div at bounding box center [246, 14] width 8 height 8
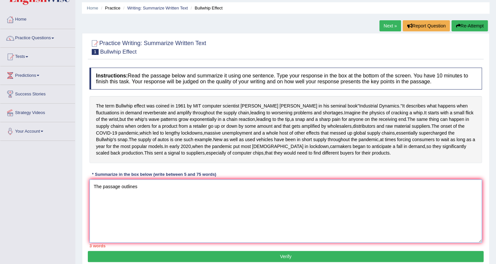
click at [145, 219] on textarea "The passage outlines" at bounding box center [285, 211] width 392 height 63
click at [413, 114] on span "whip" at bounding box center [417, 113] width 9 height 7
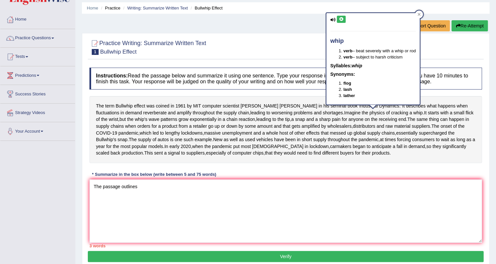
click at [342, 21] on icon at bounding box center [340, 19] width 5 height 4
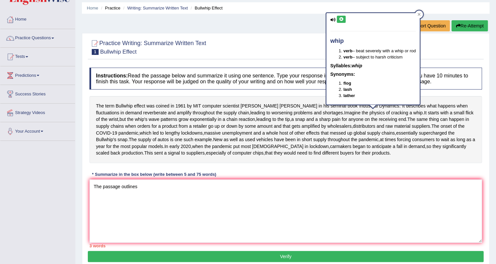
click at [342, 21] on icon at bounding box center [340, 19] width 5 height 4
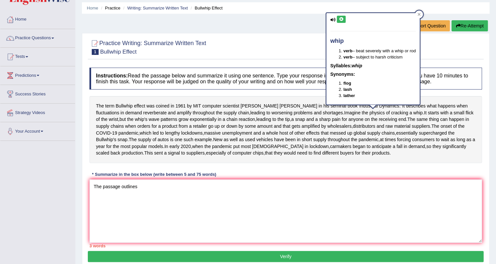
click at [342, 21] on icon at bounding box center [340, 19] width 5 height 4
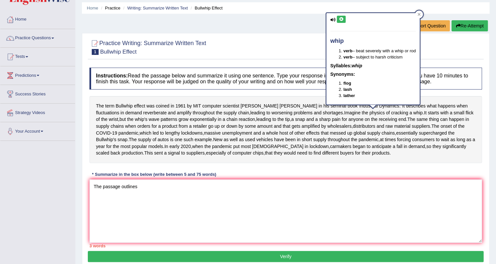
click at [342, 21] on icon at bounding box center [340, 19] width 5 height 4
click at [341, 119] on div "The term Bullwhip effect was coined in 1961 by MIT computer scientist Jay Forre…" at bounding box center [285, 129] width 392 height 67
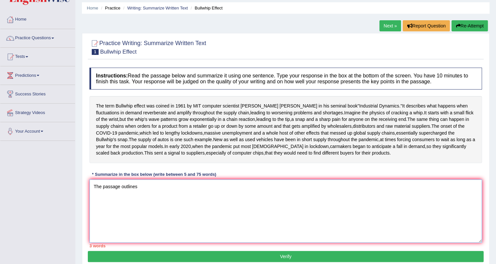
click at [141, 222] on textarea "The passage outlines" at bounding box center [285, 211] width 392 height 63
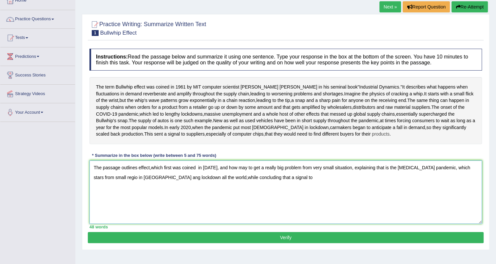
scroll to position [52, 0]
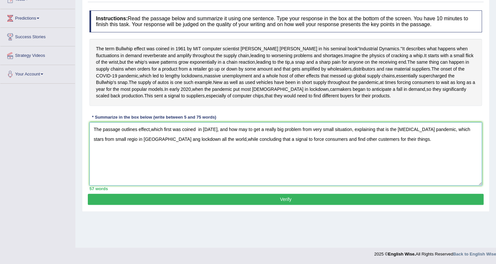
type textarea "The passage outlines effect,which first was coined in 1961, and how may to get …"
click at [295, 205] on button "Verify" at bounding box center [285, 199] width 395 height 11
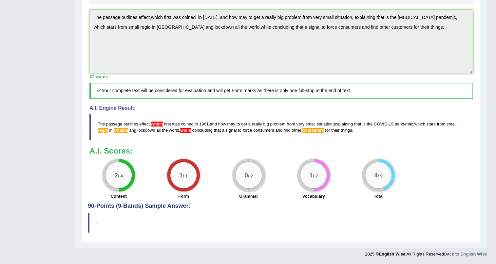
scroll to position [214, 0]
click at [155, 124] on span "which" at bounding box center [157, 124] width 12 height 5
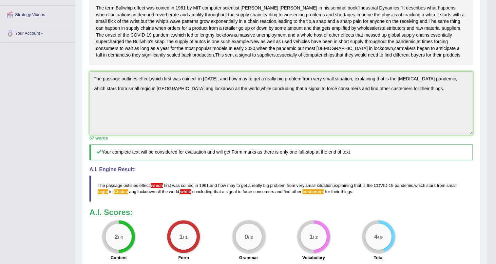
scroll to position [215, 0]
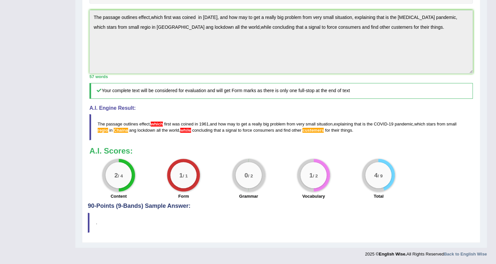
click at [311, 130] on span "custemers" at bounding box center [312, 130] width 21 height 5
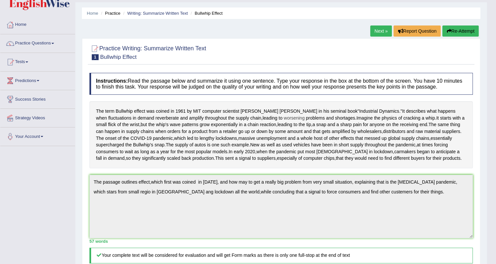
scroll to position [0, 0]
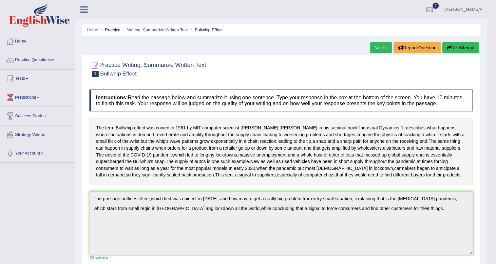
click at [376, 46] on link "Next »" at bounding box center [381, 47] width 22 height 11
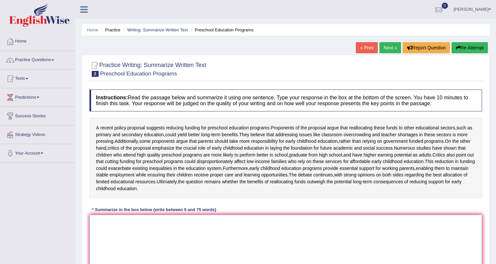
click at [103, 234] on textarea at bounding box center [285, 246] width 392 height 63
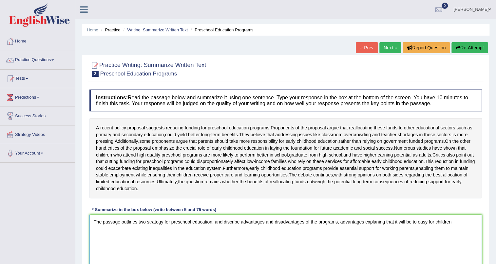
click at [415, 234] on textarea "The passage outlines two strategy for preschool education, and discribe advanta…" at bounding box center [285, 246] width 392 height 63
click at [454, 236] on textarea "The passage outlines two strategy for preschool education, and discribe advanta…" at bounding box center [285, 246] width 392 height 63
click at [237, 245] on textarea "The passage outlines two strategy for preschool education, and discribe advanta…" at bounding box center [285, 246] width 392 height 63
click at [253, 245] on textarea "The passage outlines two strategy for preschool education, and discribe advanta…" at bounding box center [285, 246] width 392 height 63
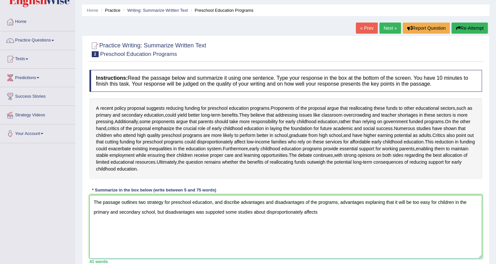
scroll to position [20, 0]
click at [304, 226] on textarea "The passage outlines two strategy for preschool education, and discribe advanta…" at bounding box center [285, 226] width 392 height 63
click at [317, 226] on textarea "The passage outlines two strategy for preschool education, and discribe advanta…" at bounding box center [285, 226] width 392 height 63
click at [380, 224] on textarea "The passage outlines two strategy for preschool education, and discribe advanta…" at bounding box center [285, 226] width 392 height 63
click at [403, 225] on textarea "The passage outlines two strategy for preschool education, and discribe advanta…" at bounding box center [285, 226] width 392 height 63
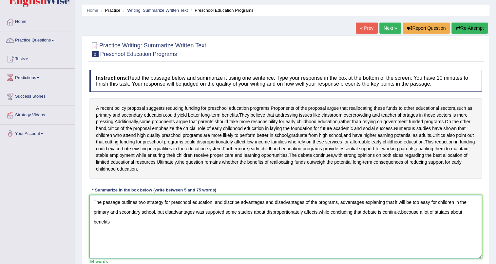
click at [111, 235] on textarea "The passage outlines two strategy for preschool education, and discribe advanta…" at bounding box center [285, 226] width 392 height 63
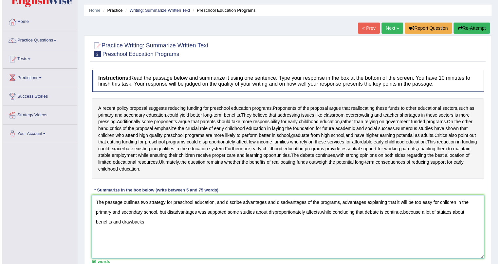
scroll to position [49, 0]
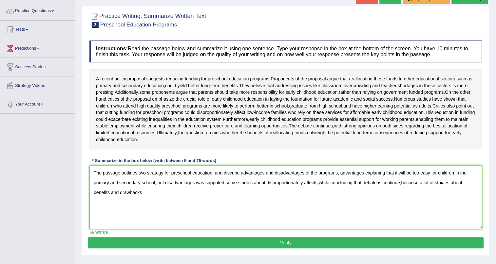
click at [419, 195] on textarea "The passage outlines two strategy for preschool education, and discribe advanta…" at bounding box center [285, 197] width 392 height 63
click at [144, 206] on textarea "The passage outlines two strategy for preschool education, and discribe advanta…" at bounding box center [285, 197] width 392 height 63
type textarea "The passage outlines two strategy for preschool education, and discribe advanta…"
click at [199, 249] on button "Verify" at bounding box center [285, 243] width 395 height 11
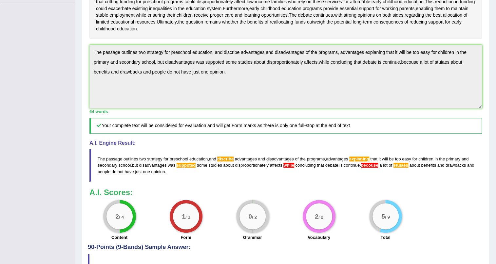
scroll to position [155, 0]
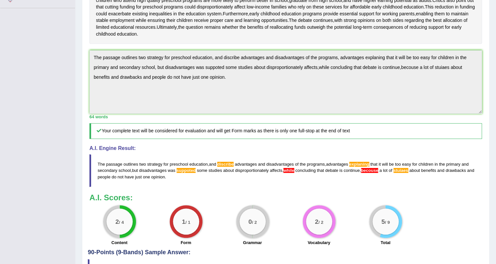
click at [225, 167] on span "discribe" at bounding box center [225, 164] width 16 height 5
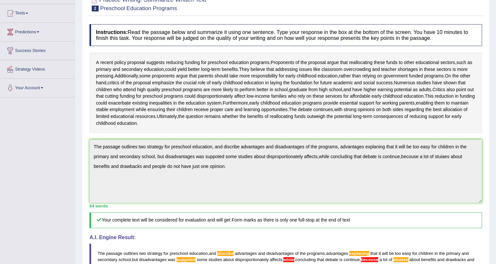
scroll to position [0, 0]
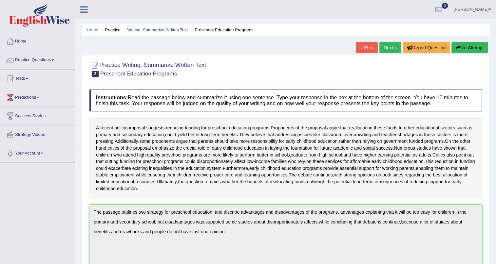
click at [385, 46] on link "Next »" at bounding box center [390, 47] width 22 height 11
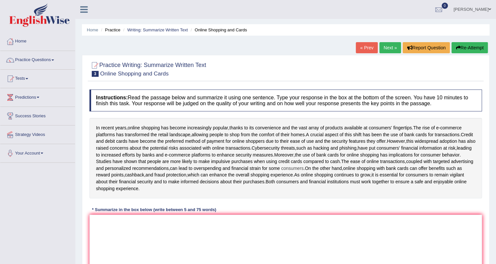
click at [281, 172] on span "consumers" at bounding box center [292, 168] width 22 height 7
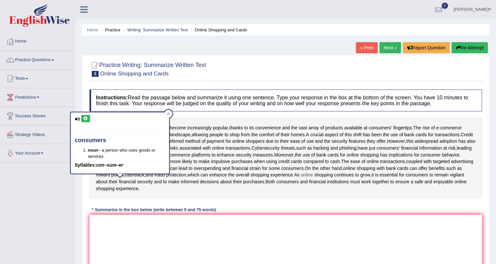
click at [300, 179] on span "online" at bounding box center [306, 175] width 12 height 7
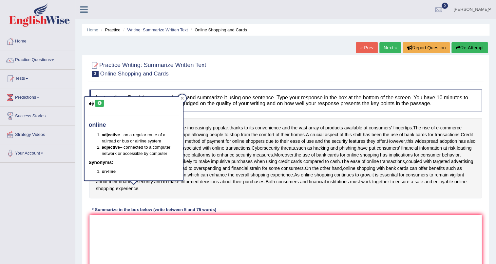
click at [136, 184] on div at bounding box center [133, 183] width 11 height 5
click at [184, 97] on div at bounding box center [182, 99] width 8 height 8
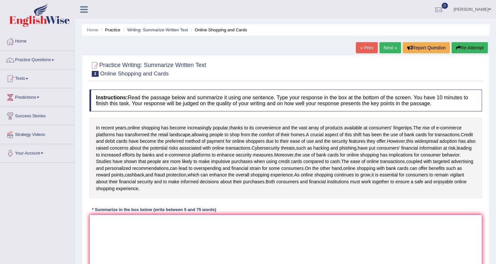
click at [117, 225] on textarea at bounding box center [285, 246] width 392 height 63
click at [120, 231] on textarea at bounding box center [285, 246] width 392 height 63
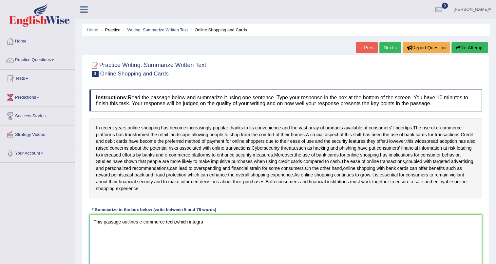
click at [189, 229] on textarea "This passage outlines e-commerce tech,which integra" at bounding box center [285, 246] width 392 height 63
click at [216, 227] on textarea "This passage outlines e-commerce tech,which was integra" at bounding box center [285, 246] width 392 height 63
drag, startPoint x: 292, startPoint y: 228, endPoint x: 245, endPoint y: 229, distance: 46.8
click at [245, 229] on textarea "This passage outlines e-commerce tech,which was integrated in our life, it have…" at bounding box center [285, 246] width 392 height 63
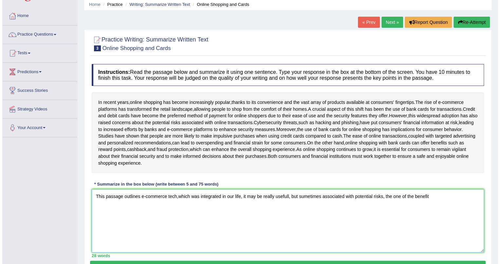
scroll to position [59, 0]
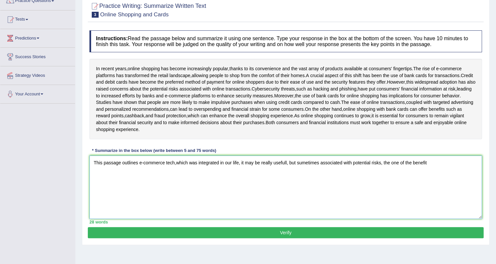
click at [173, 169] on textarea "This passage outlines e-commerce tech,which was integrated in our life, it may …" at bounding box center [285, 187] width 392 height 63
click at [240, 169] on textarea "This passage outlines e-commerce tech,which was integrated in our life, it may …" at bounding box center [285, 187] width 392 height 63
click at [253, 169] on textarea "This passage outlines e-commerce tech,which was integrated in our life, espesia…" at bounding box center [285, 187] width 392 height 63
click at [263, 169] on textarea "This passage outlines e-commerce tech,which was integrated in our life, espessi…" at bounding box center [285, 187] width 392 height 63
click at [306, 170] on textarea "This passage outlines e-commerce tech,which was integrated in our life, espessi…" at bounding box center [285, 187] width 392 height 63
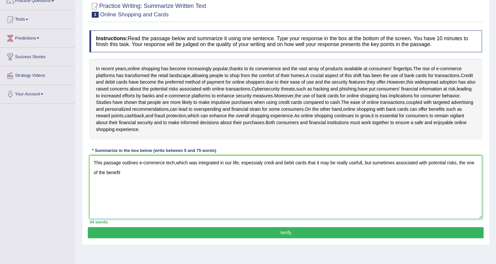
click at [376, 170] on textarea "This passage outlines e-commerce tech,which was integrated in our life, espessi…" at bounding box center [285, 187] width 392 height 63
click at [466, 170] on textarea "This passage outlines e-commerce tech,which was integrated in our life, espessi…" at bounding box center [285, 187] width 392 height 63
click at [459, 170] on textarea "This passage outlines e-commerce tech,which was integrated in our life, espessi…" at bounding box center [285, 187] width 392 height 63
click at [136, 178] on textarea "This passage outlines e-commerce tech,which was integrated in our life, espessi…" at bounding box center [285, 187] width 392 height 63
click at [138, 180] on textarea "This passage outlines e-commerce tech,which was integrated in our life, espessi…" at bounding box center [285, 187] width 392 height 63
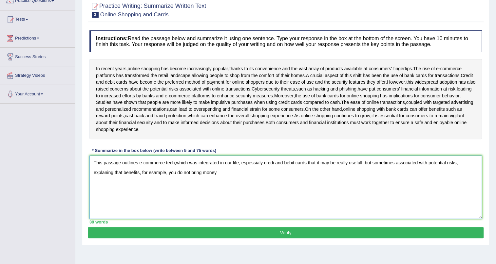
drag, startPoint x: 217, startPoint y: 178, endPoint x: 178, endPoint y: 179, distance: 39.0
click at [178, 179] on textarea "This passage outlines e-commerce tech,which was integrated in our life, espessi…" at bounding box center [285, 187] width 392 height 63
click at [216, 181] on textarea "This passage outlines e-commerce tech,which was integrated in our life, espessi…" at bounding box center [285, 187] width 392 height 63
drag, startPoint x: 228, startPoint y: 180, endPoint x: 191, endPoint y: 177, distance: 37.1
click at [191, 177] on textarea "This passage outlines e-commerce tech,which was integrated in our life, espessi…" at bounding box center [285, 187] width 392 height 63
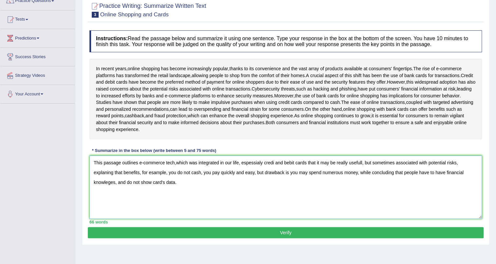
type textarea "This passage outlines e-commerce tech,which was integrated in our life, espessi…"
click at [209, 237] on button "Verify" at bounding box center [285, 232] width 395 height 11
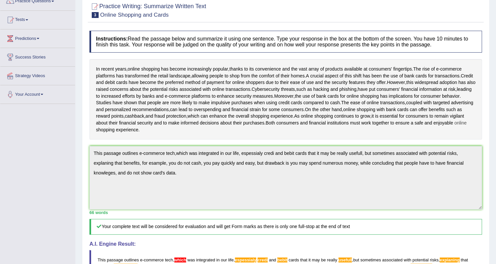
scroll to position [0, 0]
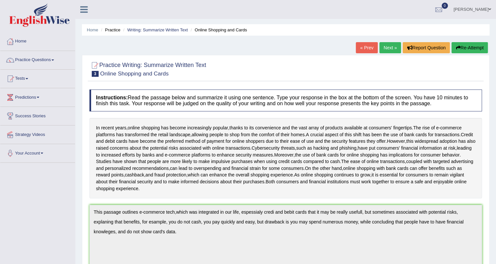
click at [30, 61] on link "Practice Questions" at bounding box center [37, 59] width 75 height 16
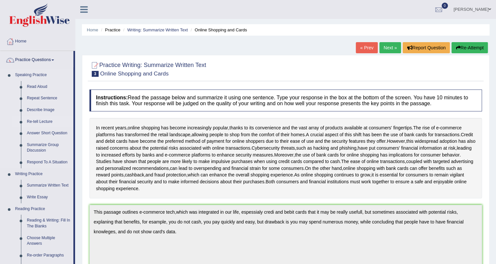
click at [45, 122] on link "Re-tell Lecture" at bounding box center [48, 122] width 49 height 12
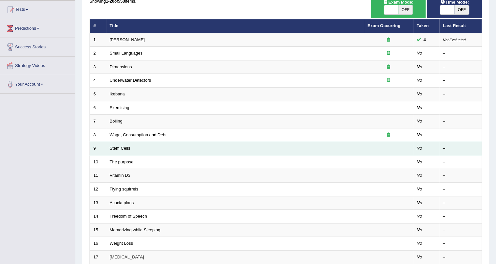
scroll to position [59, 0]
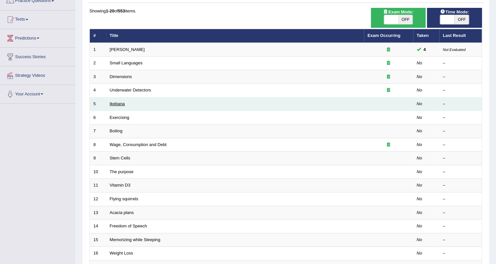
click at [120, 103] on link "Ikebana" at bounding box center [117, 103] width 15 height 5
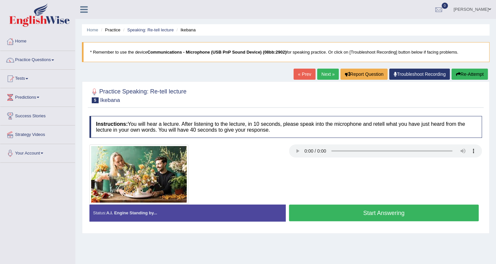
click at [326, 75] on link "Next »" at bounding box center [328, 74] width 22 height 11
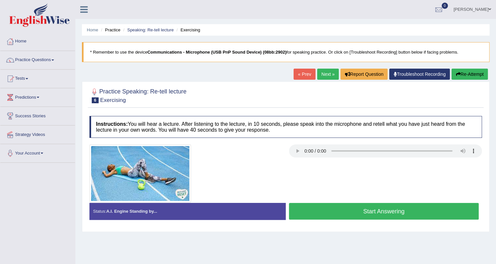
click at [320, 74] on link "Next »" at bounding box center [328, 74] width 22 height 11
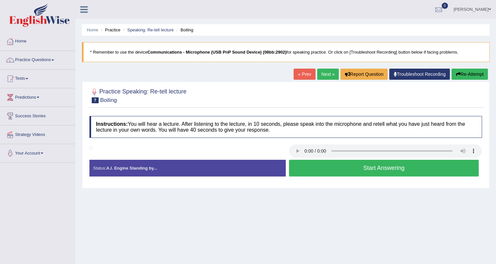
click at [326, 73] on link "Next »" at bounding box center [328, 74] width 22 height 11
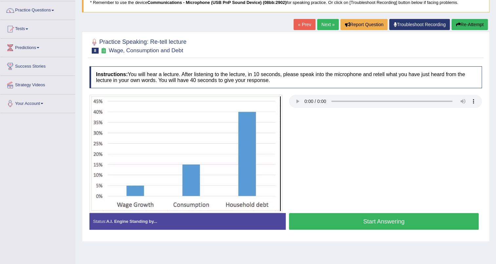
scroll to position [59, 0]
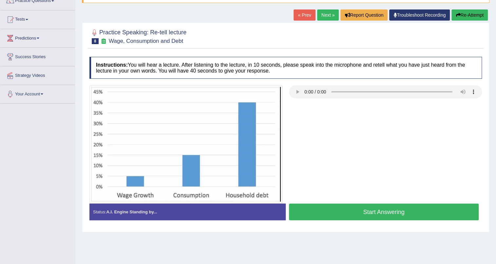
click at [323, 13] on link "Next »" at bounding box center [328, 14] width 22 height 11
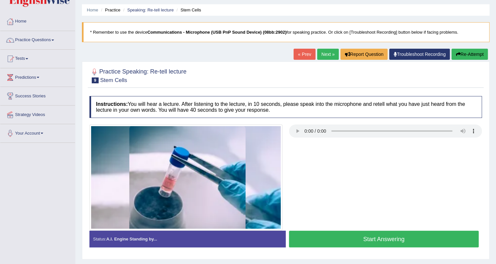
scroll to position [29, 0]
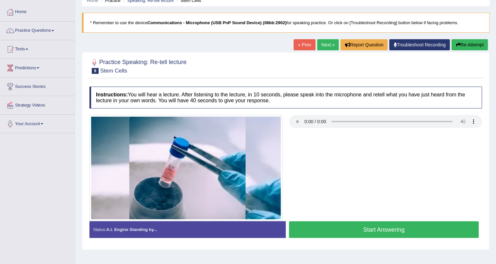
click at [324, 45] on link "Next »" at bounding box center [328, 44] width 22 height 11
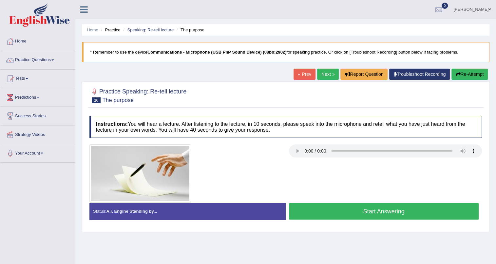
click at [318, 76] on link "Next »" at bounding box center [328, 74] width 22 height 11
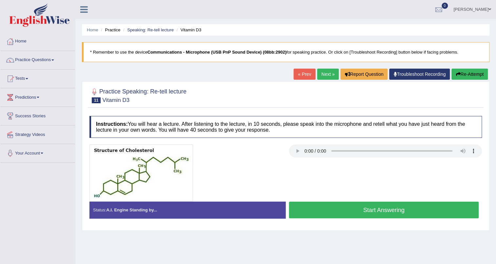
click at [330, 208] on button "Start Answering" at bounding box center [384, 210] width 190 height 17
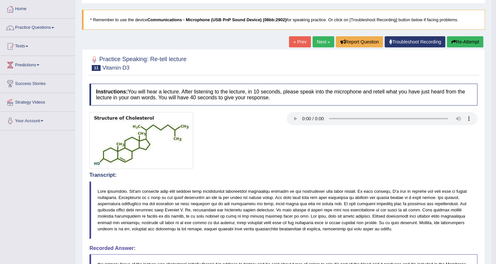
scroll to position [6, 0]
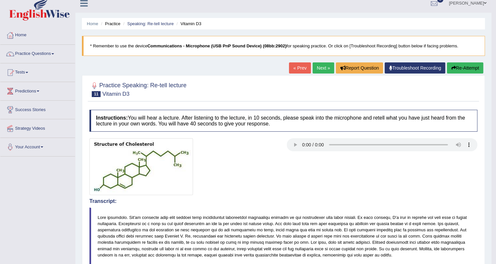
click at [461, 68] on button "Re-Attempt" at bounding box center [464, 68] width 36 height 11
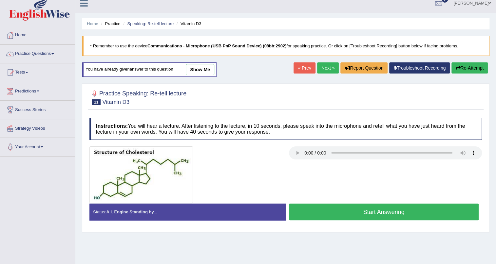
click at [357, 214] on button "Start Answering" at bounding box center [384, 212] width 190 height 17
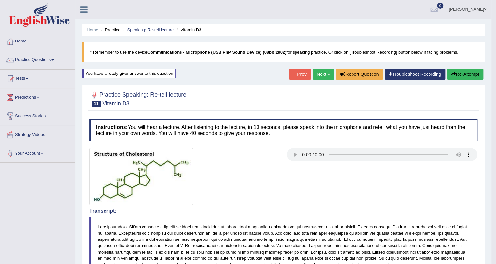
click at [456, 74] on button "Re-Attempt" at bounding box center [464, 74] width 36 height 11
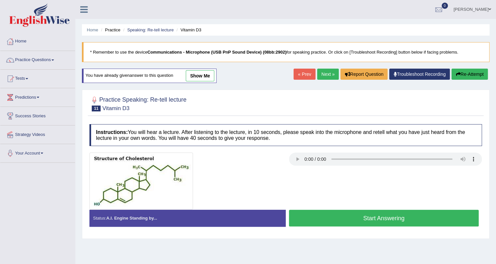
click at [353, 218] on button "Start Answering" at bounding box center [384, 218] width 190 height 17
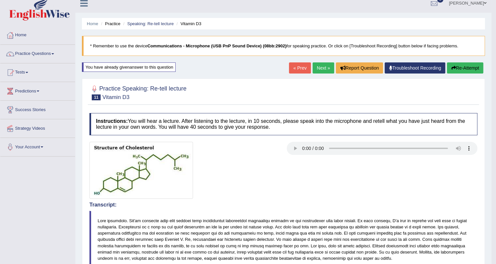
scroll to position [5, 0]
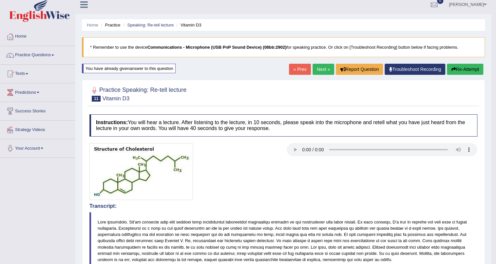
click at [318, 68] on link "Next »" at bounding box center [323, 69] width 22 height 11
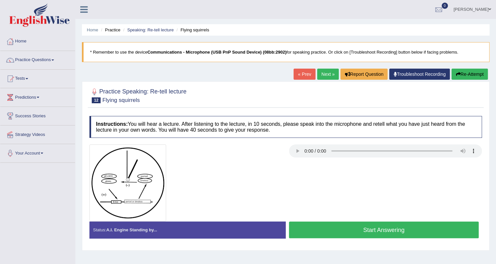
click at [323, 230] on button "Start Answering" at bounding box center [384, 230] width 190 height 17
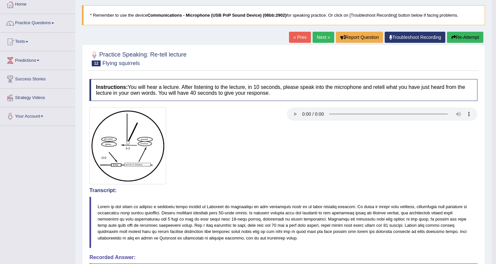
scroll to position [39, 0]
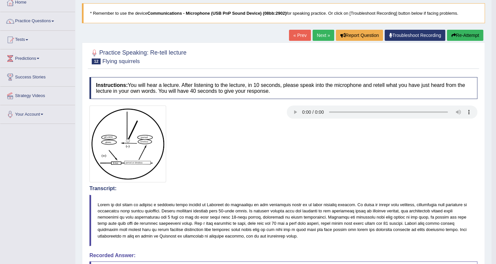
click at [456, 36] on button "Re-Attempt" at bounding box center [464, 35] width 36 height 11
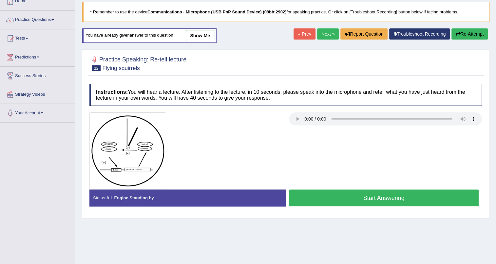
scroll to position [39, 0]
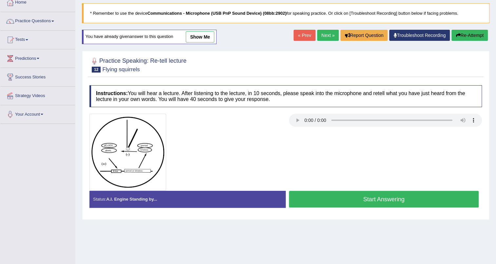
click at [371, 199] on button "Start Answering" at bounding box center [384, 199] width 190 height 17
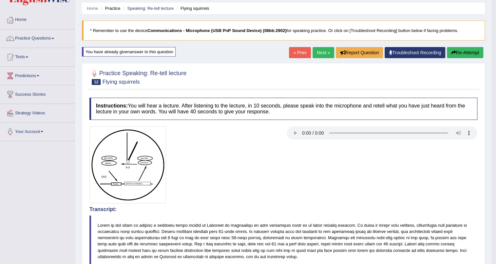
scroll to position [0, 0]
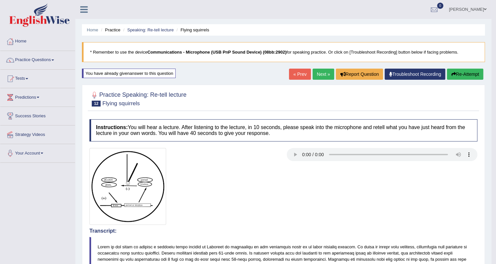
click at [464, 74] on button "Re-Attempt" at bounding box center [464, 74] width 36 height 11
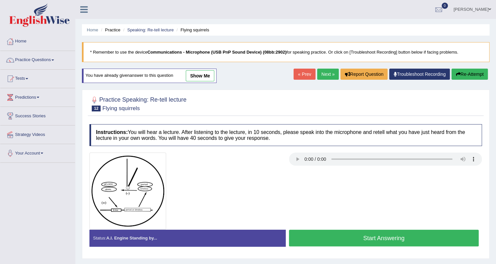
click at [355, 237] on button "Start Answering" at bounding box center [384, 238] width 190 height 17
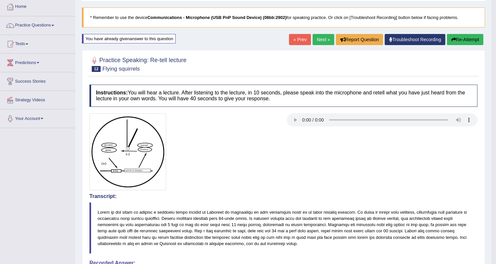
scroll to position [23, 0]
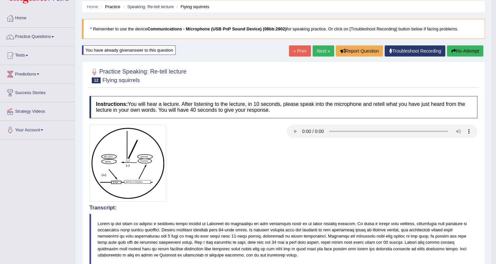
click at [467, 49] on button "Re-Attempt" at bounding box center [464, 50] width 36 height 11
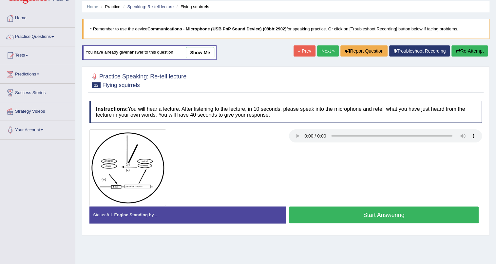
click at [344, 214] on button "Start Answering" at bounding box center [384, 215] width 190 height 17
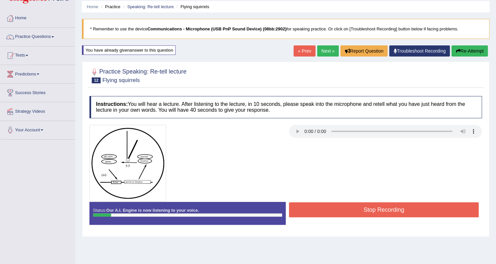
click at [475, 51] on button "Re-Attempt" at bounding box center [469, 50] width 36 height 11
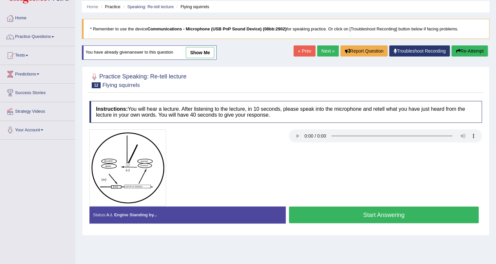
click at [353, 213] on button "Start Answering" at bounding box center [384, 215] width 190 height 17
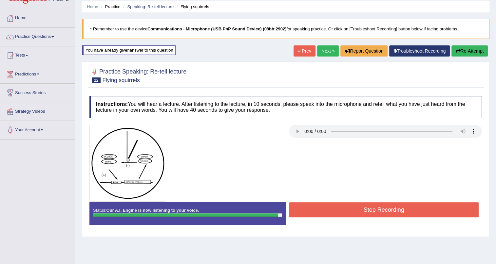
click at [353, 213] on button "Stop Recording" at bounding box center [384, 210] width 190 height 15
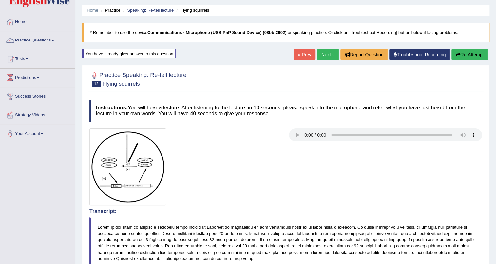
scroll to position [6, 0]
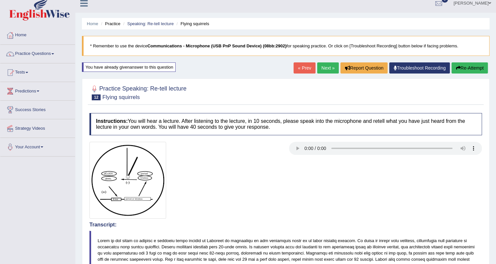
click at [465, 66] on button "Re-Attempt" at bounding box center [469, 68] width 36 height 11
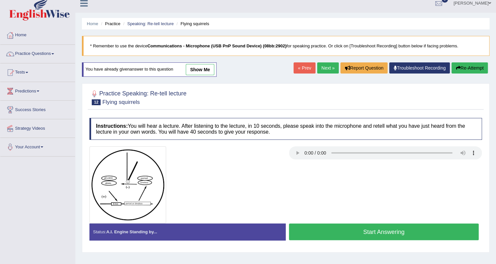
click at [340, 234] on button "Start Answering" at bounding box center [384, 232] width 190 height 17
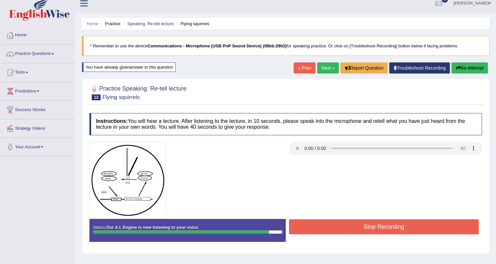
click at [340, 234] on button "Stop Recording" at bounding box center [384, 227] width 190 height 15
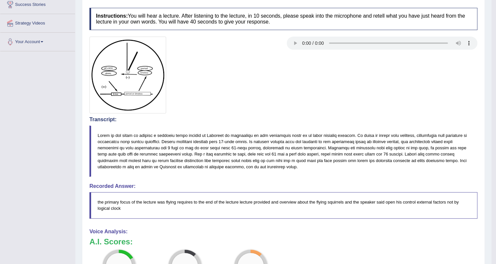
scroll to position [36, 0]
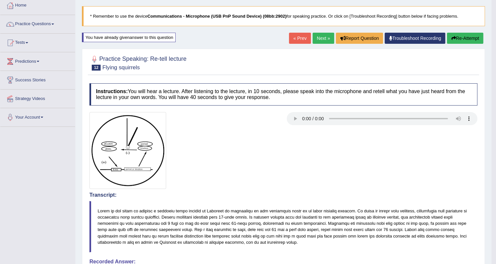
click at [464, 37] on button "Re-Attempt" at bounding box center [464, 38] width 36 height 11
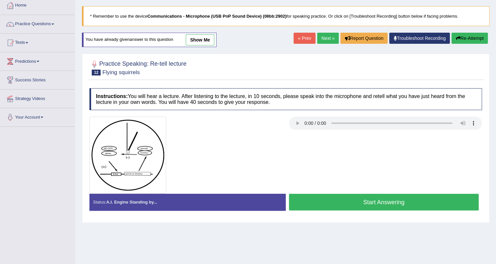
scroll to position [36, 0]
click at [344, 197] on button "Start Answering" at bounding box center [384, 202] width 190 height 17
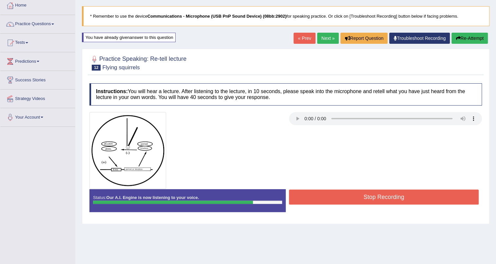
click at [359, 196] on button "Stop Recording" at bounding box center [384, 197] width 190 height 15
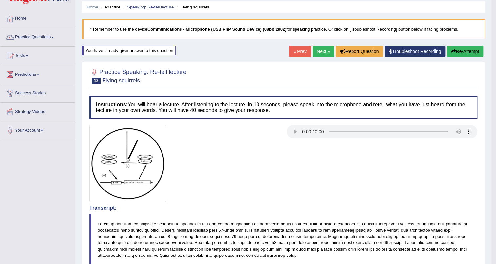
scroll to position [0, 0]
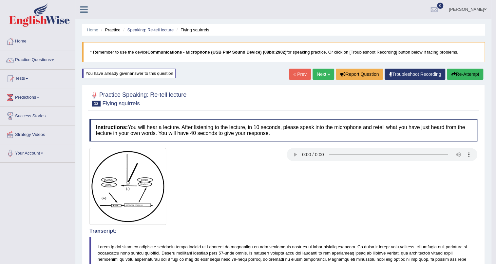
click at [324, 75] on link "Next »" at bounding box center [323, 74] width 22 height 11
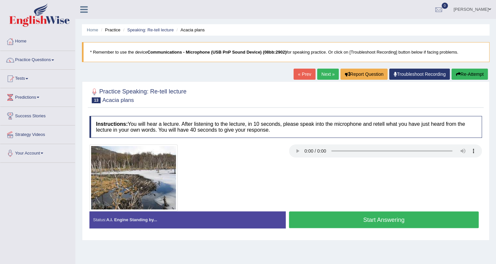
click at [167, 193] on img at bounding box center [133, 178] width 88 height 67
click at [334, 216] on button "Start Answering" at bounding box center [384, 220] width 190 height 17
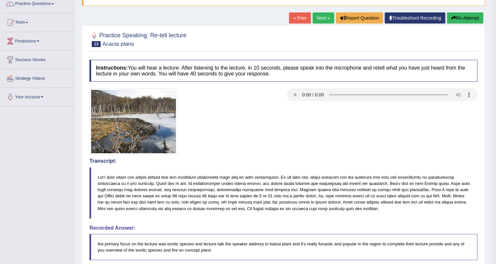
scroll to position [29, 0]
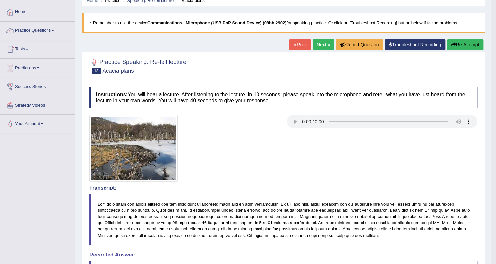
click at [322, 46] on link "Next »" at bounding box center [323, 44] width 22 height 11
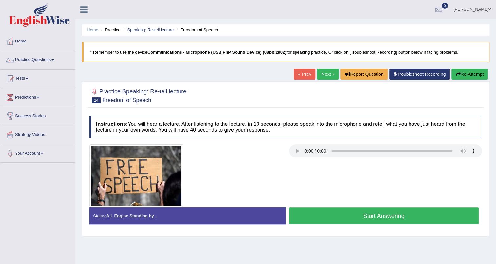
click at [317, 214] on button "Start Answering" at bounding box center [384, 216] width 190 height 17
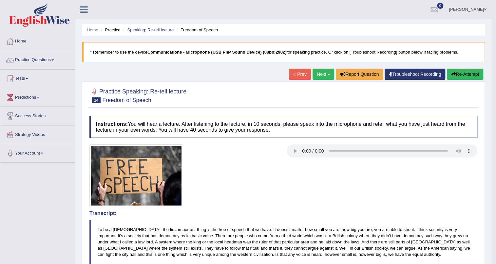
click at [456, 74] on button "Re-Attempt" at bounding box center [464, 74] width 36 height 11
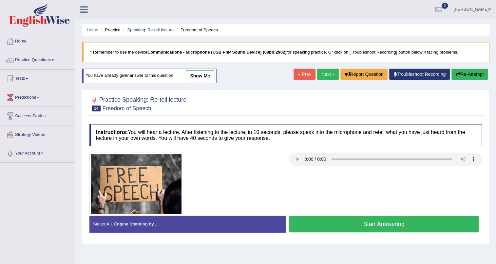
click at [347, 224] on button "Start Answering" at bounding box center [384, 224] width 190 height 17
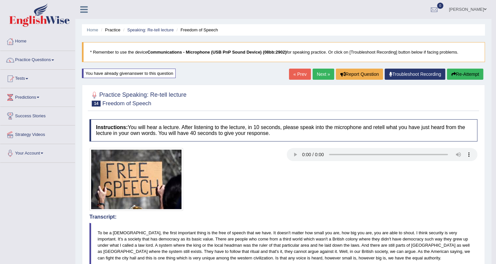
click at [465, 77] on button "Re-Attempt" at bounding box center [464, 74] width 36 height 11
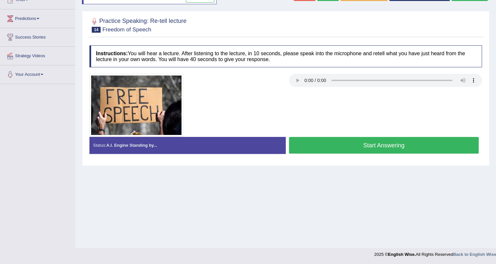
click at [376, 151] on button "Start Answering" at bounding box center [384, 145] width 190 height 17
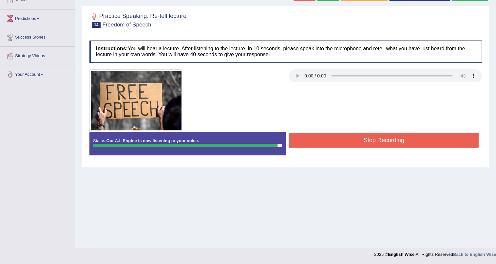
click at [377, 143] on button "Stop Recording" at bounding box center [384, 140] width 190 height 15
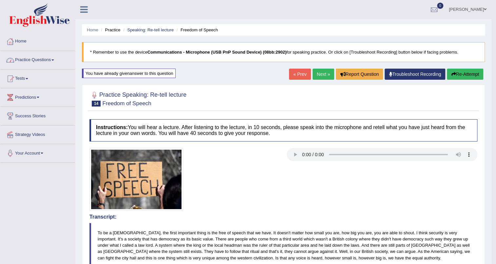
click at [40, 56] on link "Practice Questions" at bounding box center [37, 59] width 75 height 16
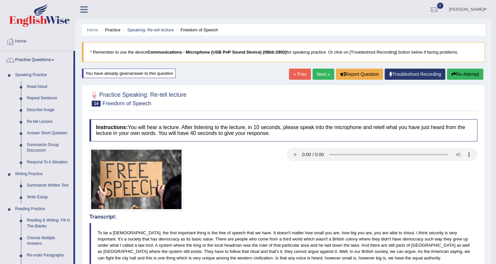
click at [322, 75] on link "Next »" at bounding box center [323, 74] width 22 height 11
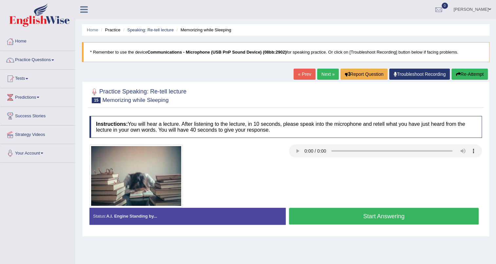
click at [337, 220] on button "Start Answering" at bounding box center [384, 216] width 190 height 17
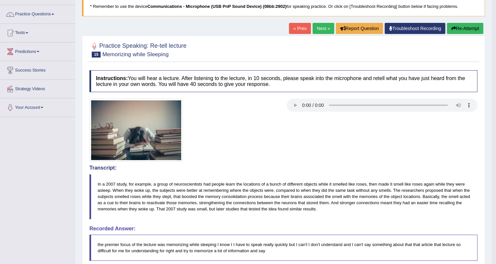
scroll to position [59, 0]
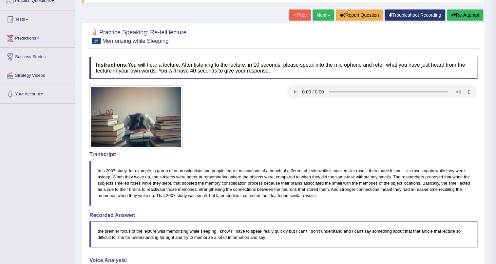
click at [189, 171] on blockquote "In a 2007 study, for example, a group of neuroscientists had people learn the l…" at bounding box center [283, 183] width 388 height 45
click at [182, 171] on blockquote "In a 2007 study, for example, a group of neuroscientists had people learn the l…" at bounding box center [283, 183] width 388 height 45
click at [184, 171] on blockquote "In a 2007 study, for example, a group of neuroscientists had people learn the l…" at bounding box center [283, 183] width 388 height 45
click at [459, 17] on button "Re-Attempt" at bounding box center [464, 14] width 36 height 11
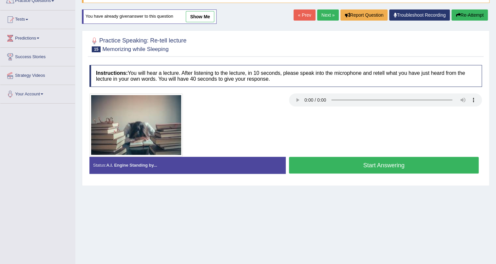
click at [349, 166] on button "Start Answering" at bounding box center [384, 165] width 190 height 17
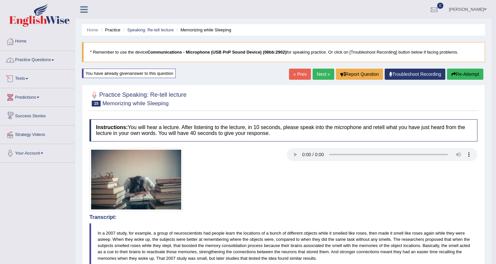
click at [42, 59] on link "Practice Questions" at bounding box center [37, 59] width 75 height 16
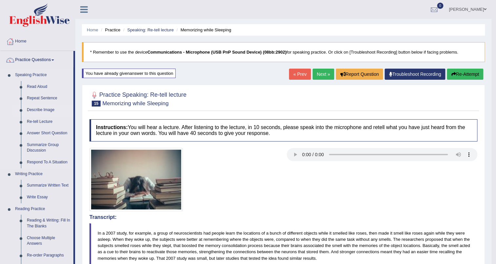
click at [36, 108] on link "Describe Image" at bounding box center [48, 110] width 49 height 12
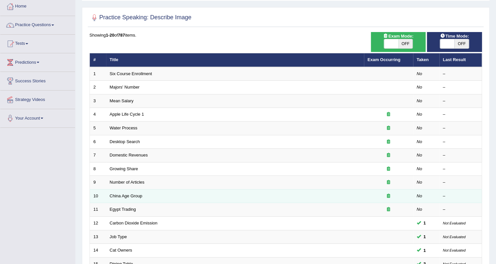
scroll to position [29, 0]
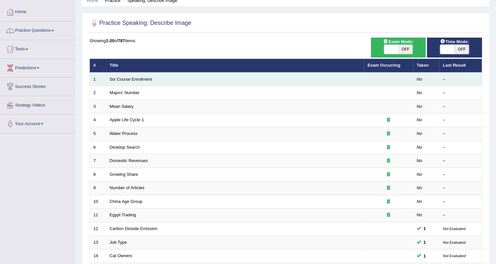
click at [246, 81] on td "Six Course Enrollment" at bounding box center [235, 80] width 258 height 14
click at [240, 80] on td "Six Course Enrollment" at bounding box center [235, 80] width 258 height 14
click at [132, 80] on link "Six Course Enrollment" at bounding box center [131, 79] width 42 height 5
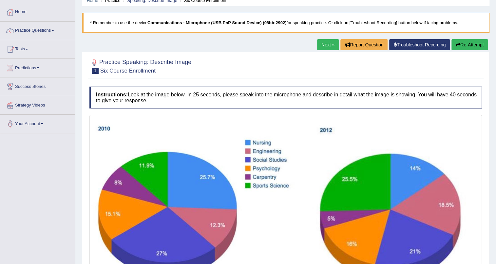
scroll to position [29, 0]
click at [362, 45] on button "Report Question" at bounding box center [363, 44] width 47 height 11
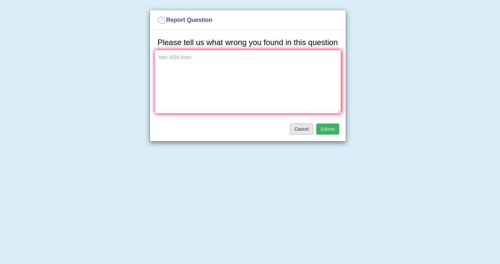
click at [304, 132] on button "Cancel" at bounding box center [301, 129] width 23 height 11
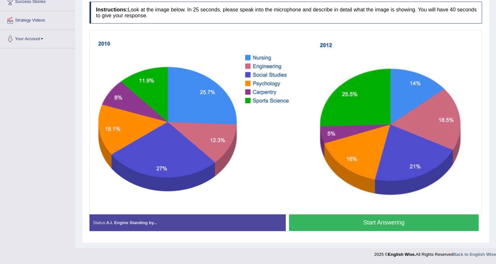
scroll to position [85, 0]
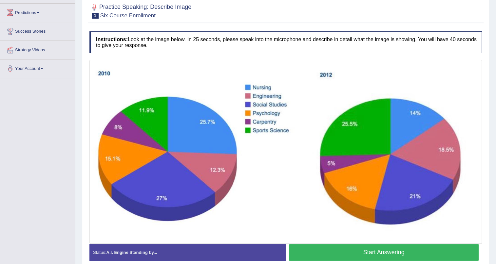
click at [372, 250] on button "Start Answering" at bounding box center [384, 252] width 190 height 17
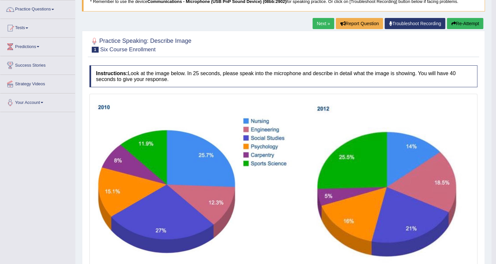
scroll to position [0, 0]
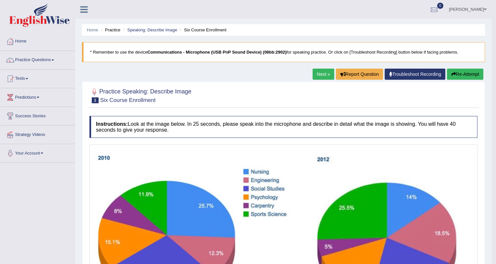
click at [472, 73] on button "Re-Attempt" at bounding box center [464, 74] width 36 height 11
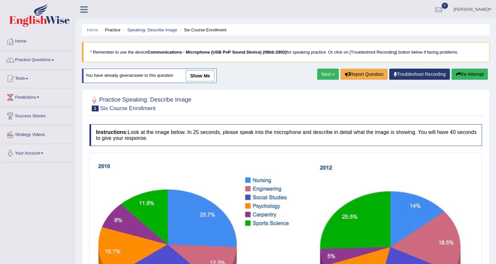
scroll to position [123, 0]
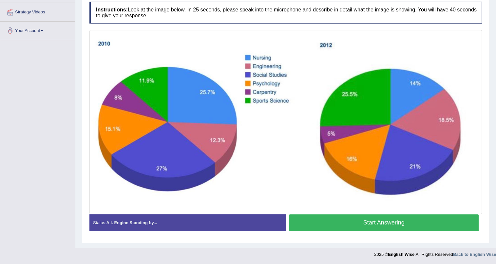
click at [388, 223] on button "Start Answering" at bounding box center [384, 223] width 190 height 17
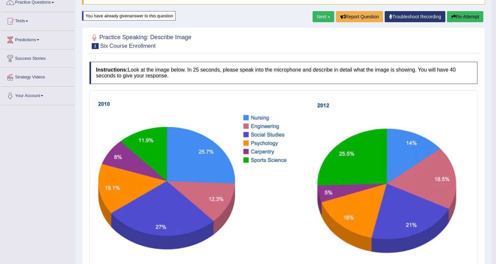
scroll to position [0, 0]
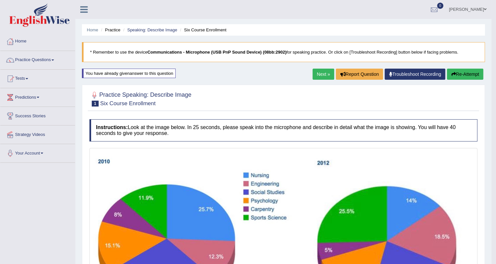
click at [405, 74] on link "Troubleshoot Recording" at bounding box center [414, 74] width 61 height 11
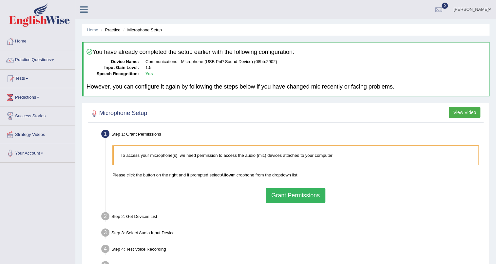
click at [91, 29] on link "Home" at bounding box center [92, 29] width 11 height 5
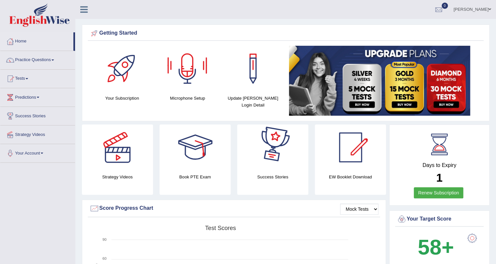
click at [268, 159] on div at bounding box center [273, 148] width 46 height 46
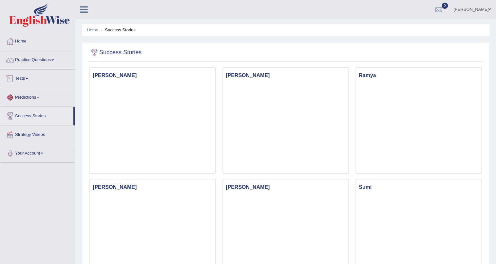
click at [30, 96] on link "Predictions" at bounding box center [37, 96] width 75 height 16
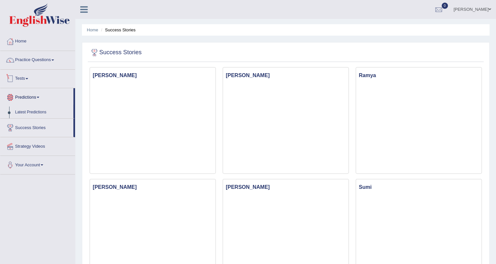
click at [25, 76] on link "Tests" at bounding box center [37, 78] width 75 height 16
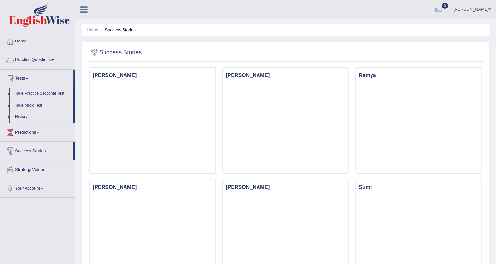
click at [25, 61] on link "Practice Questions" at bounding box center [37, 59] width 75 height 16
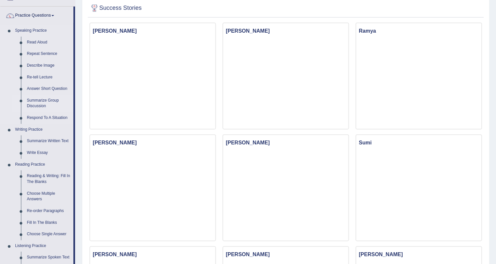
scroll to position [59, 0]
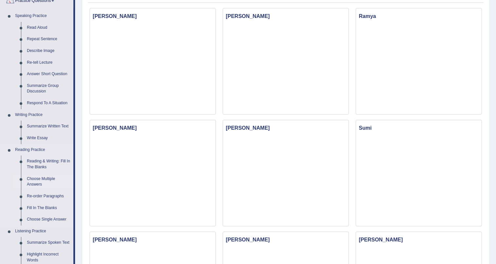
click at [41, 178] on link "Choose Multiple Answers" at bounding box center [48, 181] width 49 height 17
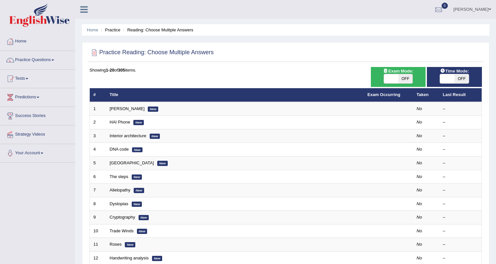
click at [126, 109] on link "[PERSON_NAME]" at bounding box center [127, 108] width 35 height 5
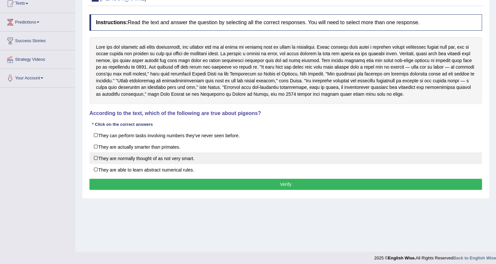
scroll to position [79, 0]
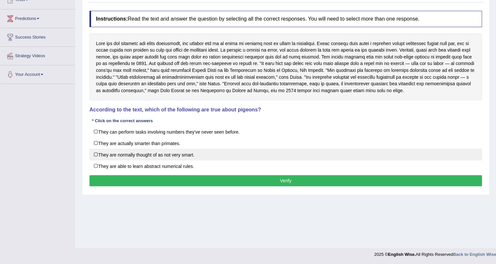
click at [99, 152] on label "They are normally thought of as not very smart." at bounding box center [285, 155] width 392 height 12
checkbox input "true"
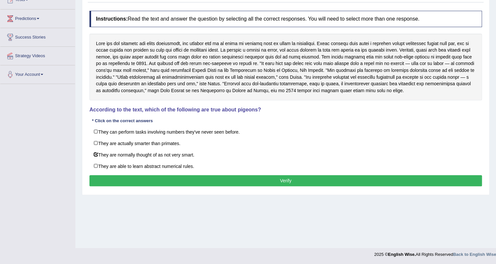
click at [236, 180] on button "Verify" at bounding box center [285, 180] width 392 height 11
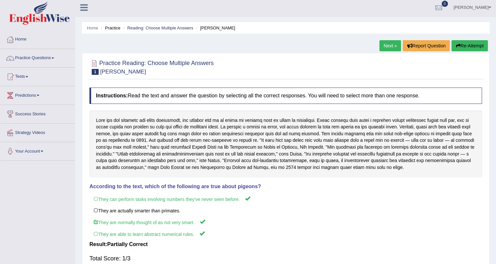
scroll to position [0, 0]
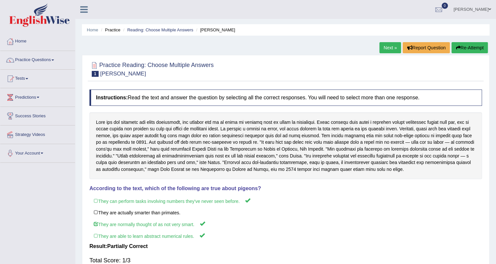
click at [389, 49] on link "Next »" at bounding box center [390, 47] width 22 height 11
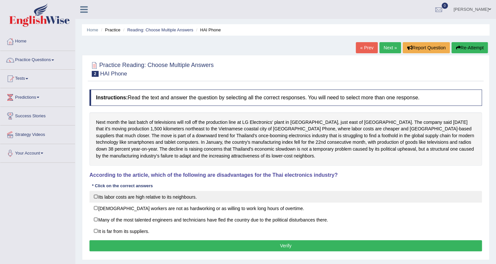
click at [135, 198] on label "Its labor costs are high relative to its neighbours." at bounding box center [285, 197] width 392 height 12
checkbox input "true"
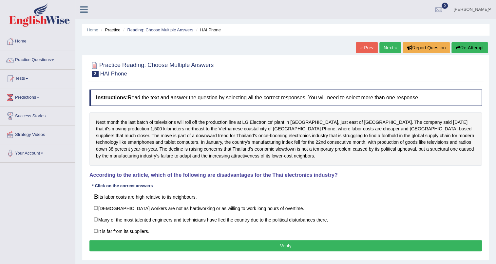
click at [274, 247] on button "Verify" at bounding box center [285, 246] width 392 height 11
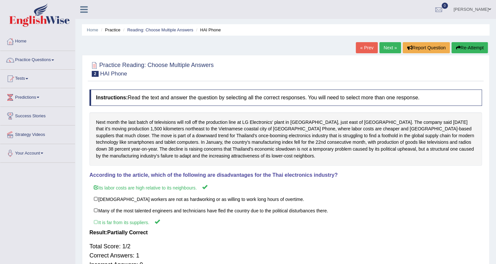
click at [386, 48] on link "Next »" at bounding box center [390, 47] width 22 height 11
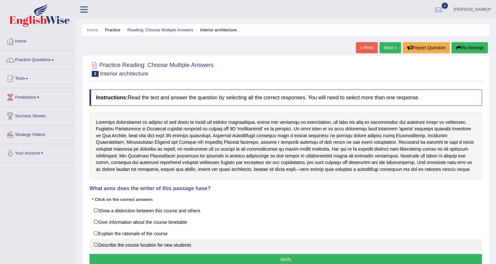
click at [153, 245] on label "Describe the course location for new students" at bounding box center [285, 245] width 392 height 12
checkbox input "true"
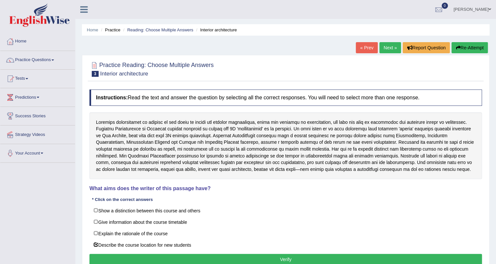
click at [386, 47] on link "Next »" at bounding box center [390, 47] width 22 height 11
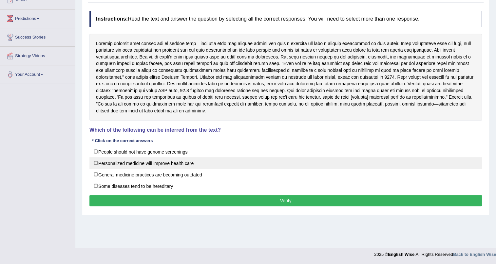
click at [180, 164] on label "Personalized medicine will improve health care" at bounding box center [285, 163] width 392 height 12
checkbox input "true"
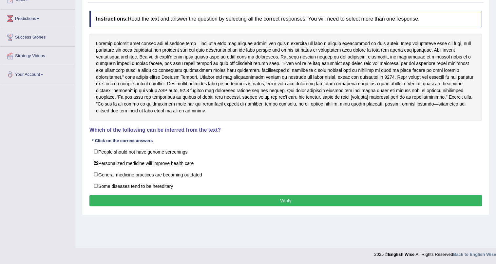
click at [267, 202] on button "Verify" at bounding box center [285, 200] width 392 height 11
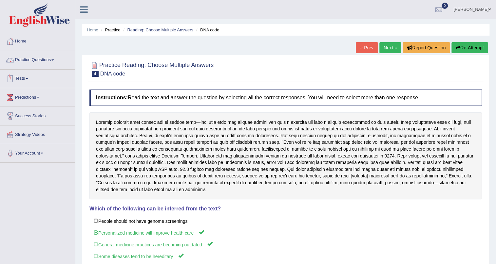
click at [27, 60] on link "Practice Questions" at bounding box center [37, 59] width 75 height 16
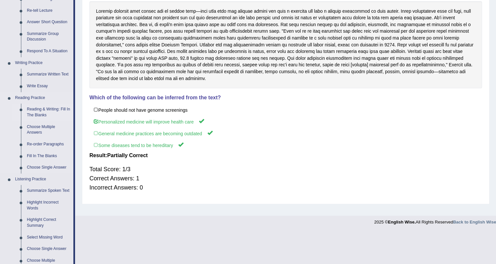
scroll to position [119, 0]
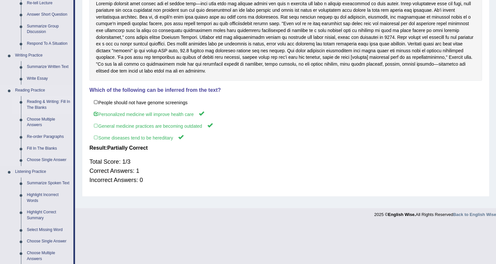
click at [37, 100] on link "Reading & Writing: Fill In The Blanks" at bounding box center [48, 104] width 49 height 17
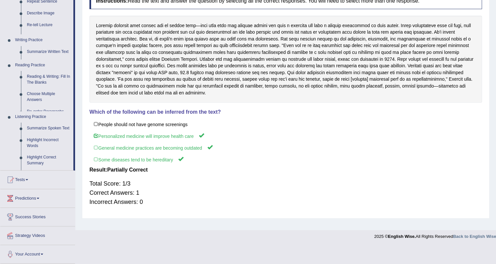
scroll to position [79, 0]
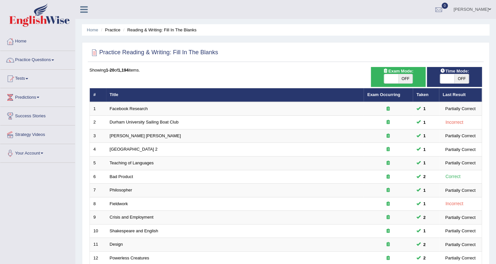
scroll to position [168, 0]
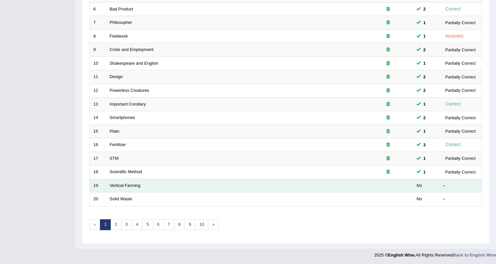
click at [117, 187] on td "Vertical Farming" at bounding box center [234, 186] width 257 height 14
click at [131, 184] on link "Vertical Farming" at bounding box center [125, 185] width 31 height 5
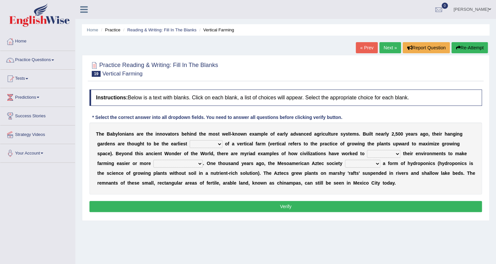
click at [203, 143] on select "prototype failure discredit protocol" at bounding box center [206, 144] width 33 height 8
select select "protocol"
click at [190, 140] on select "prototype failure discredit protocol" at bounding box center [206, 144] width 33 height 8
click at [394, 153] on select "manipulate escape respect disarrange" at bounding box center [383, 154] width 33 height 8
select select "disarrange"
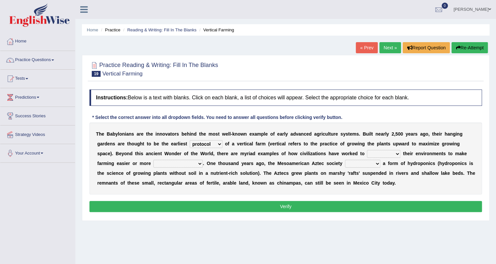
click at [367, 150] on select "manipulate escape respect disarrange" at bounding box center [383, 154] width 33 height 8
click at [198, 164] on select "productive constructive connective counterproductive" at bounding box center [177, 164] width 49 height 8
select select "productive"
click at [153, 160] on select "productive constructive connective counterproductive" at bounding box center [177, 164] width 49 height 8
click at [372, 165] on select "domineered volunteered pioneered engineered" at bounding box center [362, 164] width 35 height 8
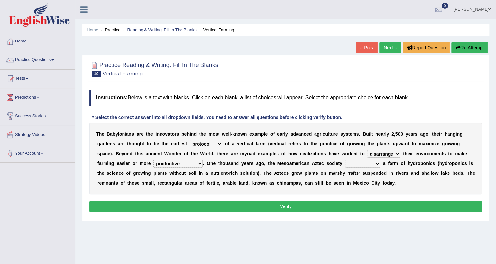
select select "pioneered"
click at [345, 160] on select "domineered volunteered pioneered engineered" at bounding box center [362, 164] width 35 height 8
click at [217, 203] on button "Verify" at bounding box center [285, 206] width 392 height 11
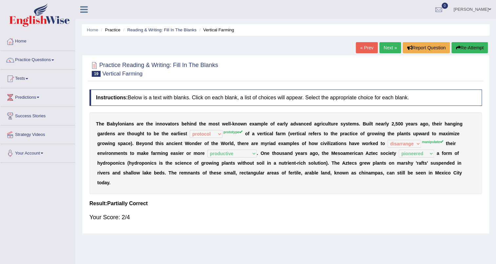
click at [470, 48] on button "Re-Attempt" at bounding box center [469, 47] width 36 height 11
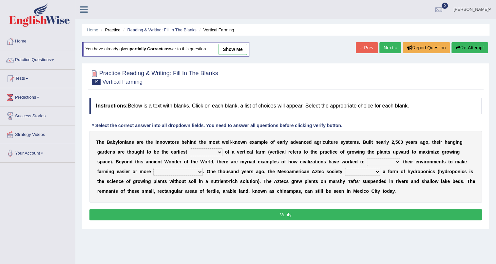
select select "prototype"
click at [190, 149] on select "prototype failure discredit protocol" at bounding box center [206, 153] width 33 height 8
click at [399, 163] on select "manipulate escape respect disarrange" at bounding box center [383, 162] width 33 height 8
select select "manipulate"
click at [367, 158] on select "manipulate escape respect disarrange" at bounding box center [383, 162] width 33 height 8
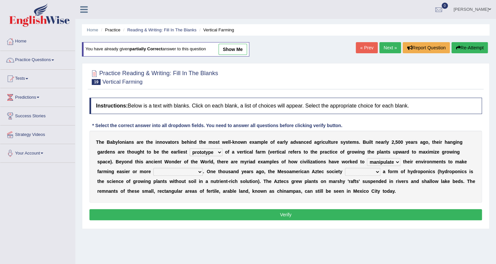
click at [197, 170] on select "productive constructive connective counterproductive" at bounding box center [177, 172] width 49 height 8
select select "productive"
click at [153, 168] on select "productive constructive connective counterproductive" at bounding box center [177, 172] width 49 height 8
click at [363, 175] on select "domineered volunteered pioneered engineered" at bounding box center [362, 172] width 35 height 8
select select "pioneered"
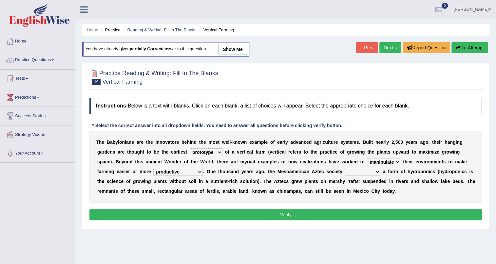
click at [345, 168] on select "domineered volunteered pioneered engineered" at bounding box center [362, 172] width 35 height 8
click at [310, 210] on button "Verify" at bounding box center [285, 214] width 392 height 11
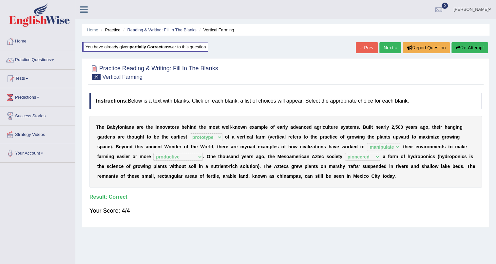
click at [385, 46] on link "Next »" at bounding box center [390, 47] width 22 height 11
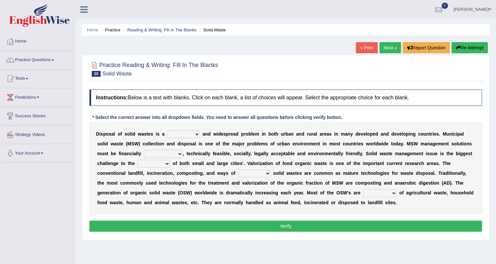
click at [198, 134] on select "slanting stinging stalling shafting" at bounding box center [183, 135] width 33 height 8
select select "stinging"
click at [167, 131] on select "slanting stinging stalling shafting" at bounding box center [183, 135] width 33 height 8
click at [160, 153] on select "unattainable sustainable objectionable treasonable" at bounding box center [163, 154] width 39 height 8
select select "sustainable"
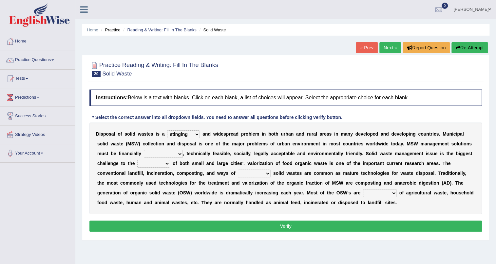
click at [144, 150] on select "unattainable sustainable objectionable treasonable" at bounding box center [163, 154] width 39 height 8
drag, startPoint x: 152, startPoint y: 165, endPoint x: 157, endPoint y: 166, distance: 4.6
click at [152, 165] on select "plants culture authorities history" at bounding box center [153, 164] width 33 height 8
select select "culture"
click at [137, 160] on select "plants culture authorities history" at bounding box center [153, 164] width 33 height 8
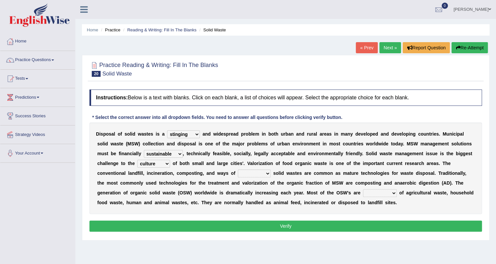
click at [264, 174] on select "reserving preserving deserving handling" at bounding box center [254, 174] width 33 height 8
select select "preserving"
click at [238, 170] on select "reserving preserving deserving handling" at bounding box center [254, 174] width 33 height 8
click at [375, 193] on select "composed disposed composing disposing" at bounding box center [380, 194] width 34 height 8
select select "composed"
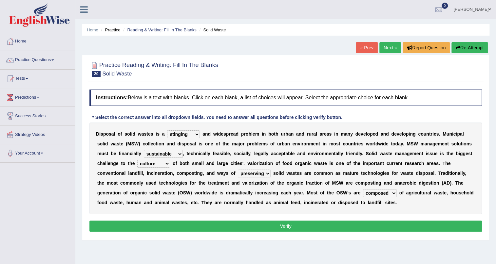
click at [363, 190] on select "composed disposed composing disposing" at bounding box center [380, 194] width 34 height 8
click at [352, 224] on button "Verify" at bounding box center [285, 226] width 392 height 11
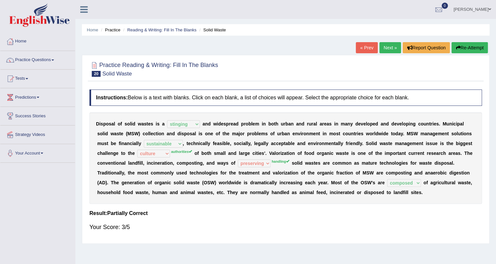
click at [384, 50] on link "Next »" at bounding box center [390, 47] width 22 height 11
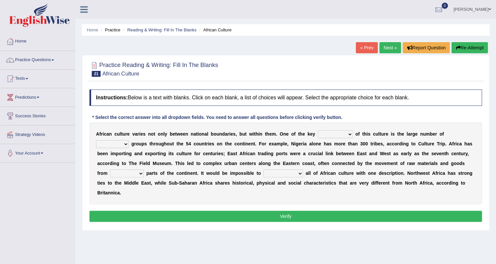
click at [347, 134] on select "conjectures features issues doubts" at bounding box center [334, 135] width 35 height 8
click at [317, 131] on select "conjectures features issues doubts" at bounding box center [334, 135] width 35 height 8
click at [345, 133] on select "conjectures features issues doubts" at bounding box center [334, 135] width 35 height 8
select select "conjectures"
click at [317, 131] on select "conjectures features issues doubts" at bounding box center [334, 135] width 35 height 8
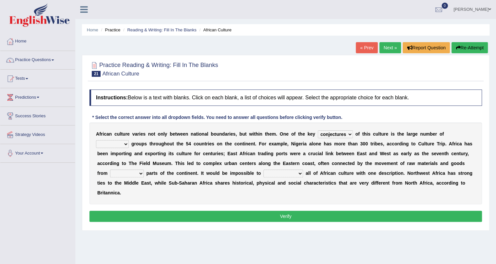
click at [125, 144] on select "ethic ethnic eugenic epic" at bounding box center [112, 144] width 33 height 8
select select "ethnic"
click at [96, 140] on select "ethic ethnic eugenic epic" at bounding box center [112, 144] width 33 height 8
click at [138, 172] on select "forelocked interlocked unlocked landlocked" at bounding box center [127, 174] width 34 height 8
select select "unlocked"
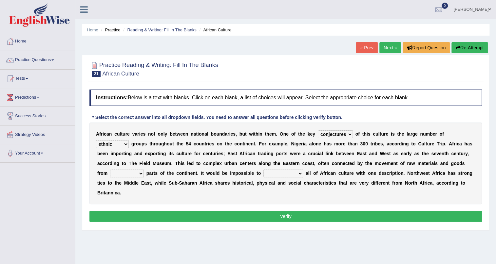
click at [110, 170] on select "forelocked interlocked unlocked landlocked" at bounding box center [127, 174] width 34 height 8
click at [299, 174] on select "characterize conceptualize symbolize synthesize" at bounding box center [283, 174] width 40 height 8
select select "symbolize"
click at [263, 170] on select "characterize conceptualize symbolize synthesize" at bounding box center [283, 174] width 40 height 8
click at [283, 216] on button "Verify" at bounding box center [285, 216] width 392 height 11
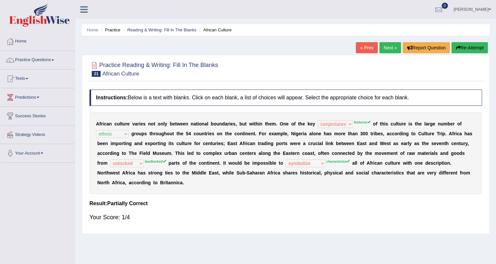
click at [465, 51] on button "Re-Attempt" at bounding box center [469, 47] width 36 height 11
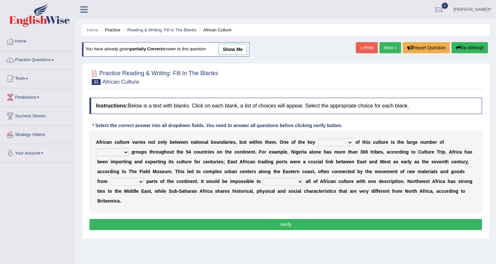
select select "features"
click at [317, 139] on select "conjectures features issues doubts" at bounding box center [334, 143] width 35 height 8
click at [121, 154] on select "ethic ethnic eugenic epic" at bounding box center [112, 153] width 33 height 8
select select "ethnic"
click at [96, 149] on select "ethic ethnic eugenic epic" at bounding box center [112, 153] width 33 height 8
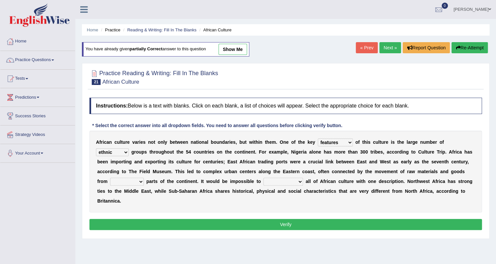
click at [137, 181] on select "forelocked interlocked unlocked landlocked" at bounding box center [127, 182] width 34 height 8
select select "interlocked"
click at [110, 178] on select "forelocked interlocked unlocked landlocked" at bounding box center [127, 182] width 34 height 8
click at [273, 181] on select "characterize conceptualize symbolize synthesize" at bounding box center [283, 182] width 40 height 8
select select "characterize"
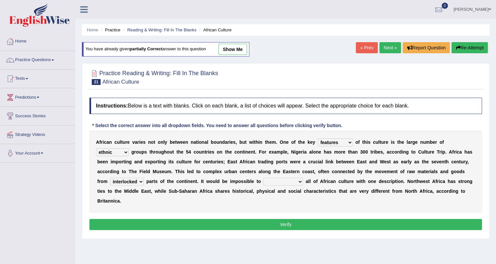
click at [263, 178] on select "characterize conceptualize symbolize synthesize" at bounding box center [283, 182] width 40 height 8
click at [274, 223] on button "Verify" at bounding box center [285, 224] width 392 height 11
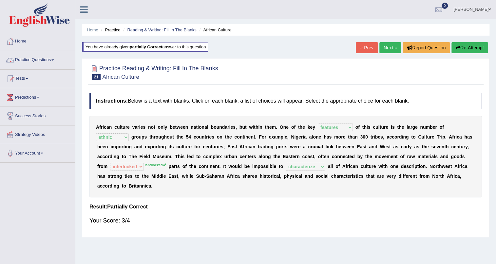
click at [14, 60] on div at bounding box center [10, 60] width 10 height 10
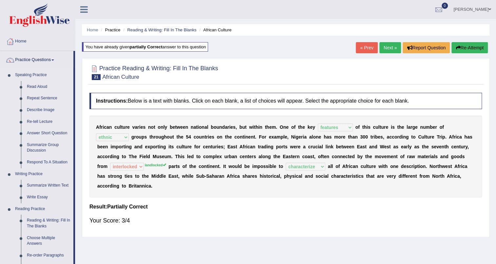
click at [0, 163] on li "Speaking Practice Read Aloud Repeat Sentence Describe Image Re-tell Lecture Ans…" at bounding box center [36, 118] width 73 height 99
click at [70, 194] on link "Write Essay" at bounding box center [48, 198] width 49 height 12
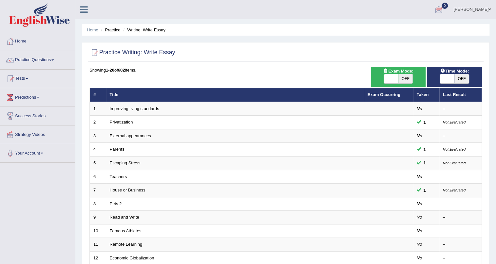
click at [471, 9] on link "[PERSON_NAME]" at bounding box center [471, 8] width 47 height 17
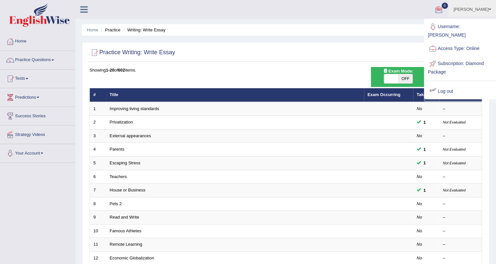
click at [444, 86] on link "Log out" at bounding box center [459, 91] width 71 height 15
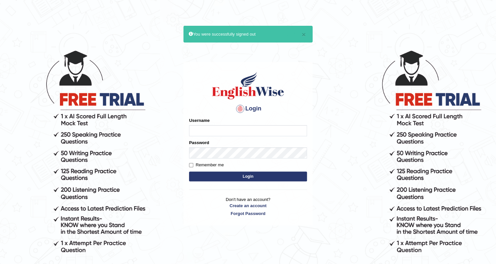
click at [335, 84] on body "× You were successfully signed out Login Please fix the following errors: Usern…" at bounding box center [248, 157] width 496 height 264
